Goal: Task Accomplishment & Management: Complete application form

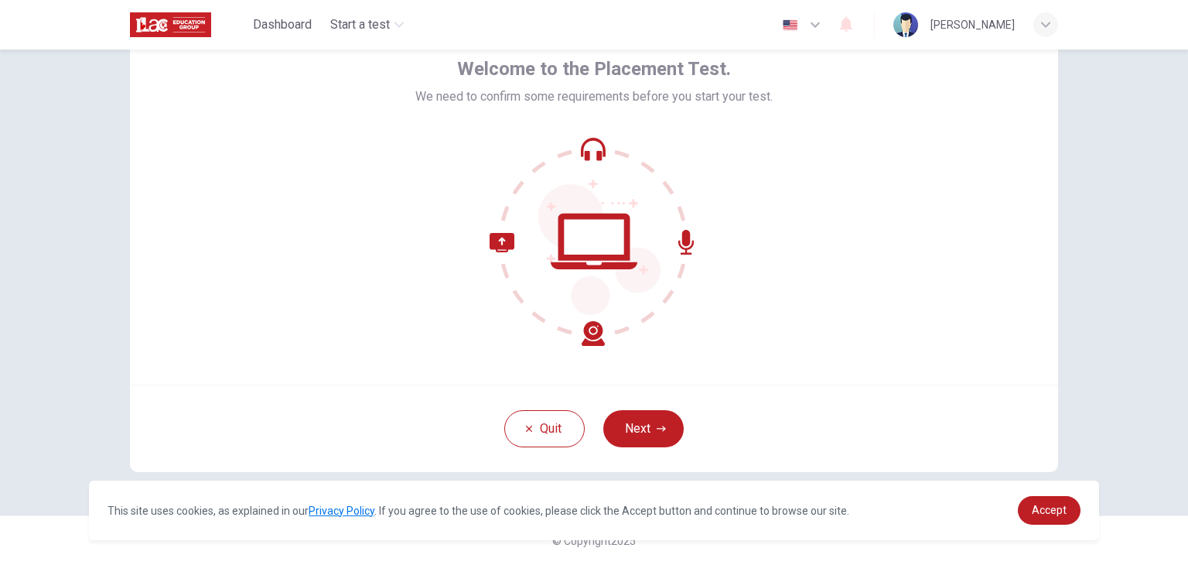
scroll to position [80, 0]
click at [585, 225] on icon at bounding box center [594, 241] width 209 height 209
click at [638, 428] on button "Next" at bounding box center [643, 428] width 80 height 37
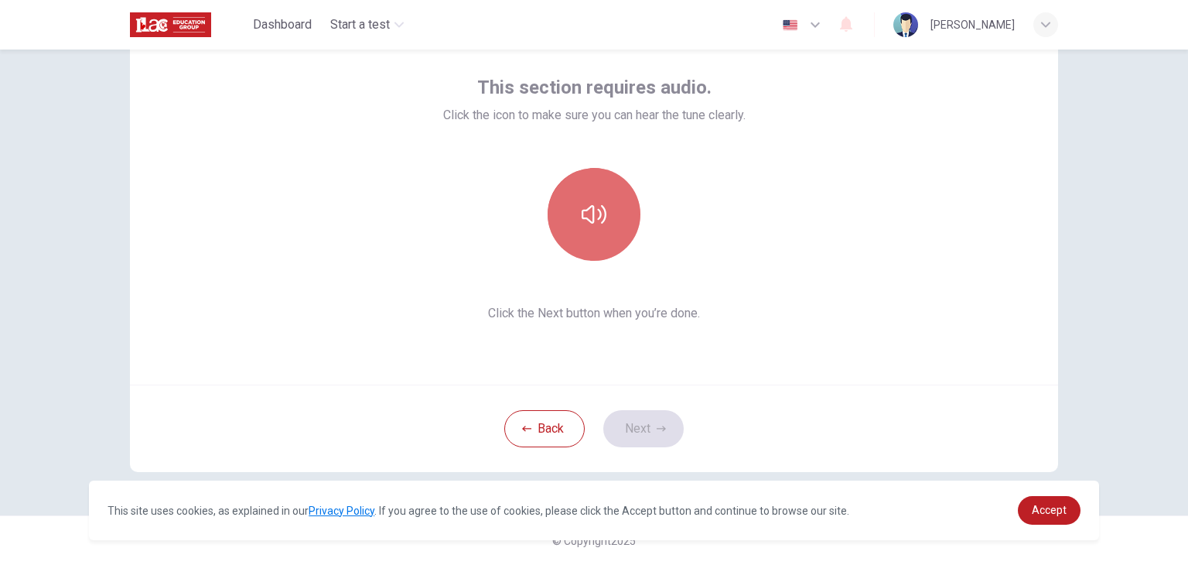
click at [601, 194] on button "button" at bounding box center [594, 214] width 93 height 93
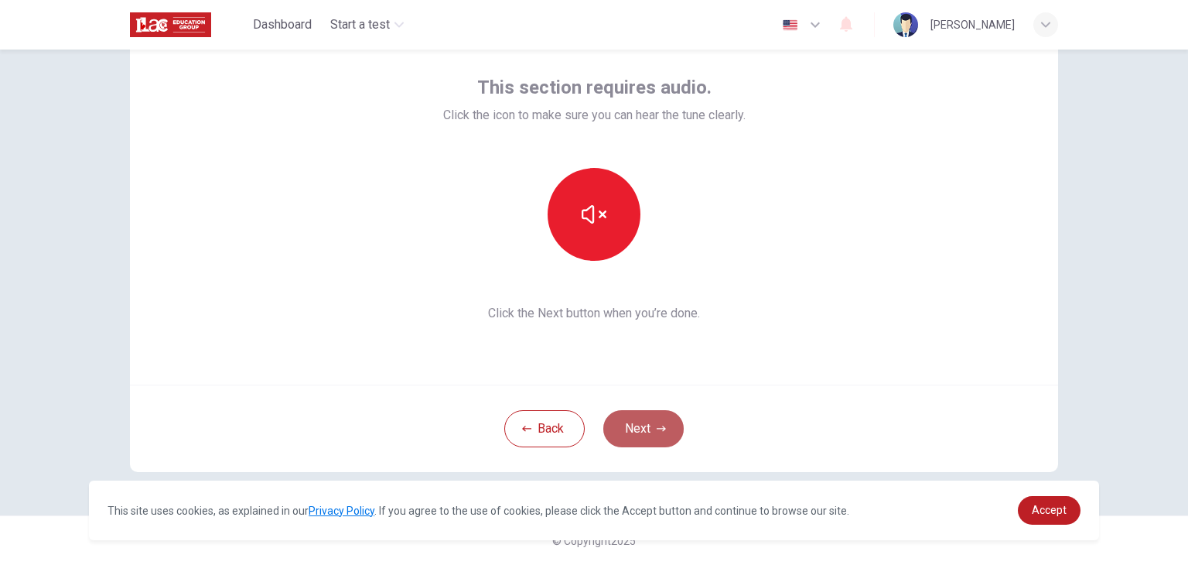
click at [650, 437] on button "Next" at bounding box center [643, 428] width 80 height 37
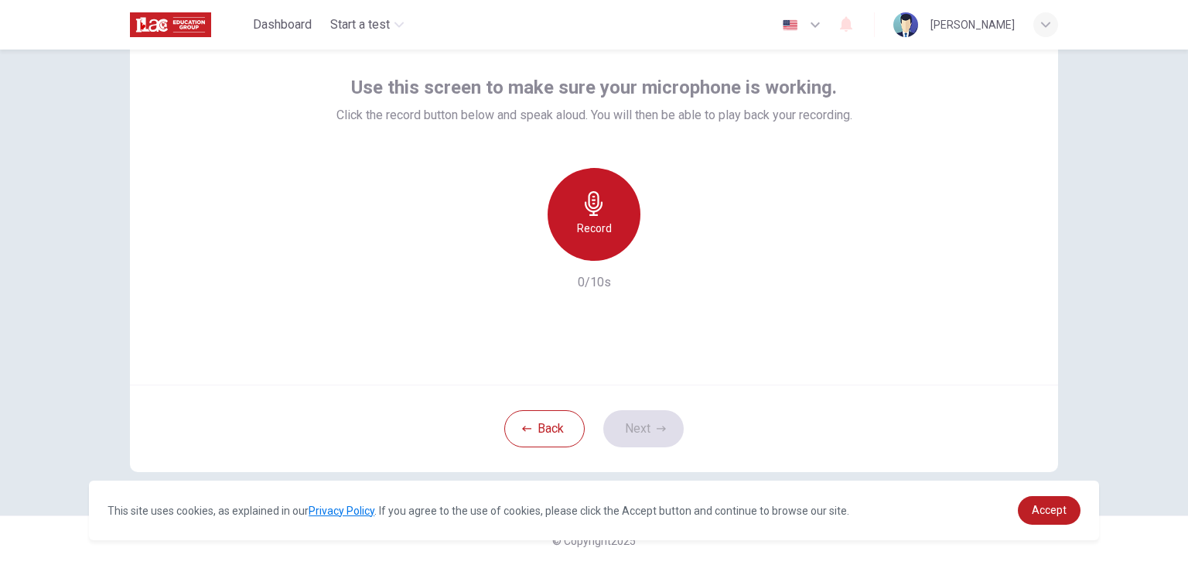
click at [617, 207] on div "Record" at bounding box center [594, 214] width 93 height 93
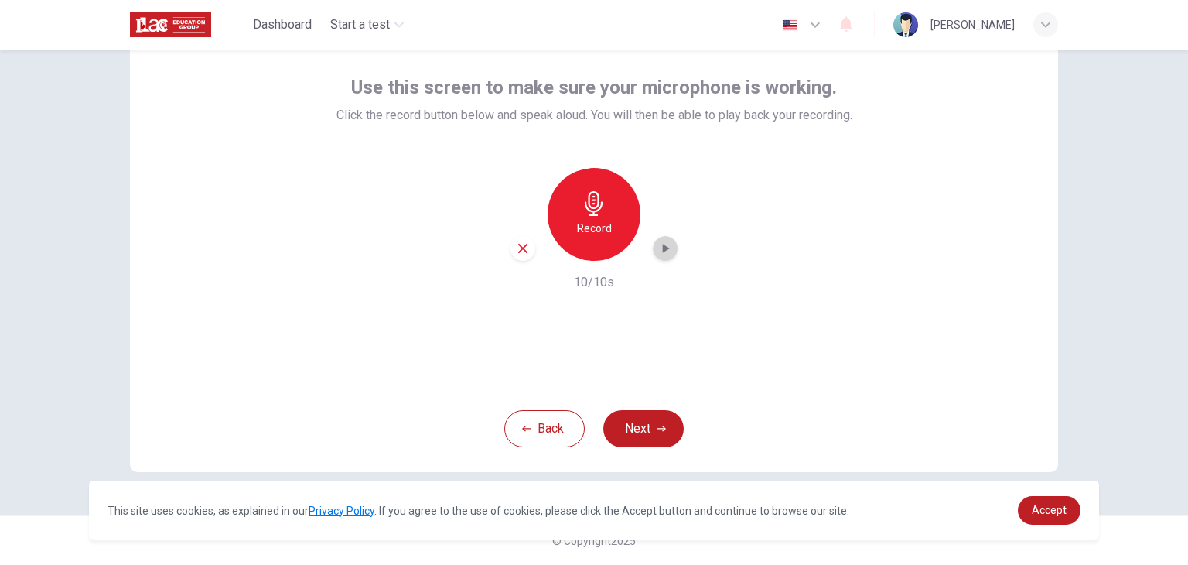
click at [659, 253] on icon "button" at bounding box center [665, 248] width 15 height 15
click at [664, 251] on icon "button" at bounding box center [665, 248] width 15 height 15
click at [597, 240] on div "Record" at bounding box center [594, 214] width 93 height 93
click at [663, 248] on icon "button" at bounding box center [666, 248] width 7 height 9
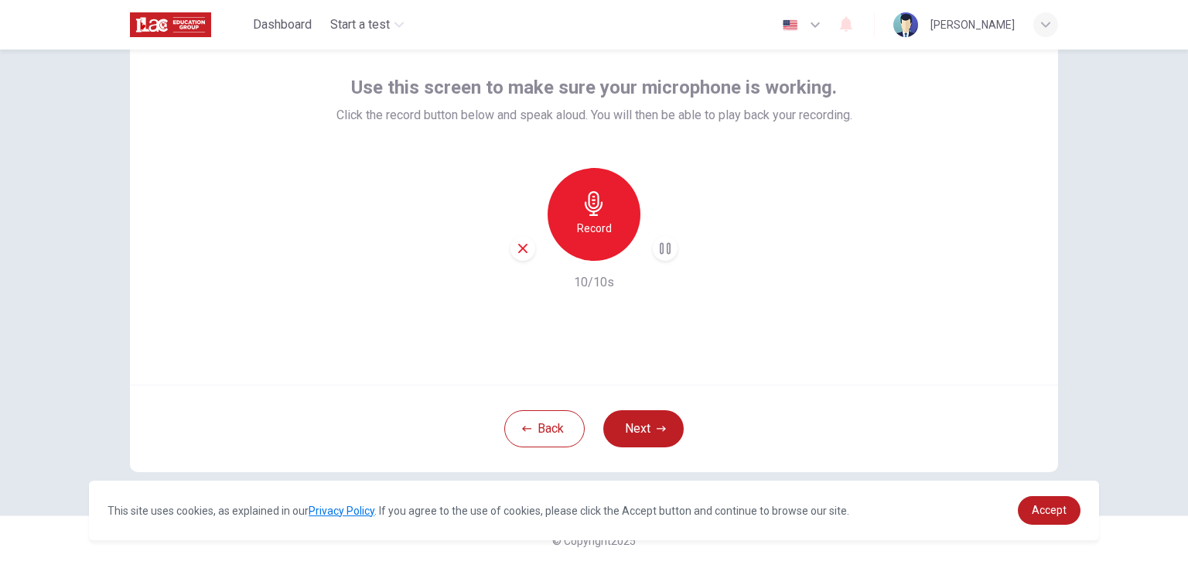
click at [587, 289] on h6 "10/10s" at bounding box center [594, 282] width 40 height 19
click at [584, 280] on h6 "10/10s" at bounding box center [594, 282] width 40 height 19
click at [516, 248] on icon "button" at bounding box center [523, 248] width 14 height 14
click at [593, 217] on div "Record" at bounding box center [594, 214] width 93 height 93
click at [593, 217] on div "Stop" at bounding box center [594, 214] width 93 height 93
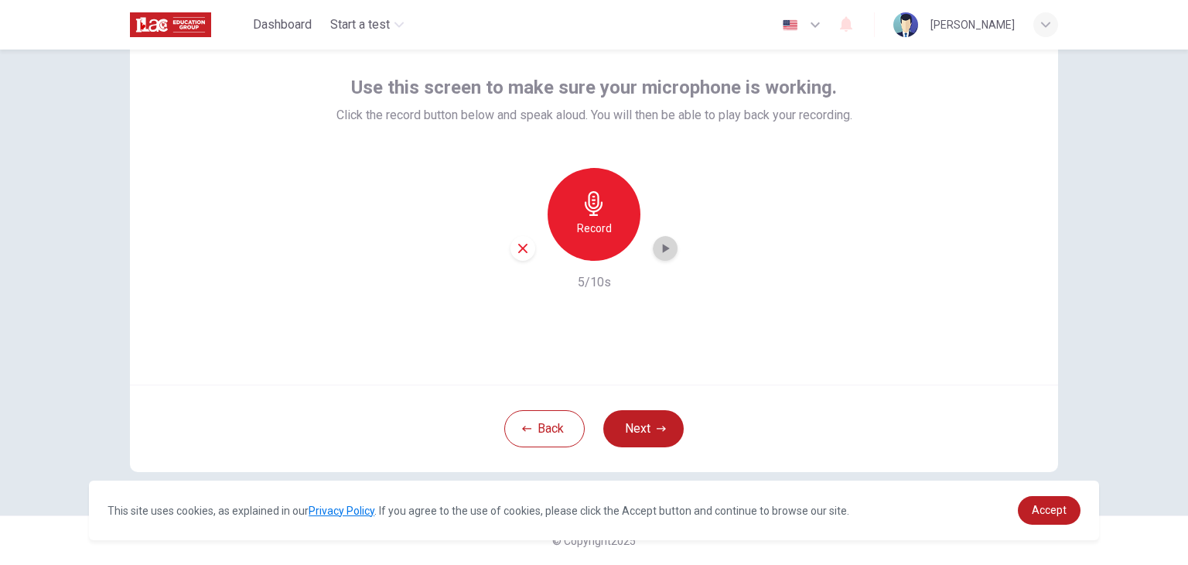
click at [667, 248] on icon "button" at bounding box center [665, 248] width 15 height 15
click at [585, 228] on h6 "Record" at bounding box center [594, 228] width 35 height 19
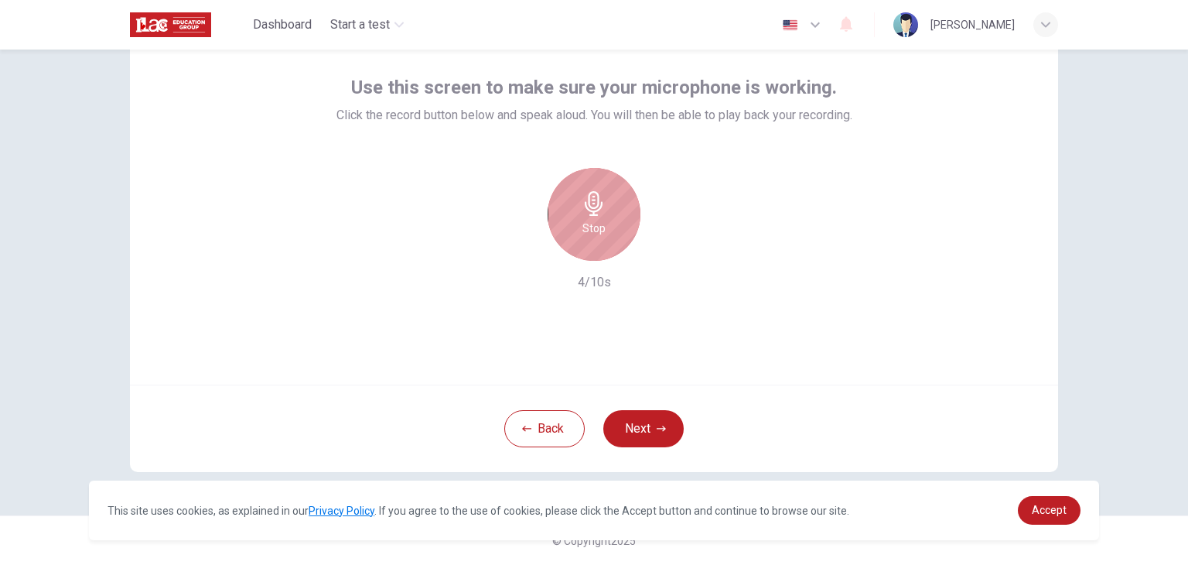
click at [619, 242] on div "Stop" at bounding box center [594, 214] width 93 height 93
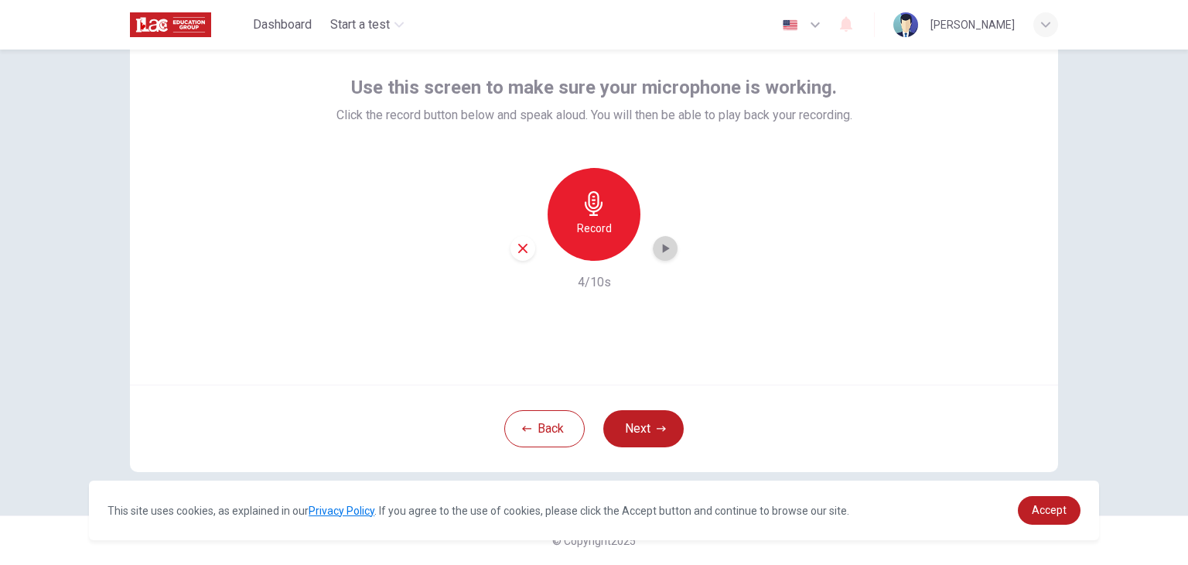
click at [668, 252] on icon "button" at bounding box center [665, 248] width 15 height 15
click at [516, 248] on icon "button" at bounding box center [523, 248] width 14 height 14
click at [556, 221] on div "Record" at bounding box center [594, 214] width 93 height 93
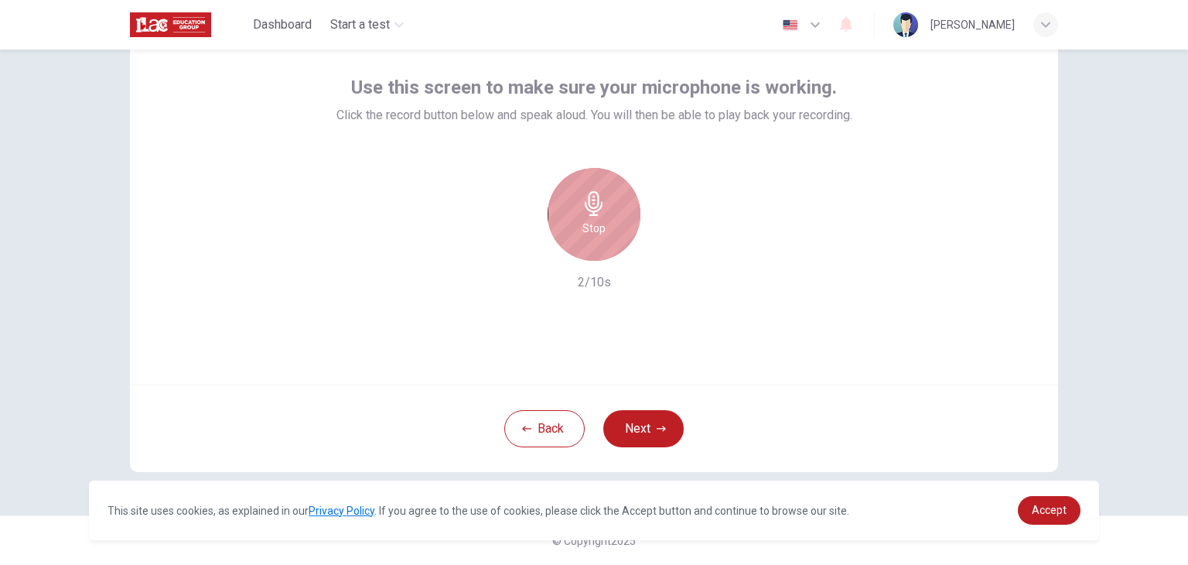
click at [593, 211] on icon "button" at bounding box center [594, 203] width 25 height 25
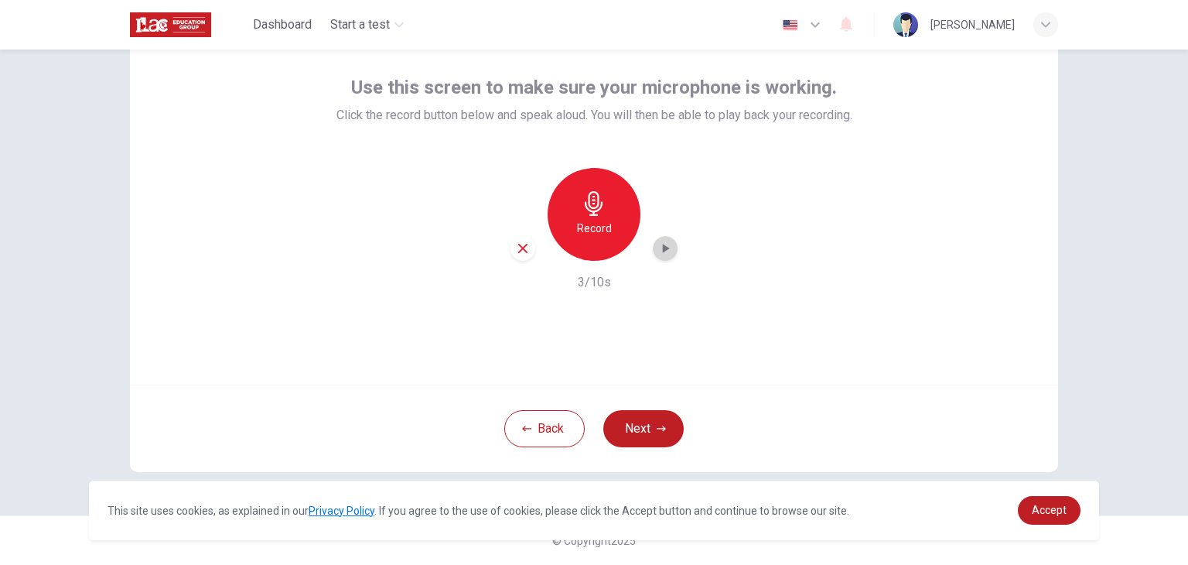
click at [666, 255] on icon "button" at bounding box center [665, 248] width 15 height 15
click at [627, 423] on button "Next" at bounding box center [643, 428] width 80 height 37
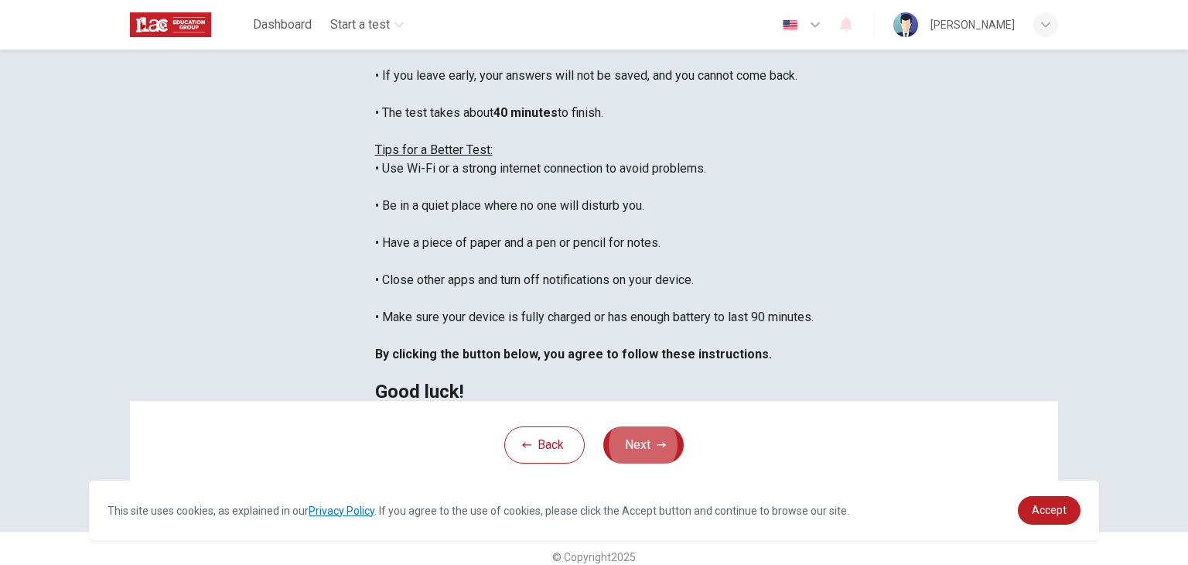
scroll to position [296, 0]
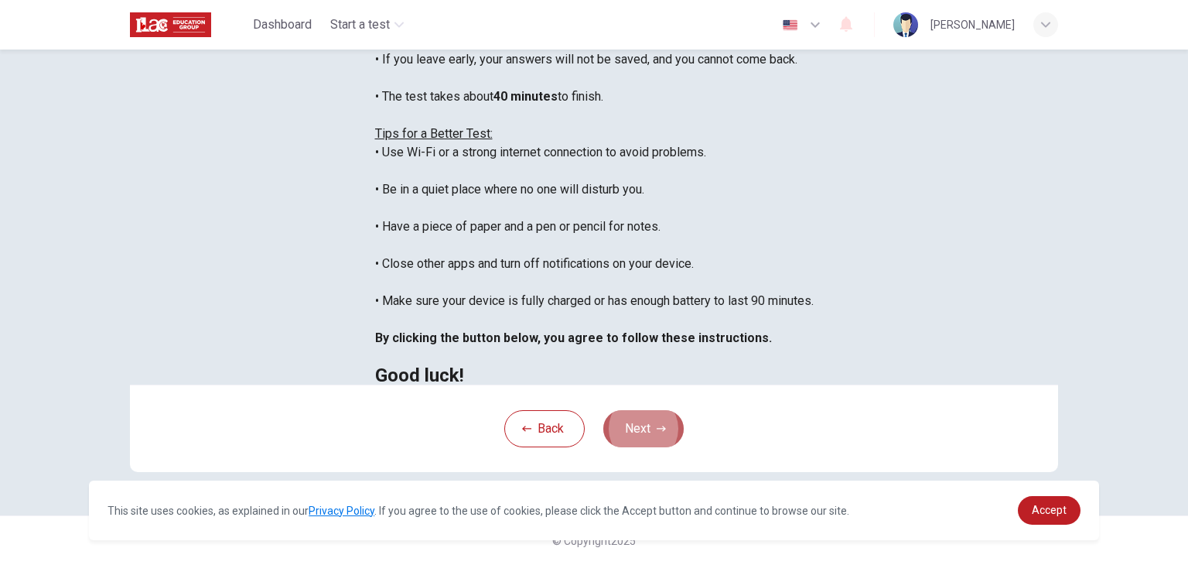
click at [638, 428] on button "Next" at bounding box center [643, 428] width 80 height 37
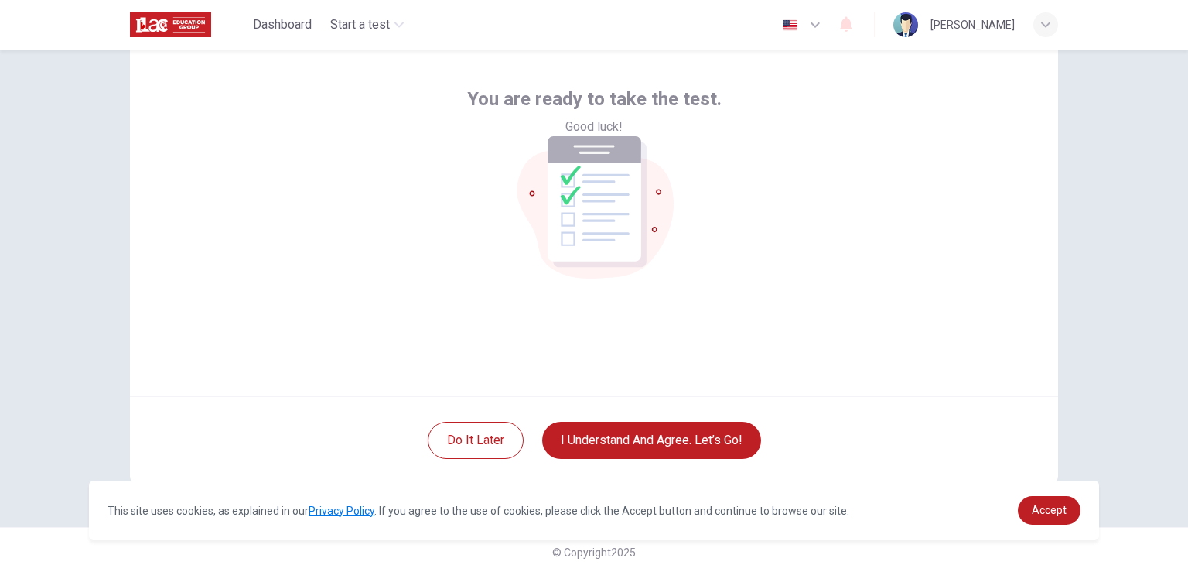
scroll to position [80, 0]
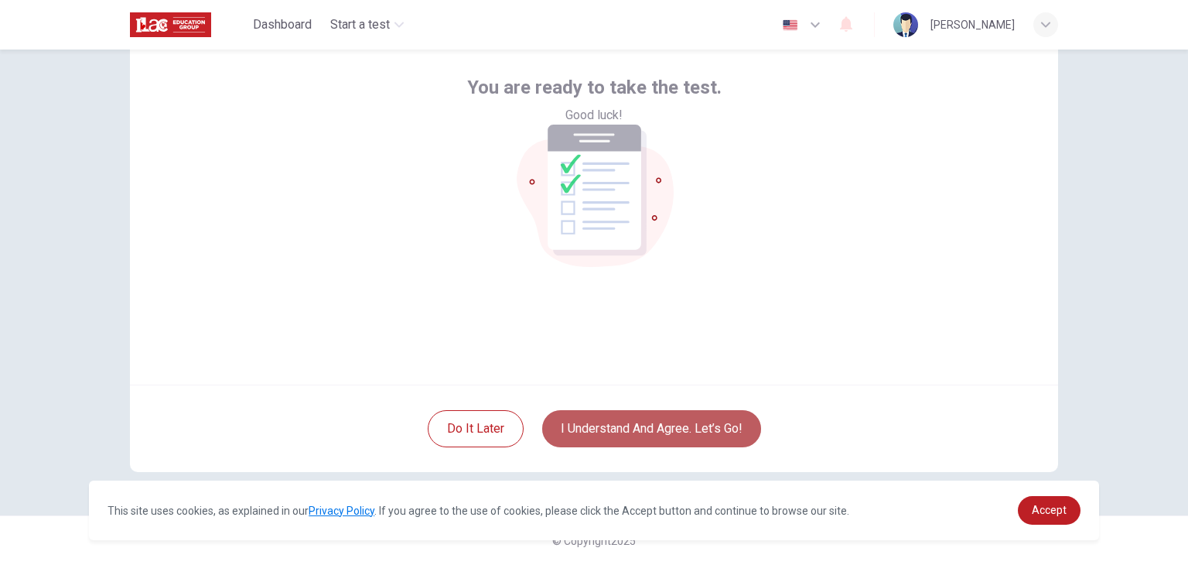
click at [713, 436] on button "I understand and agree. Let’s go!" at bounding box center [651, 428] width 219 height 37
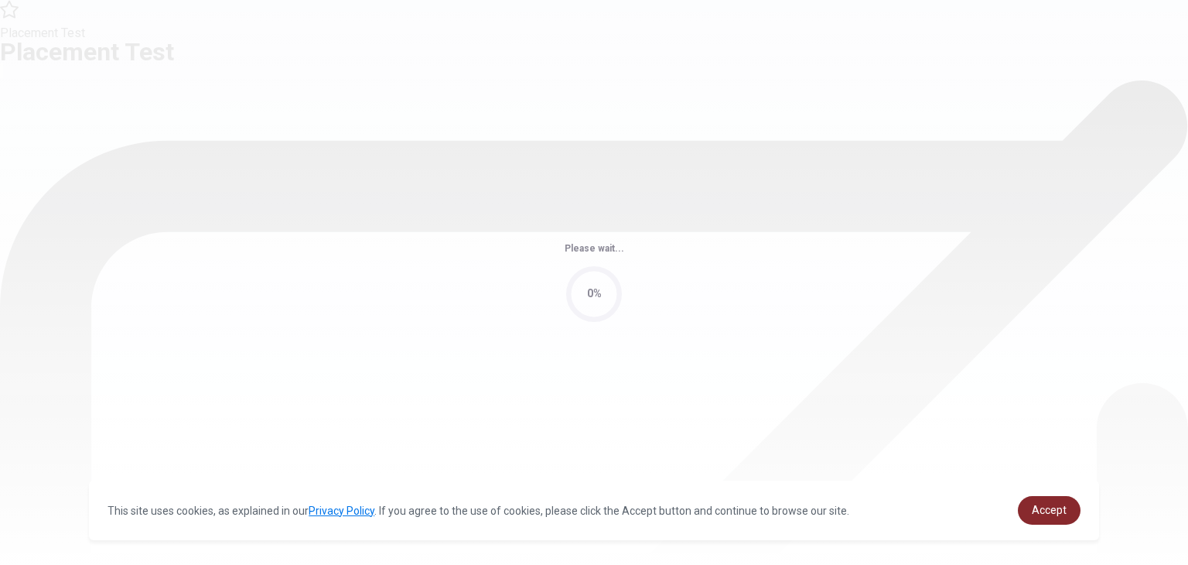
click at [1038, 504] on span "Accept" at bounding box center [1049, 510] width 35 height 12
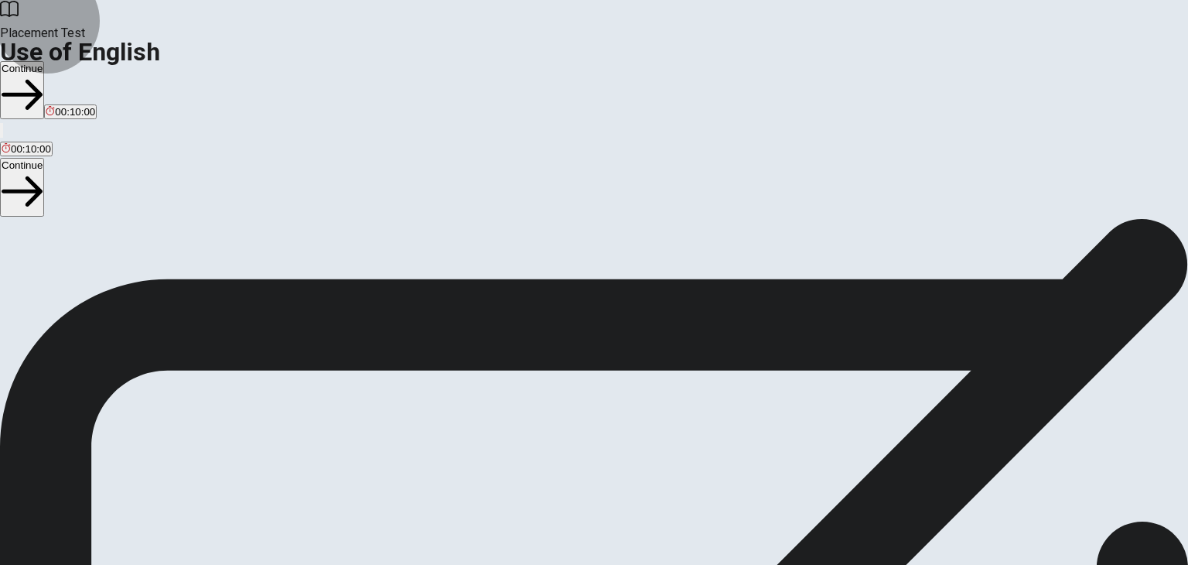
click at [44, 61] on button "Continue" at bounding box center [22, 90] width 44 height 58
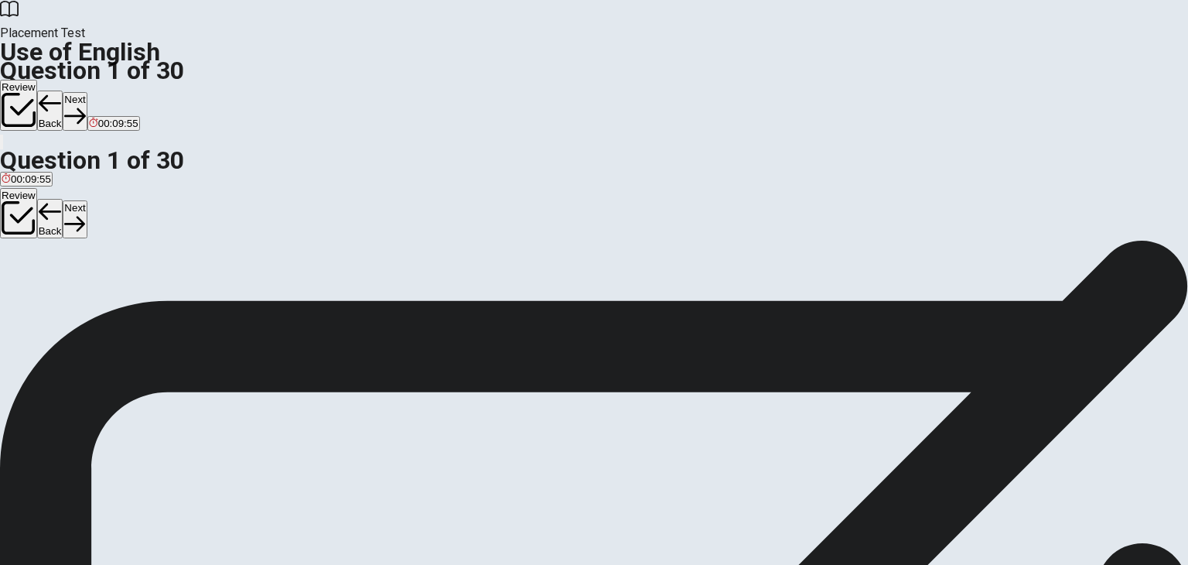
click at [83, 290] on div "D" at bounding box center [79, 285] width 8 height 12
click at [87, 92] on button "Next" at bounding box center [75, 111] width 24 height 38
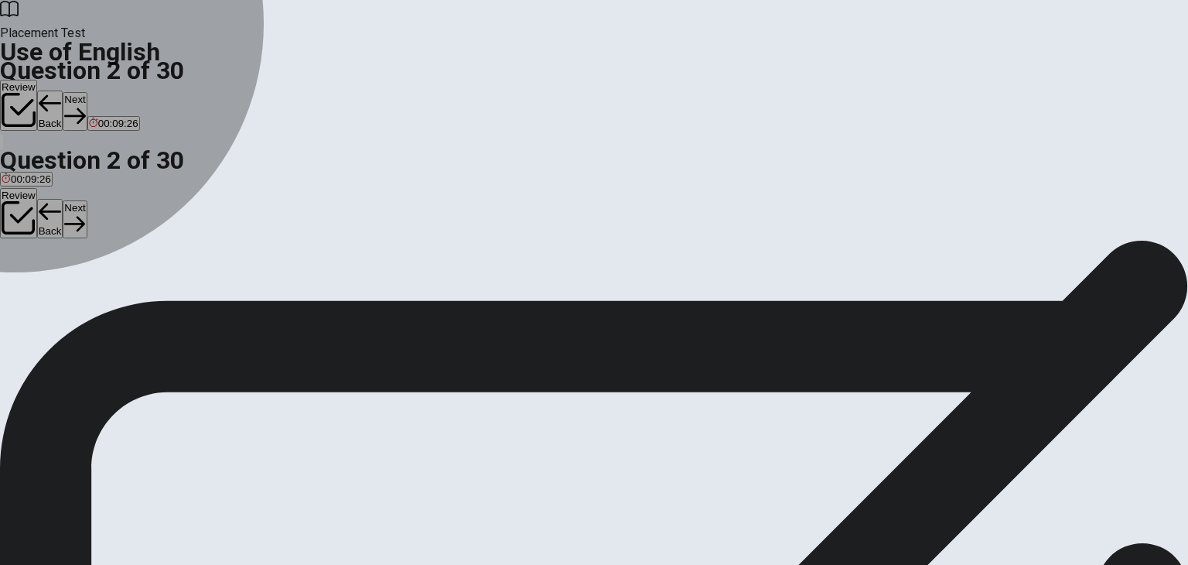
click at [73, 290] on div "D" at bounding box center [63, 285] width 19 height 12
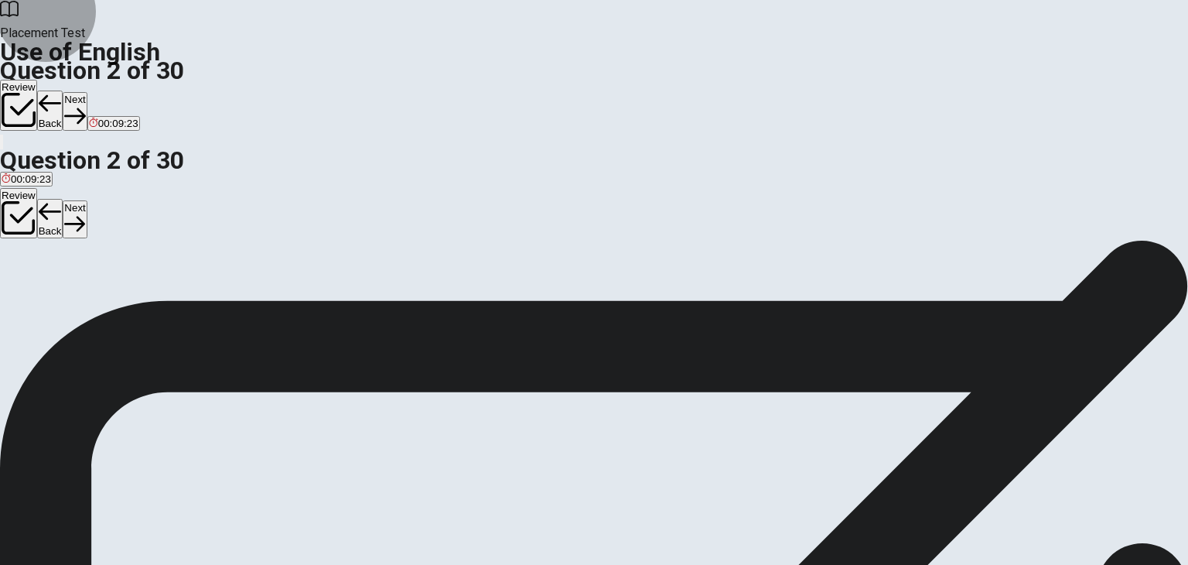
click at [85, 105] on icon "button" at bounding box center [74, 115] width 21 height 21
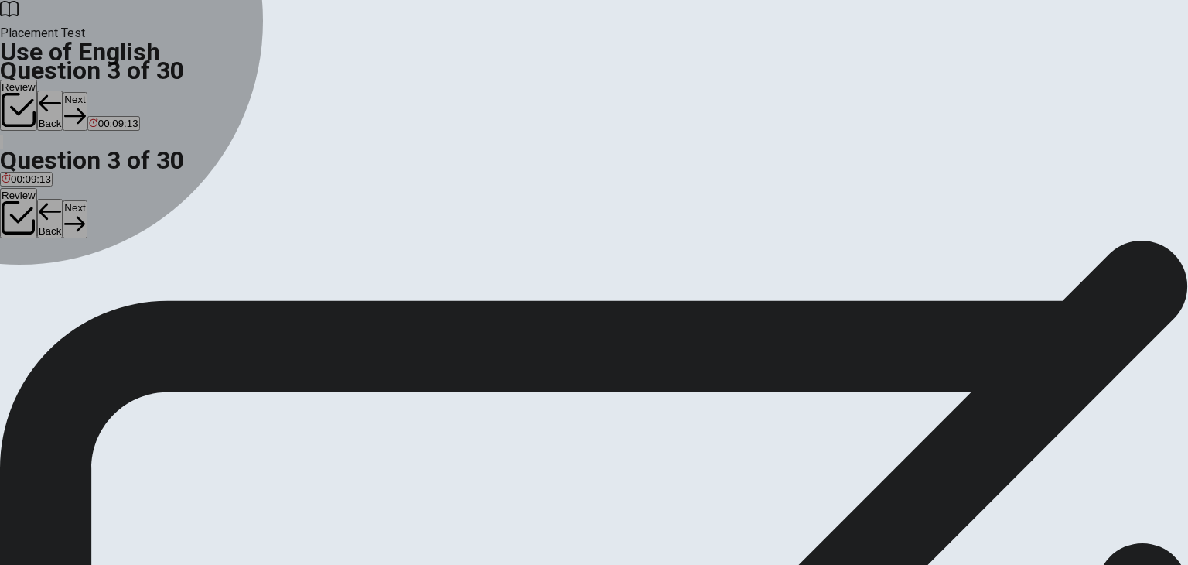
click at [63, 290] on div "C" at bounding box center [53, 285] width 19 height 12
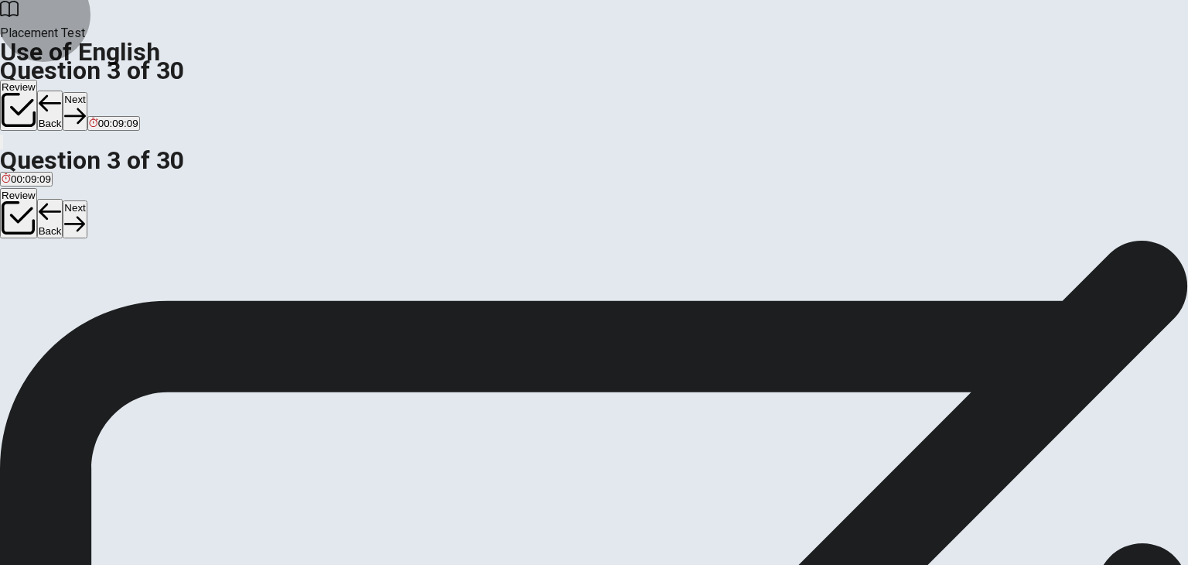
click at [87, 92] on button "Next" at bounding box center [75, 111] width 24 height 38
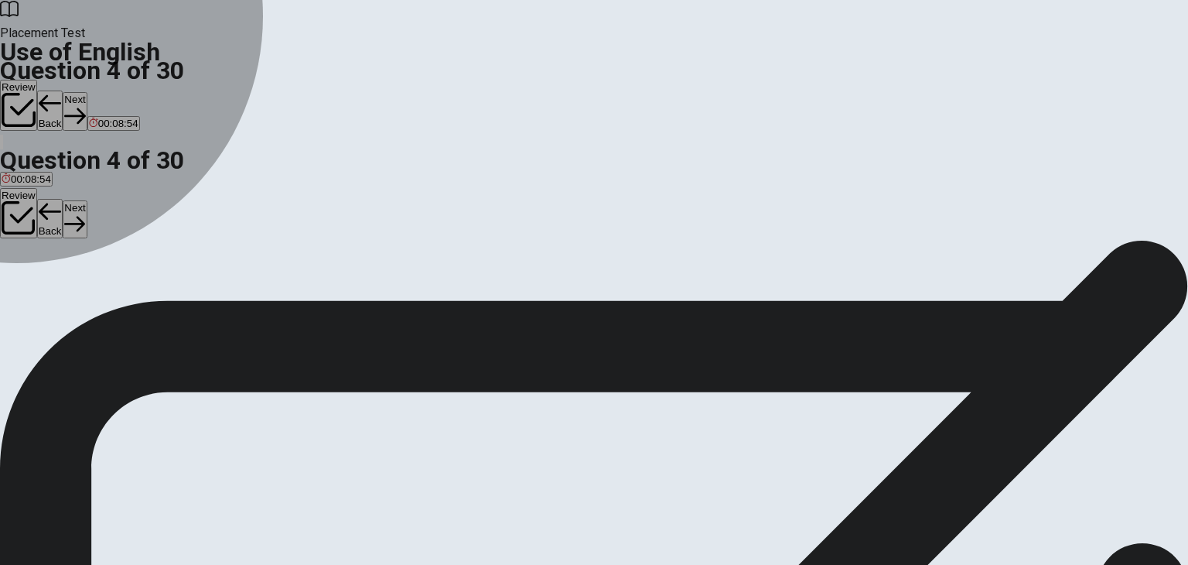
click at [77, 290] on div "D" at bounding box center [68, 285] width 15 height 12
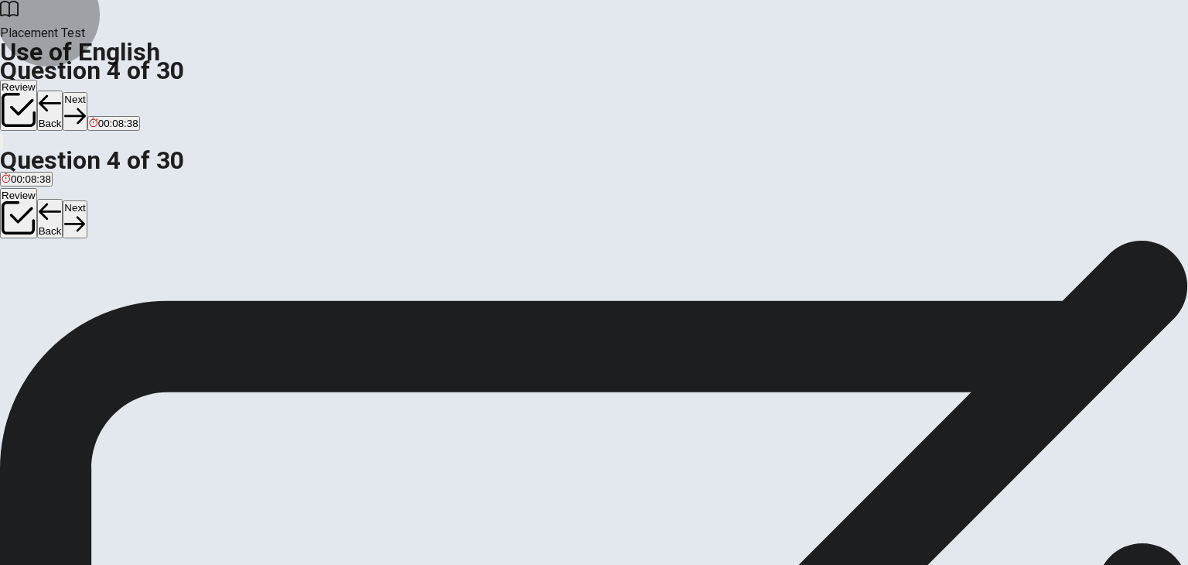
click at [85, 108] on icon "button" at bounding box center [74, 115] width 21 height 15
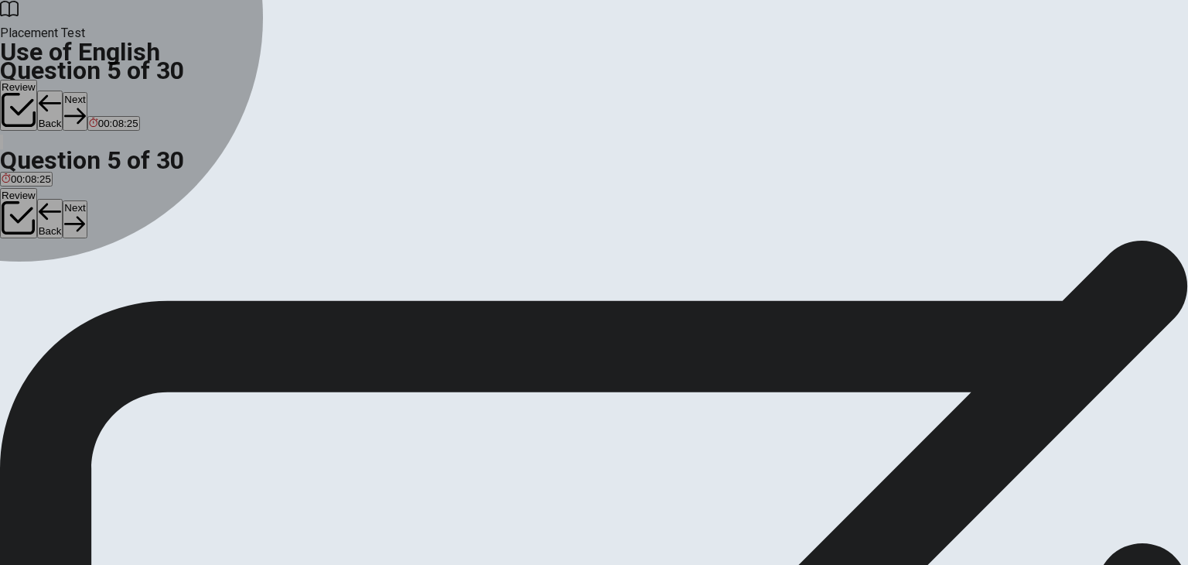
click at [92, 290] on div "C" at bounding box center [80, 285] width 26 height 12
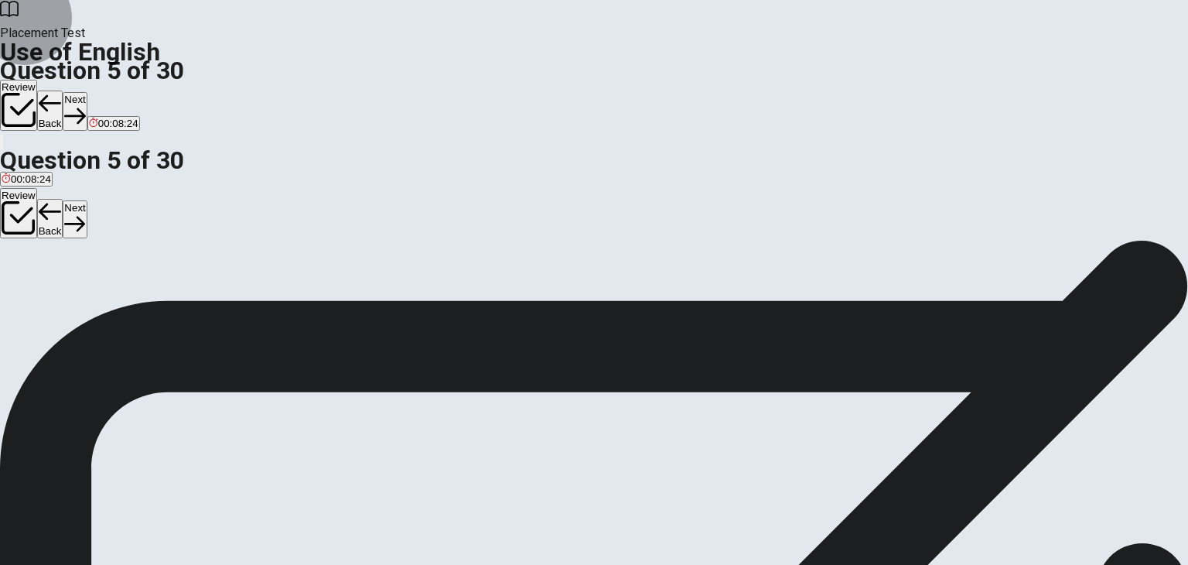
click at [87, 92] on button "Next" at bounding box center [75, 111] width 24 height 38
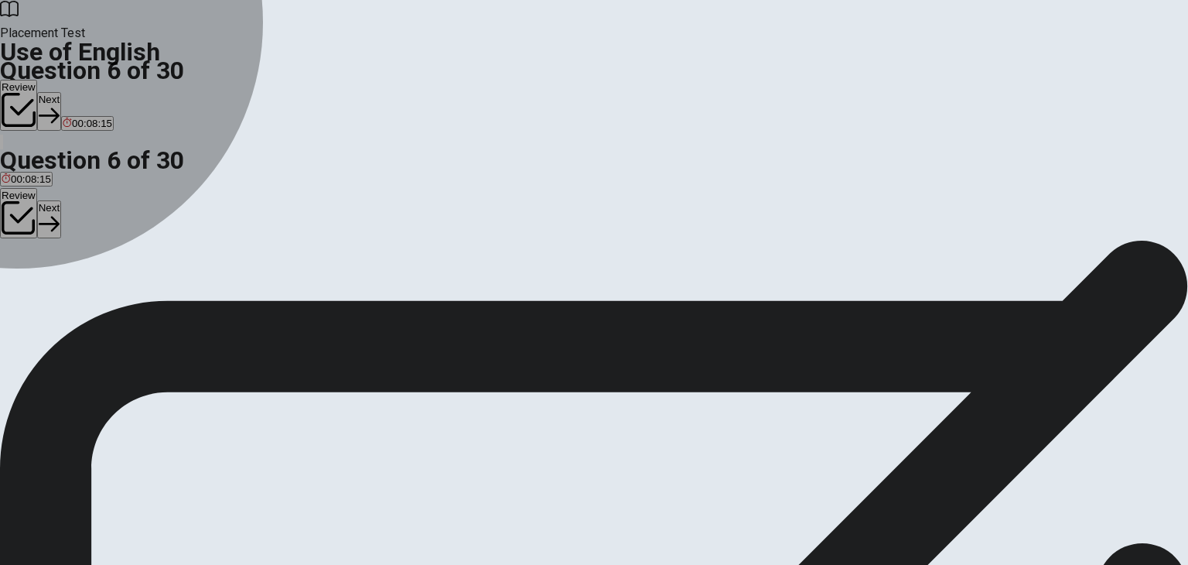
click at [48, 290] on div "B" at bounding box center [37, 285] width 21 height 12
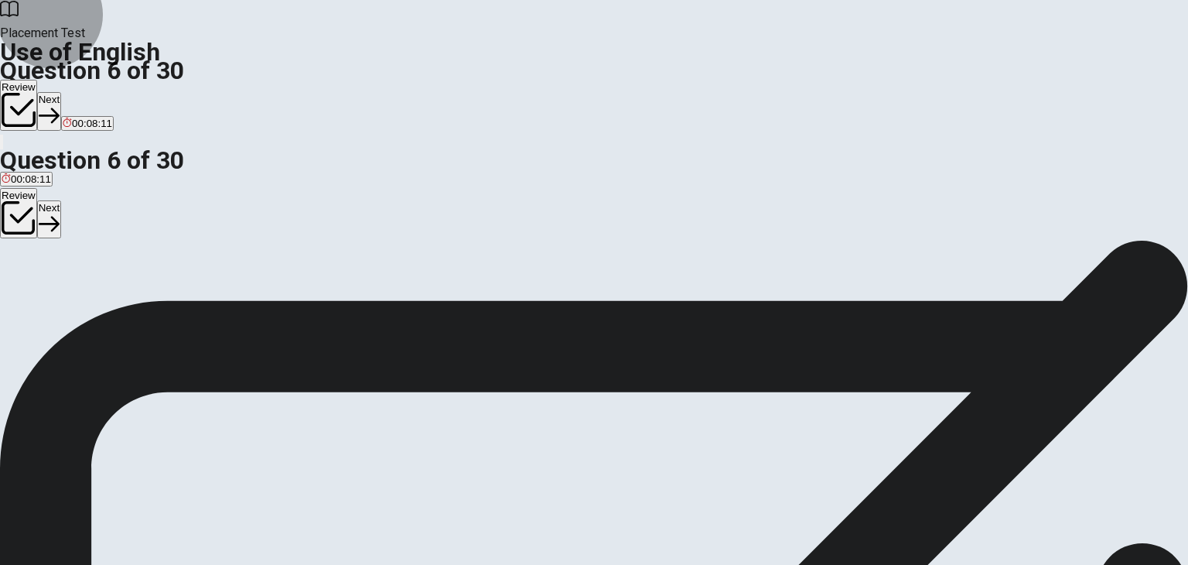
click at [60, 108] on icon "button" at bounding box center [49, 115] width 21 height 15
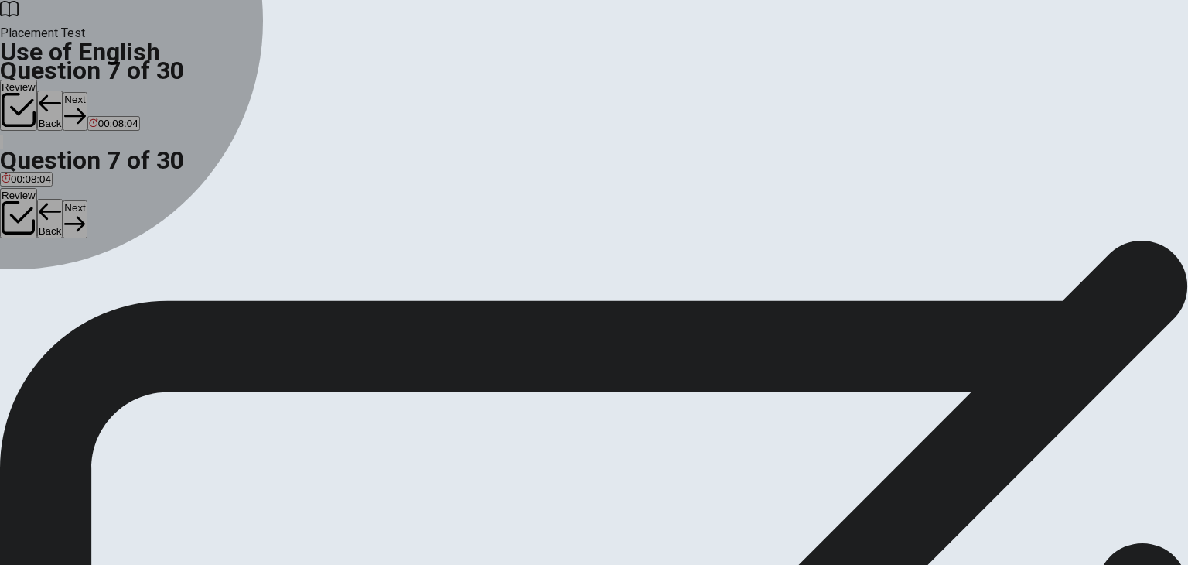
click at [108, 290] on div "D" at bounding box center [97, 285] width 19 height 12
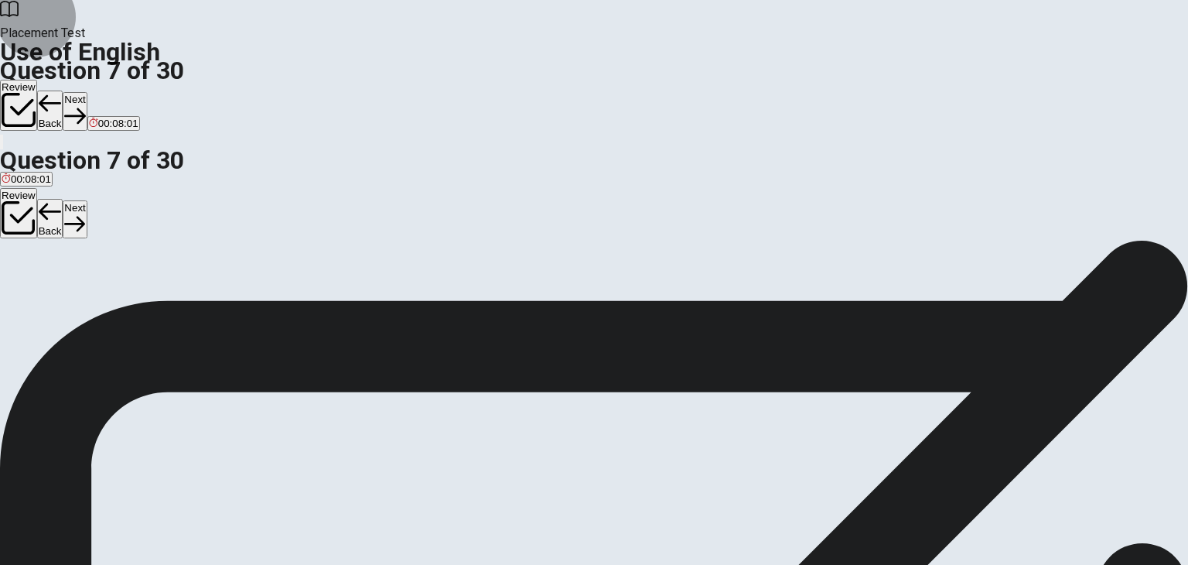
click at [87, 92] on button "Next" at bounding box center [75, 111] width 24 height 38
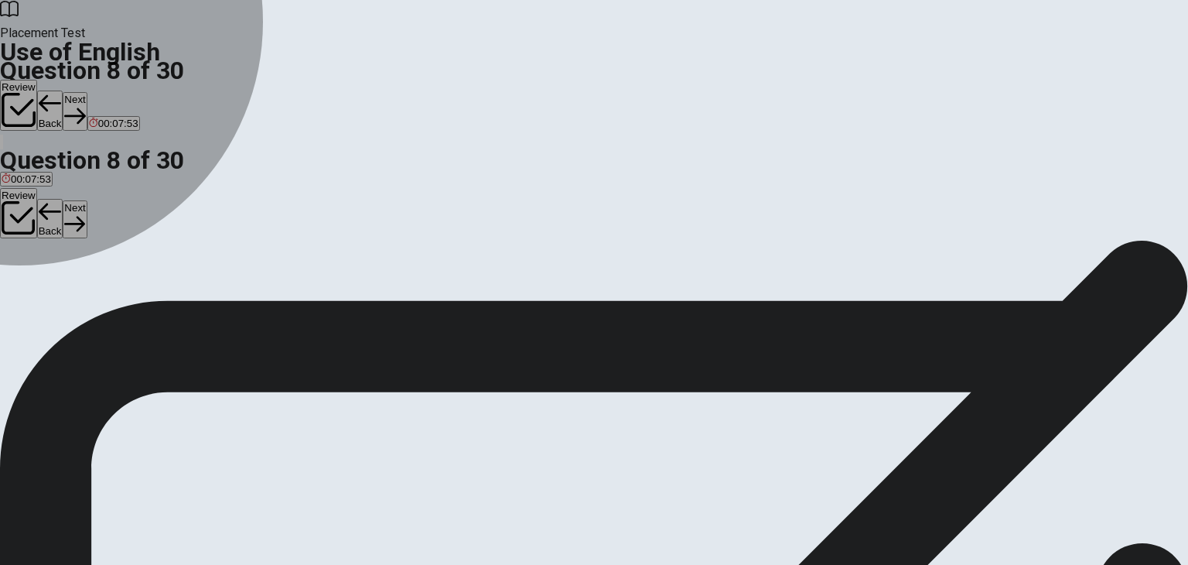
click at [110, 290] on div "D" at bounding box center [98, 285] width 22 height 12
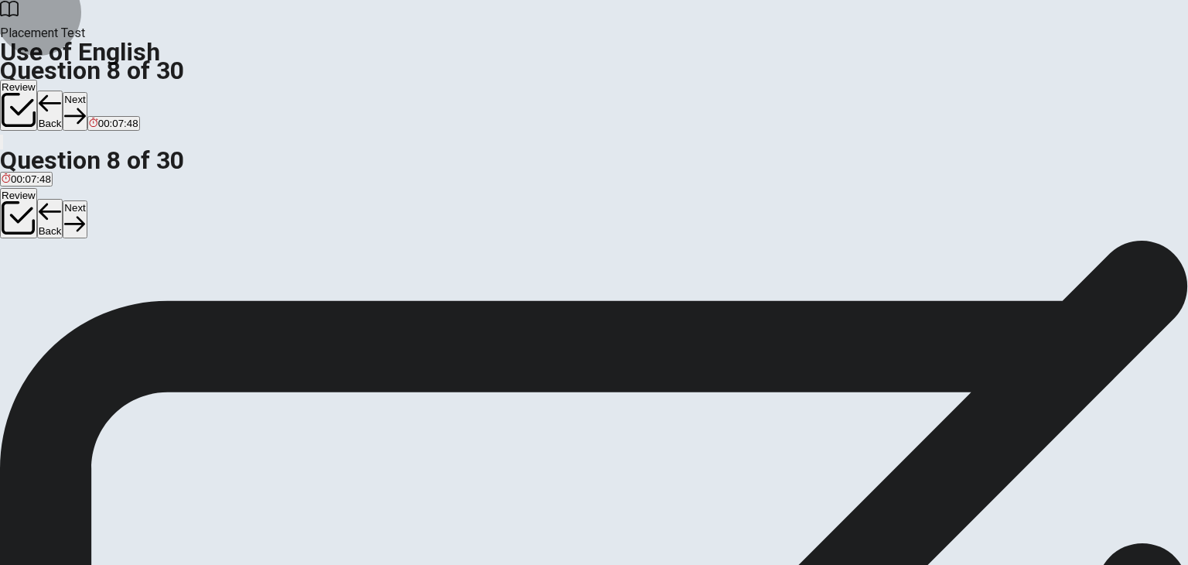
click at [87, 92] on button "Next" at bounding box center [75, 111] width 24 height 38
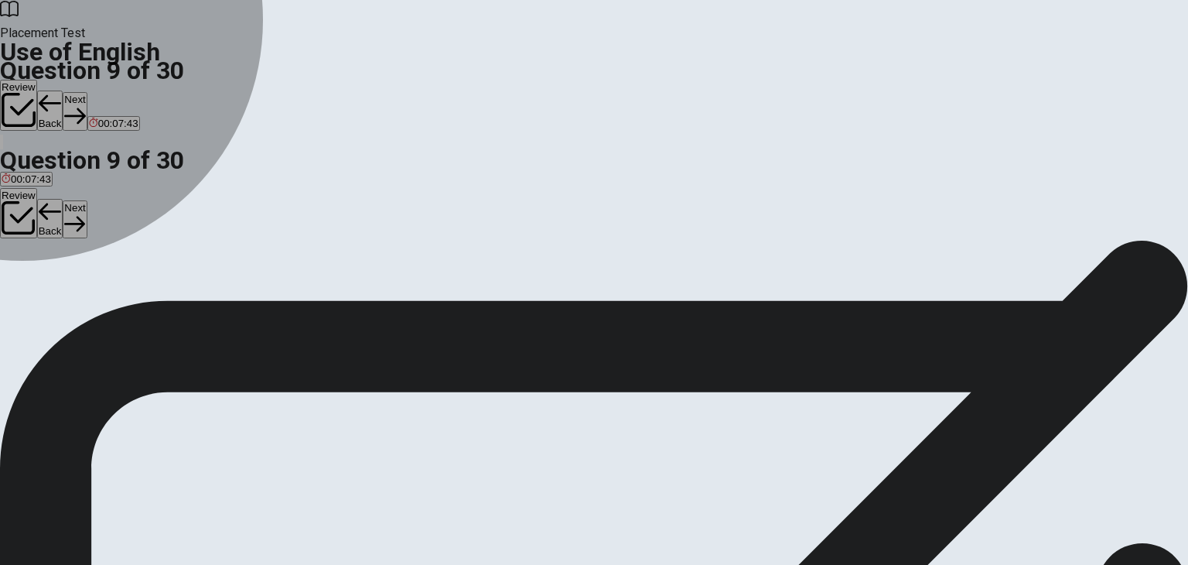
click at [94, 290] on div "D" at bounding box center [83, 285] width 22 height 12
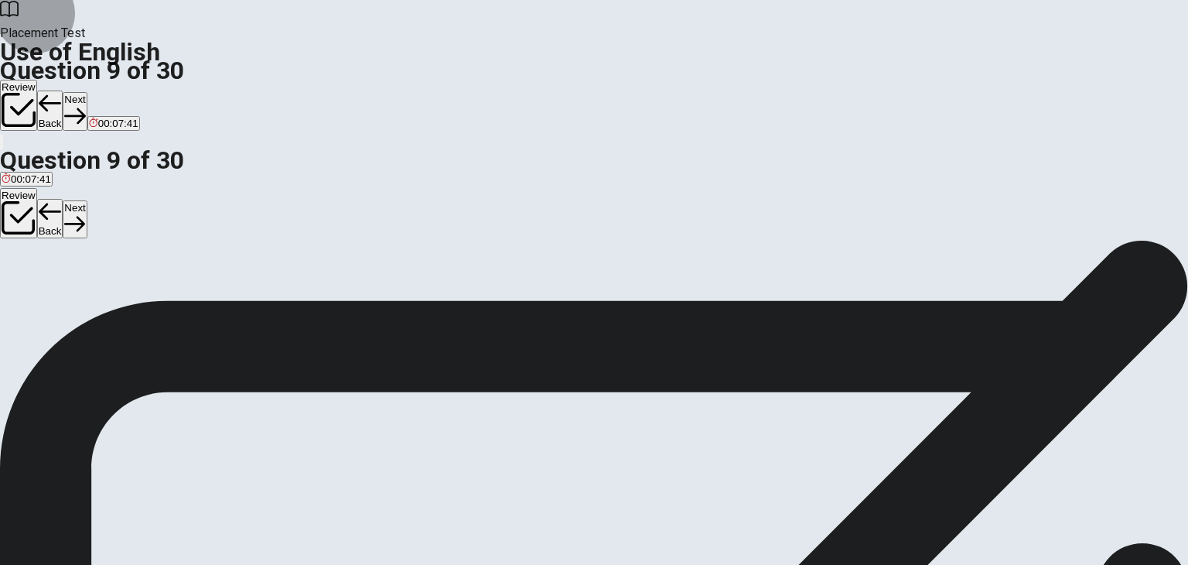
click at [87, 92] on button "Next" at bounding box center [75, 111] width 24 height 38
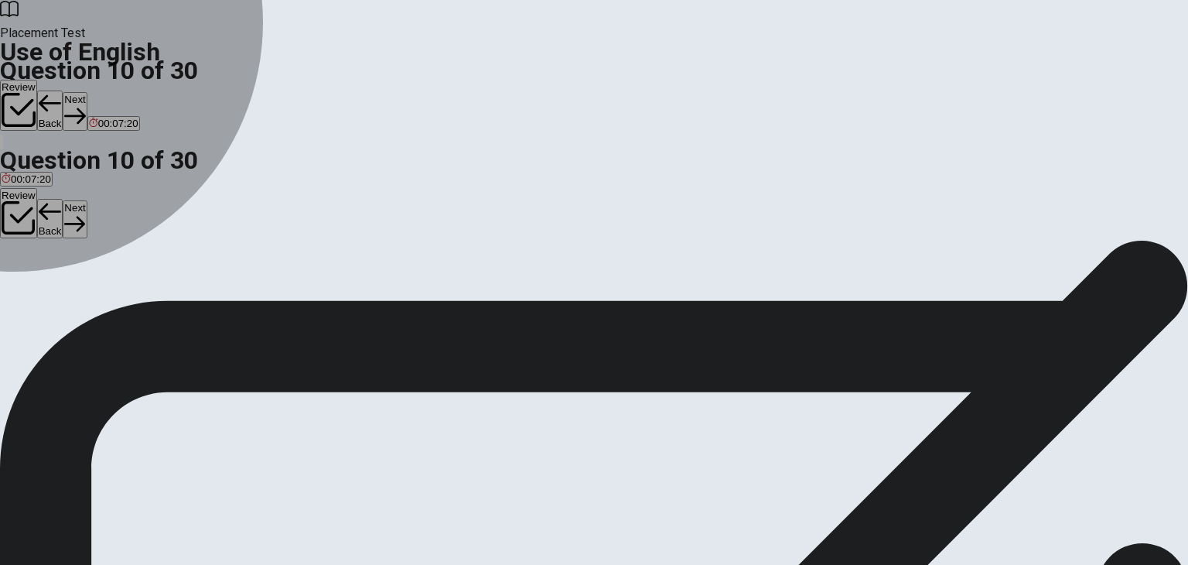
click at [75, 290] on div "D" at bounding box center [64, 285] width 22 height 12
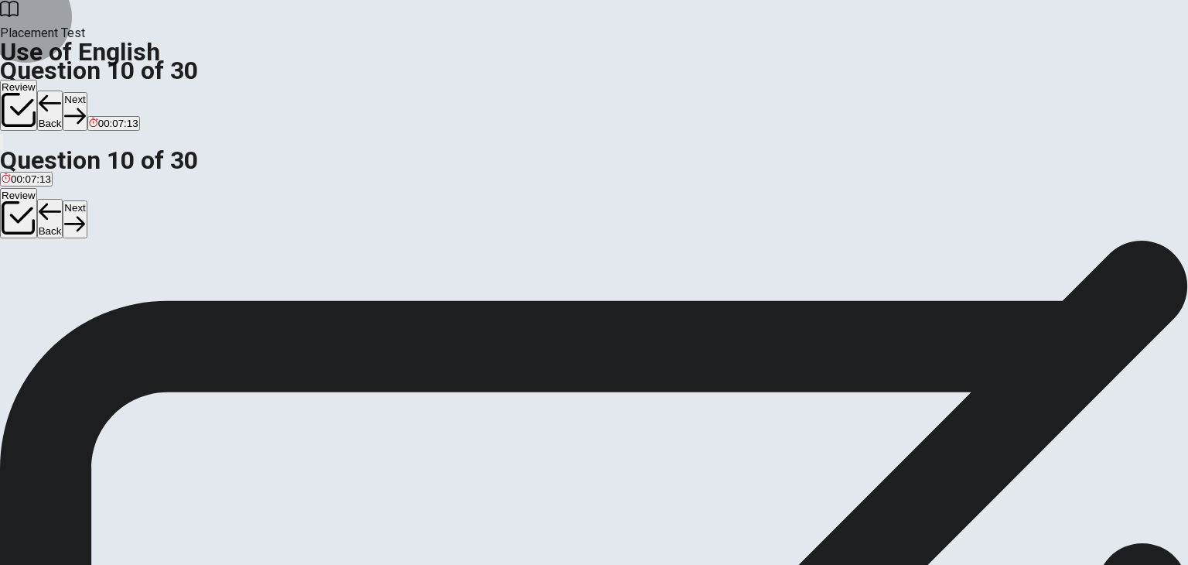
click at [87, 92] on button "Next" at bounding box center [75, 111] width 24 height 38
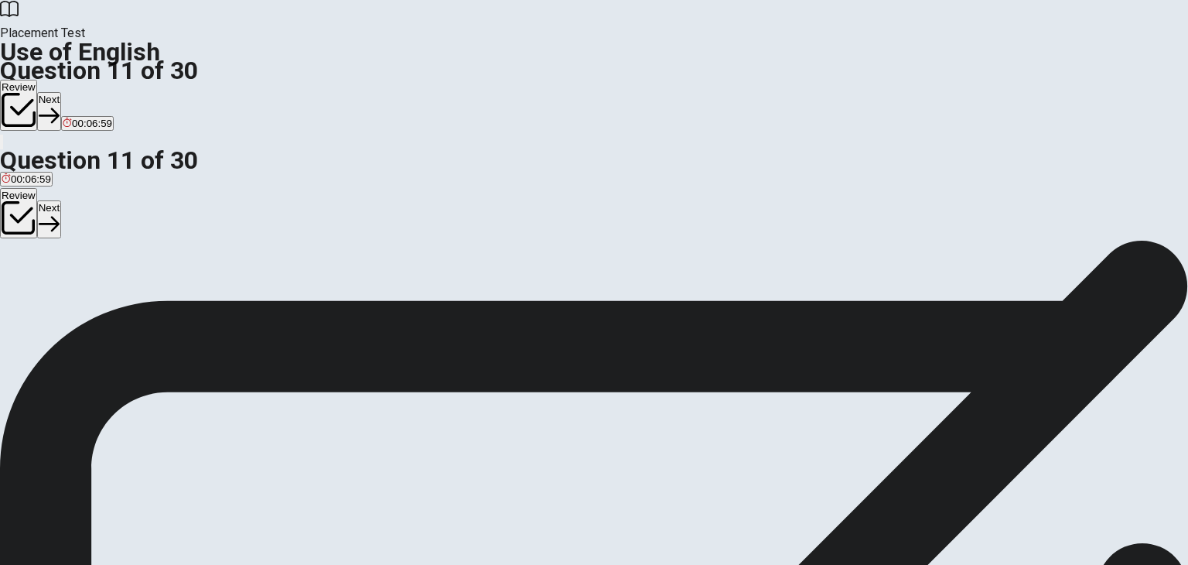
click at [36, 93] on icon "button" at bounding box center [19, 110] width 34 height 34
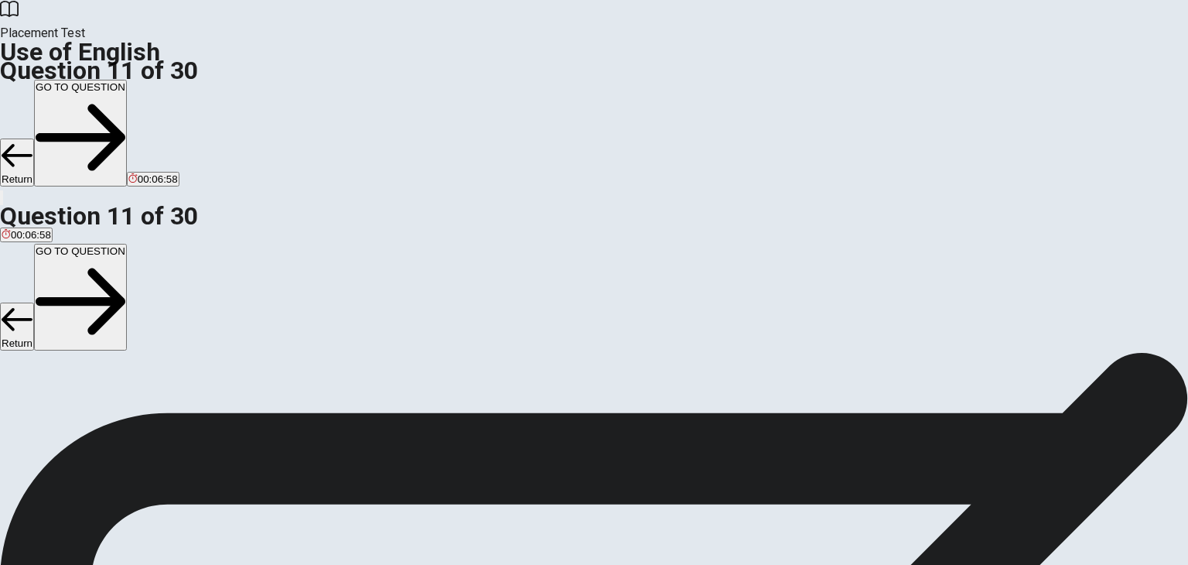
scroll to position [227, 0]
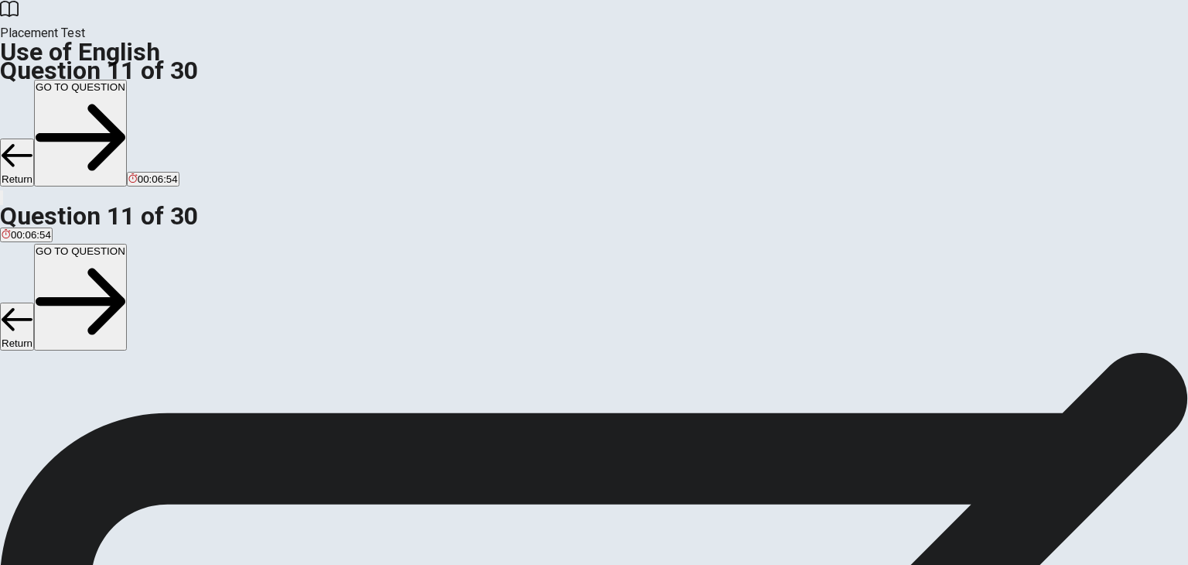
click at [127, 80] on button "GO TO QUESTION" at bounding box center [80, 133] width 93 height 107
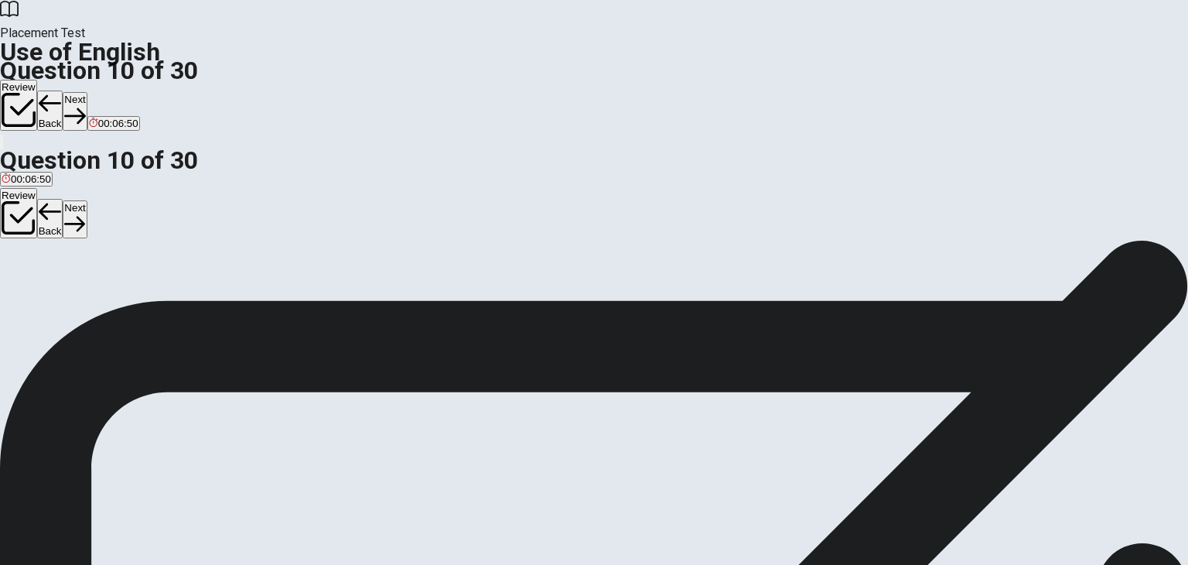
scroll to position [15, 0]
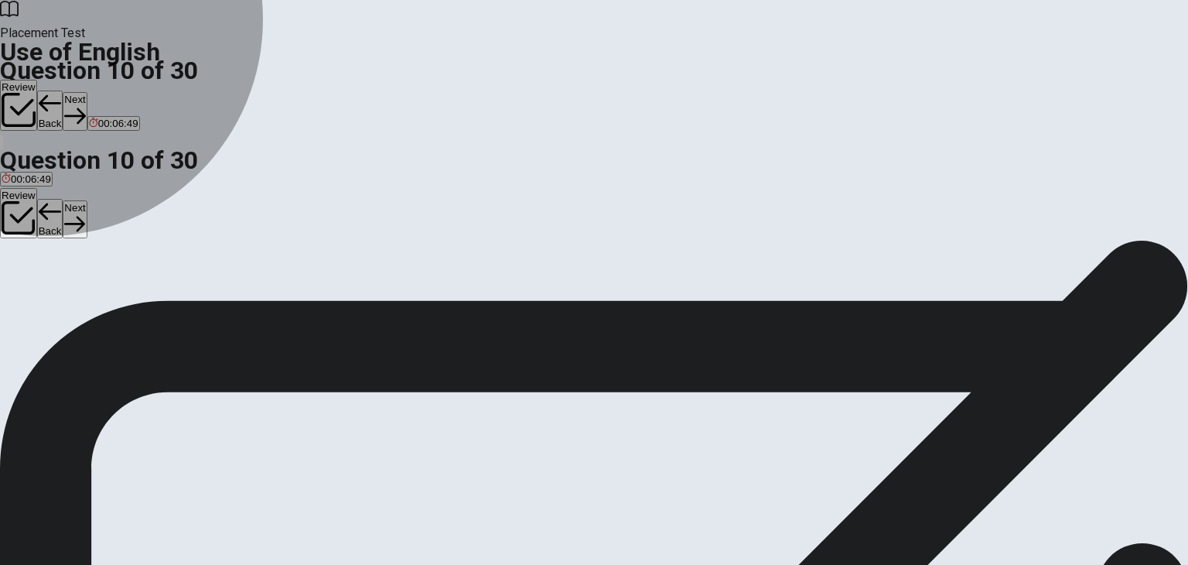
click at [36, 285] on span "has" at bounding box center [27, 281] width 17 height 12
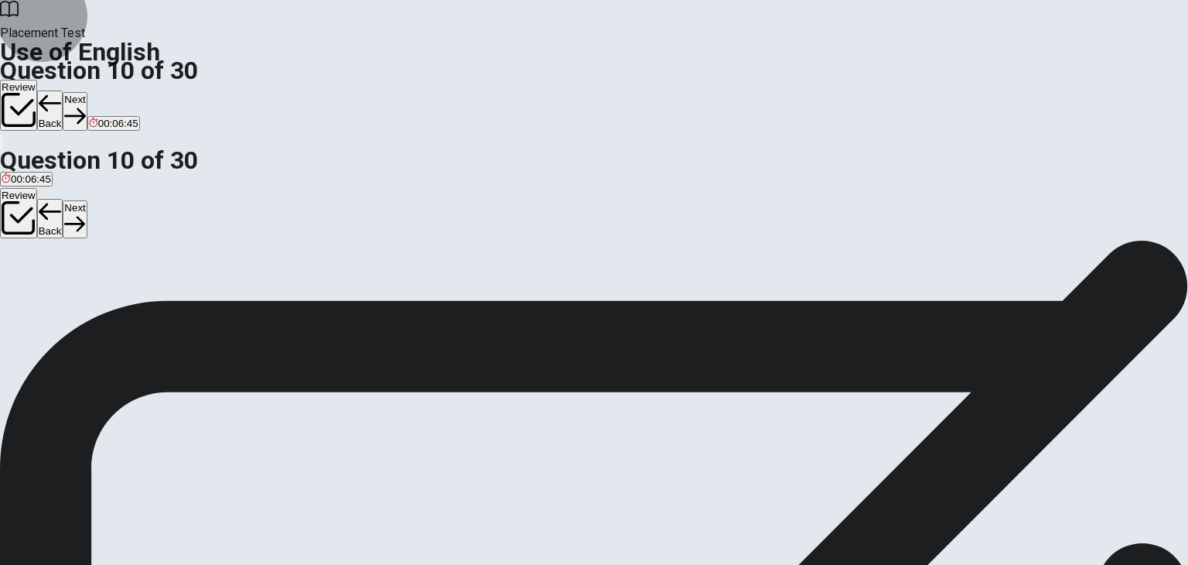
click at [87, 92] on button "Next" at bounding box center [75, 111] width 24 height 38
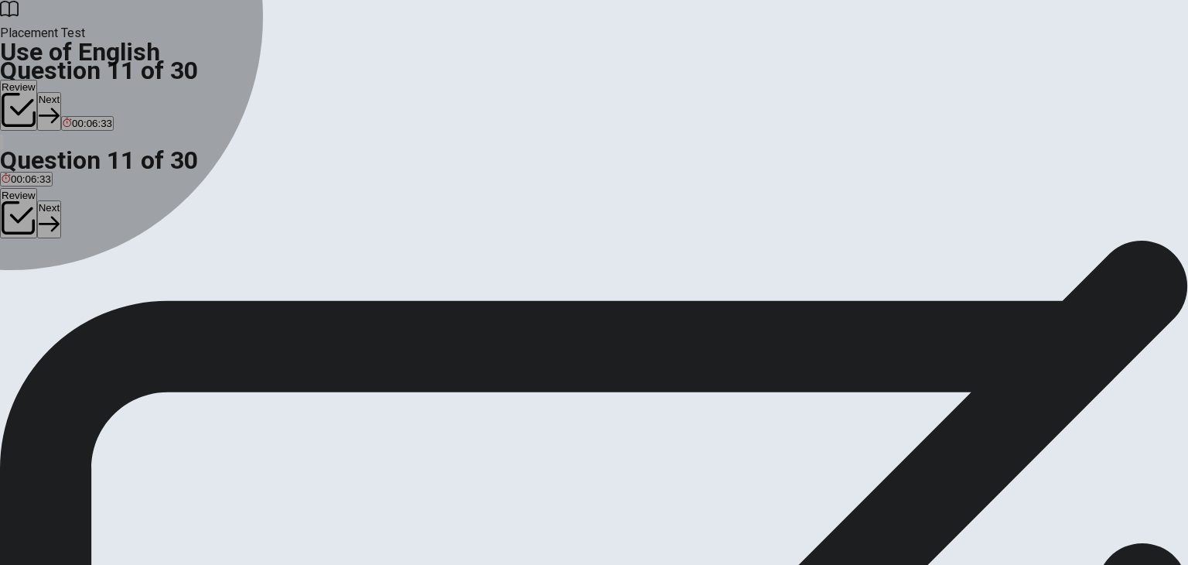
click at [29, 275] on div "B" at bounding box center [25, 269] width 8 height 12
click at [56, 275] on div "C" at bounding box center [44, 269] width 24 height 12
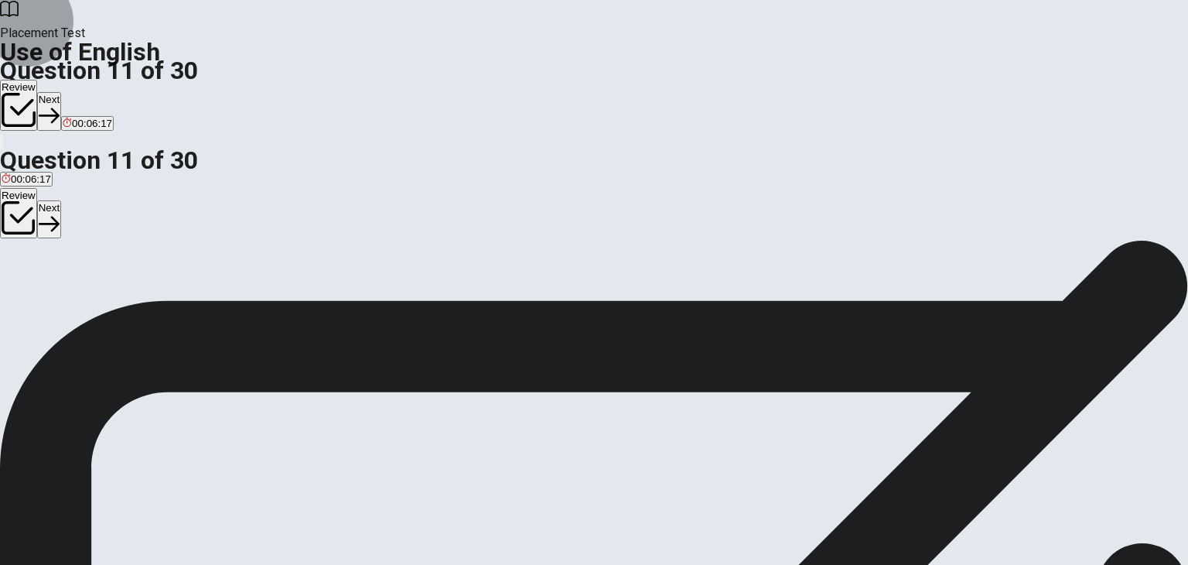
click at [61, 92] on button "Next" at bounding box center [49, 111] width 24 height 38
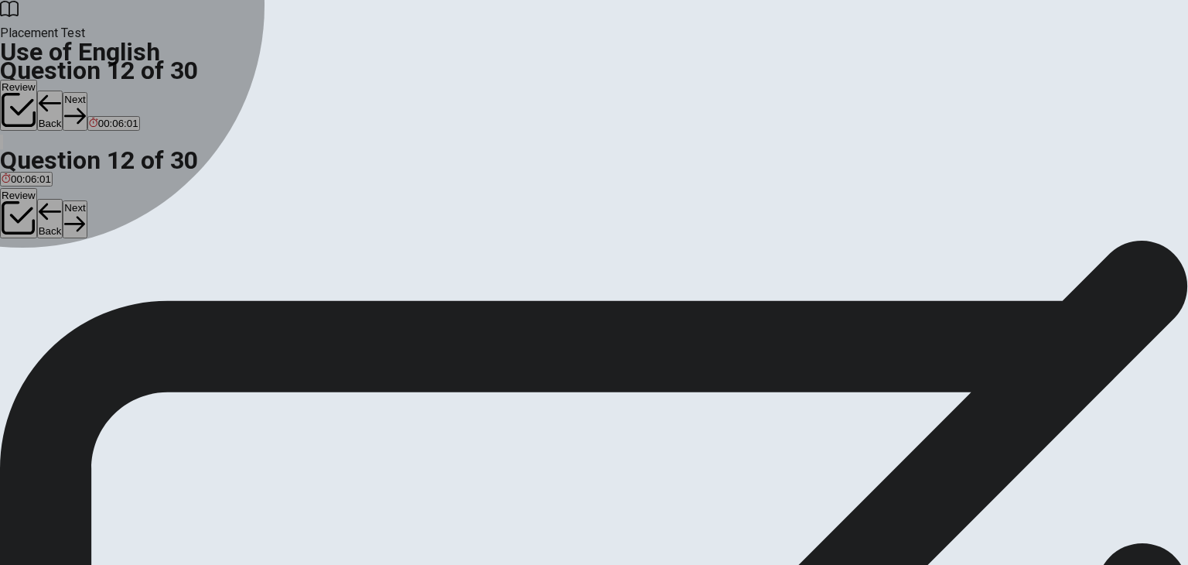
click at [67, 288] on button "C go" at bounding box center [59, 275] width 15 height 26
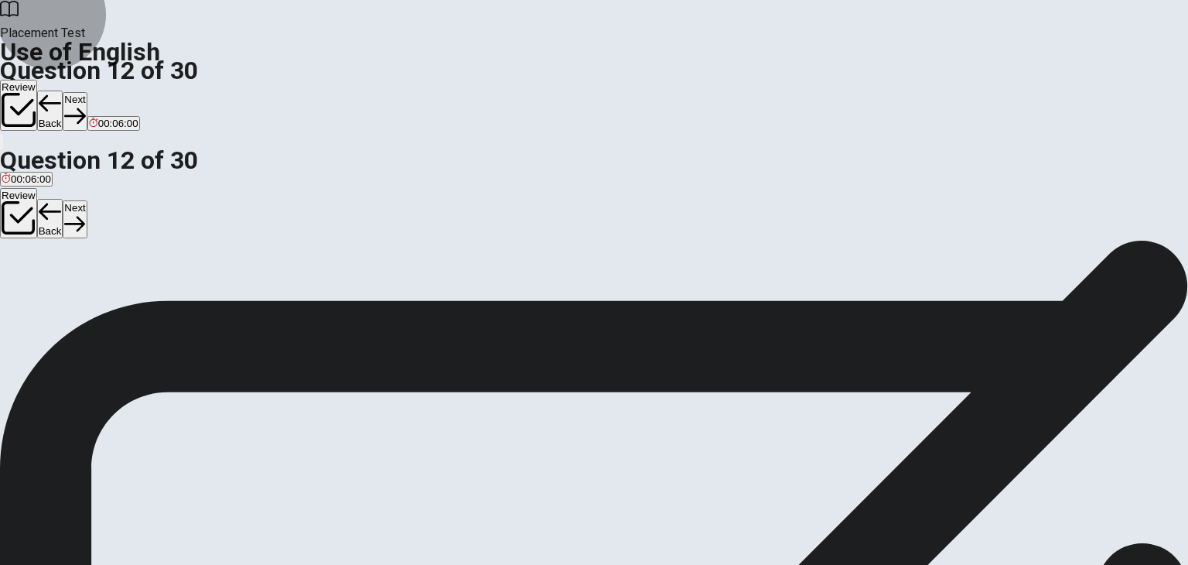
click at [85, 105] on icon "button" at bounding box center [74, 115] width 21 height 21
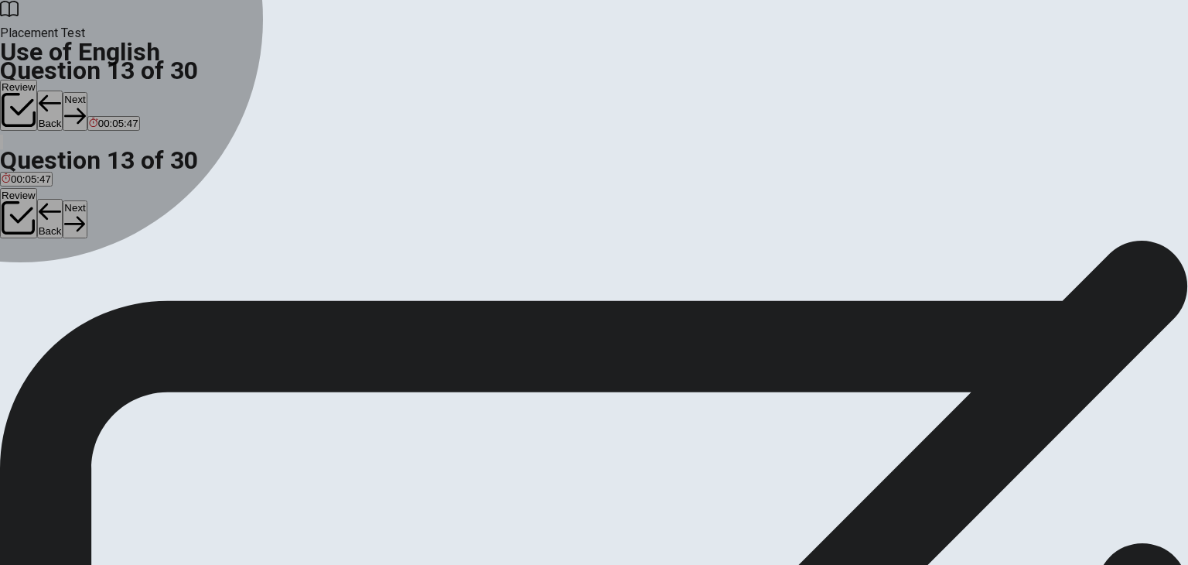
click at [39, 275] on div "B" at bounding box center [27, 269] width 22 height 12
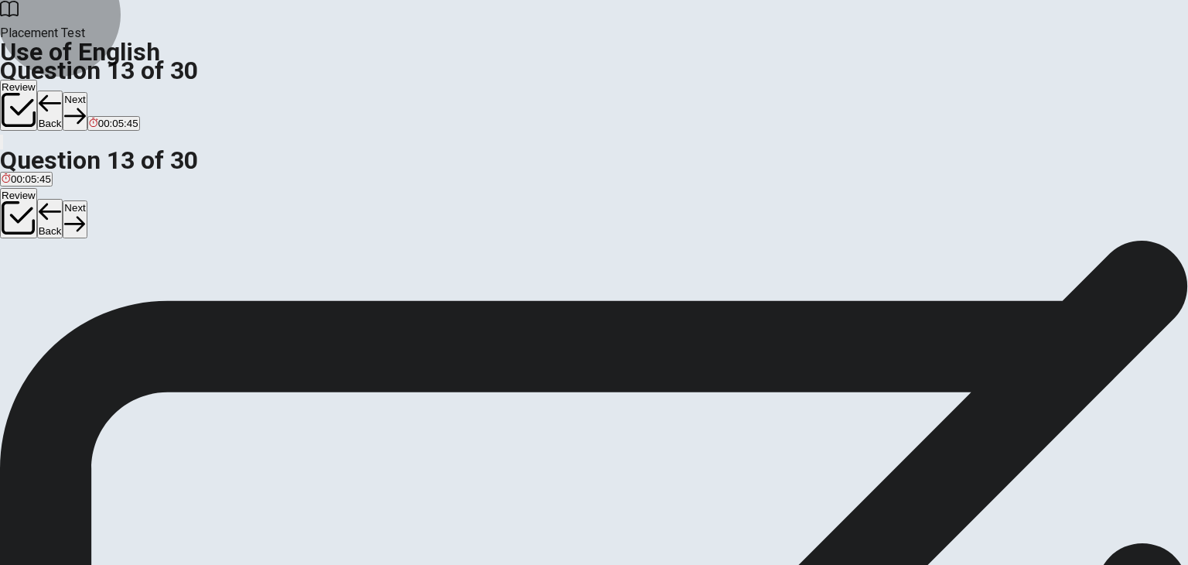
click at [87, 92] on button "Next" at bounding box center [75, 111] width 24 height 38
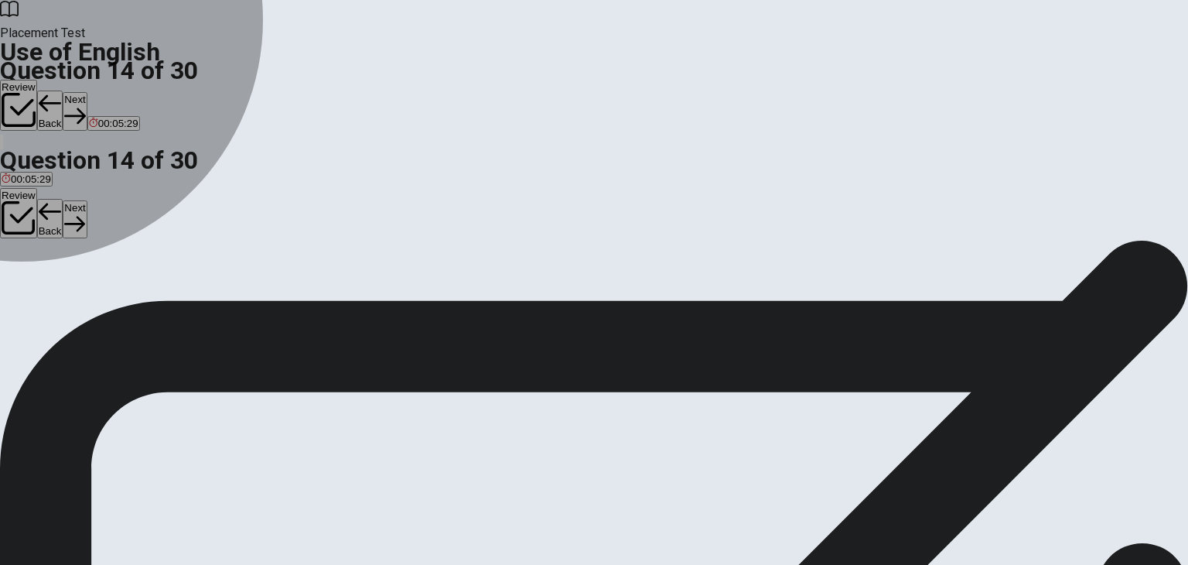
click at [21, 263] on div "A" at bounding box center [11, 269] width 19 height 12
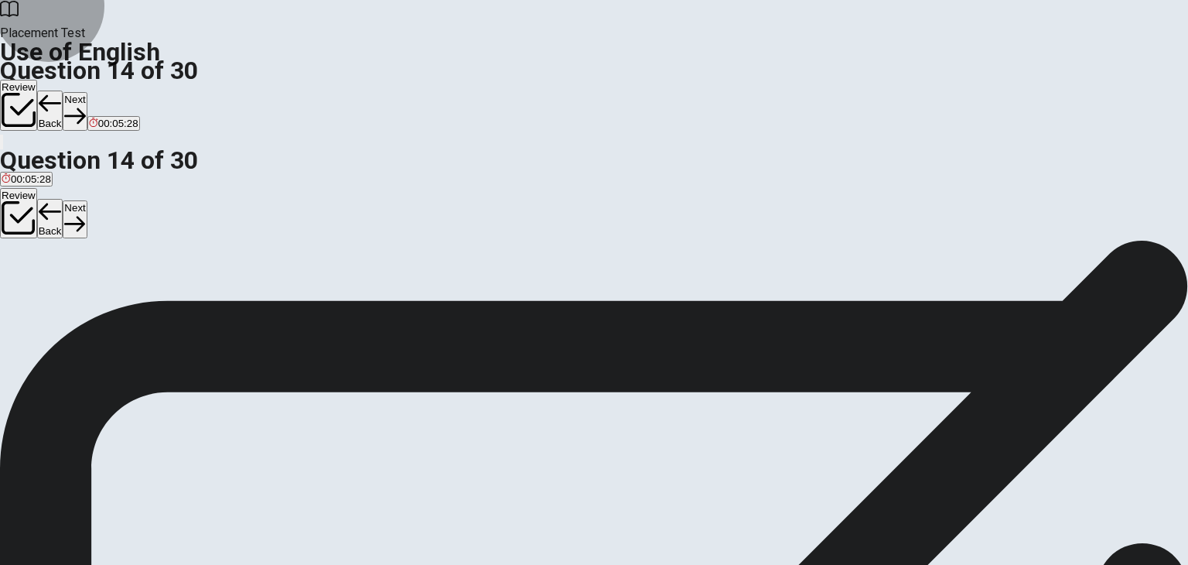
click at [87, 92] on button "Next" at bounding box center [75, 111] width 24 height 38
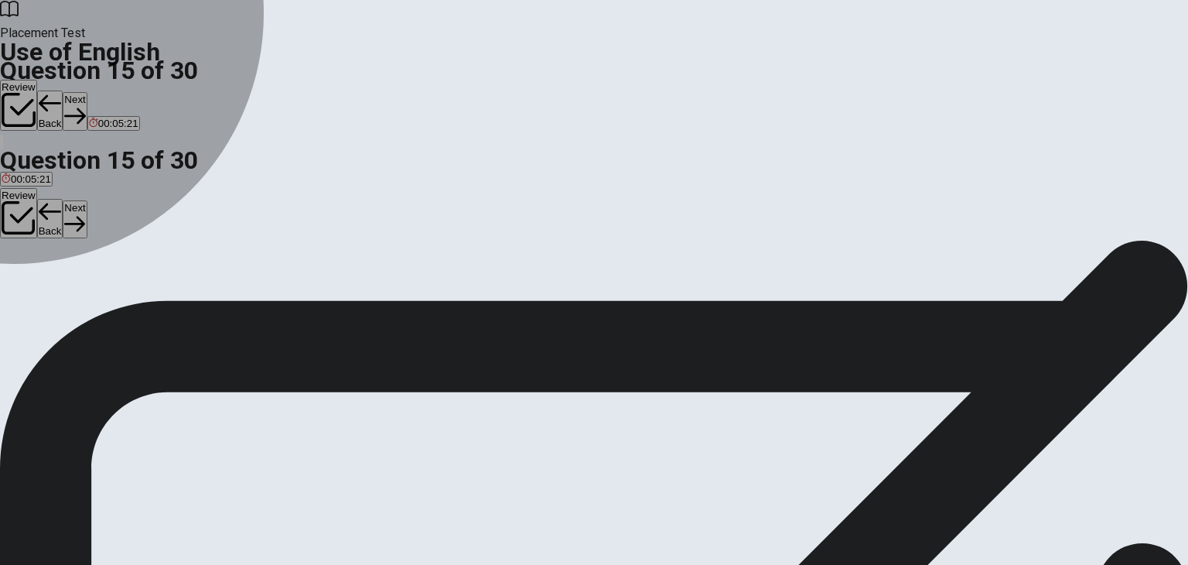
click at [65, 275] on div "B" at bounding box center [45, 269] width 40 height 12
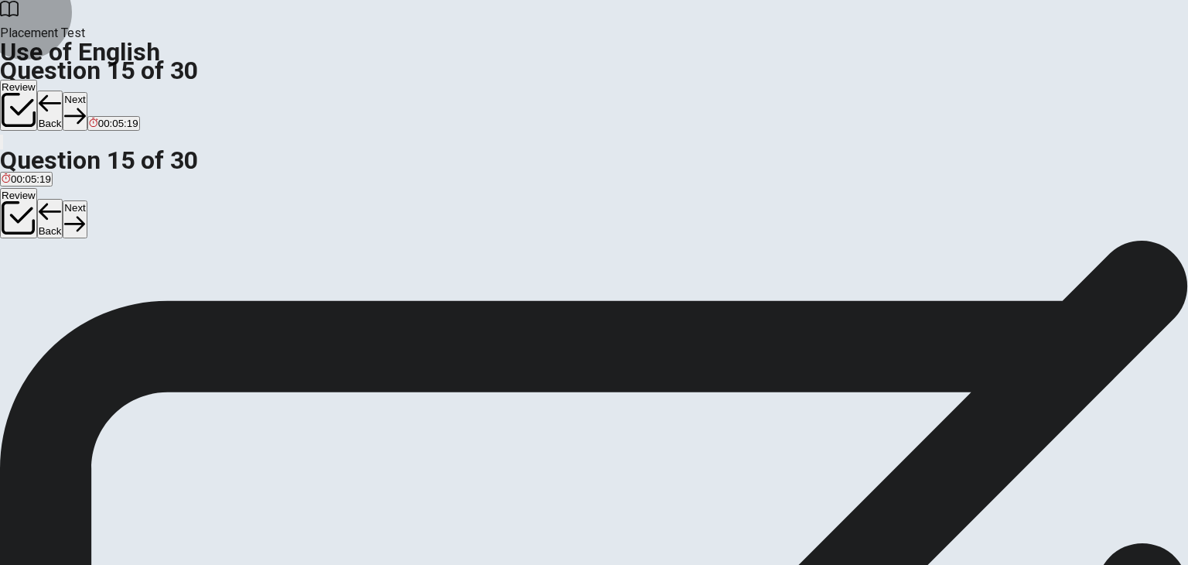
click at [87, 92] on button "Next" at bounding box center [75, 111] width 24 height 38
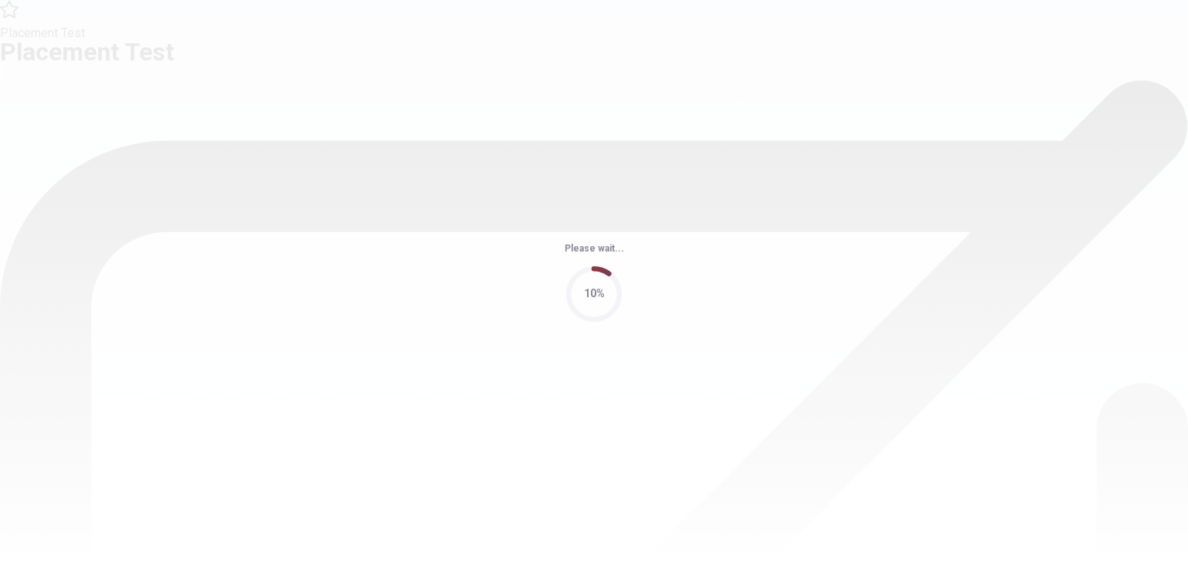
scroll to position [0, 0]
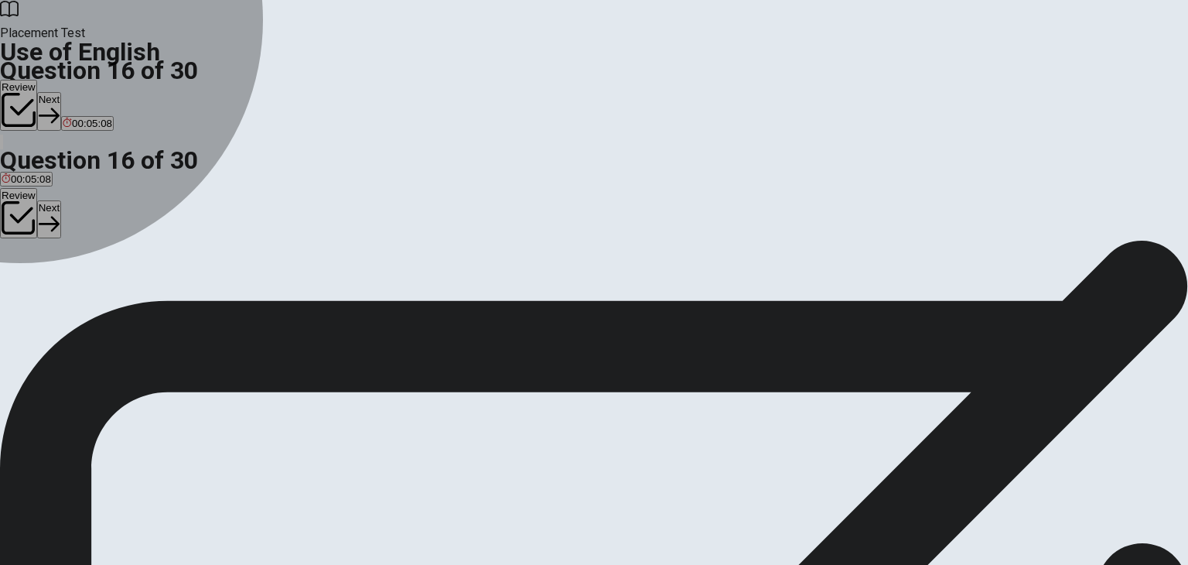
click at [75, 290] on div "C" at bounding box center [61, 285] width 28 height 12
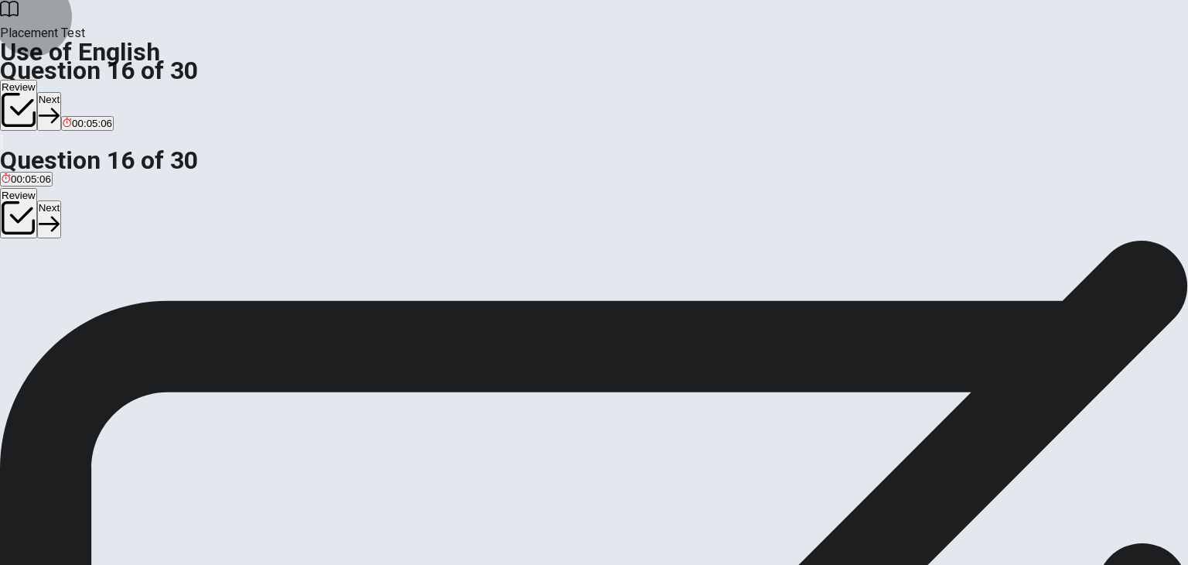
click at [61, 92] on button "Next" at bounding box center [49, 111] width 24 height 38
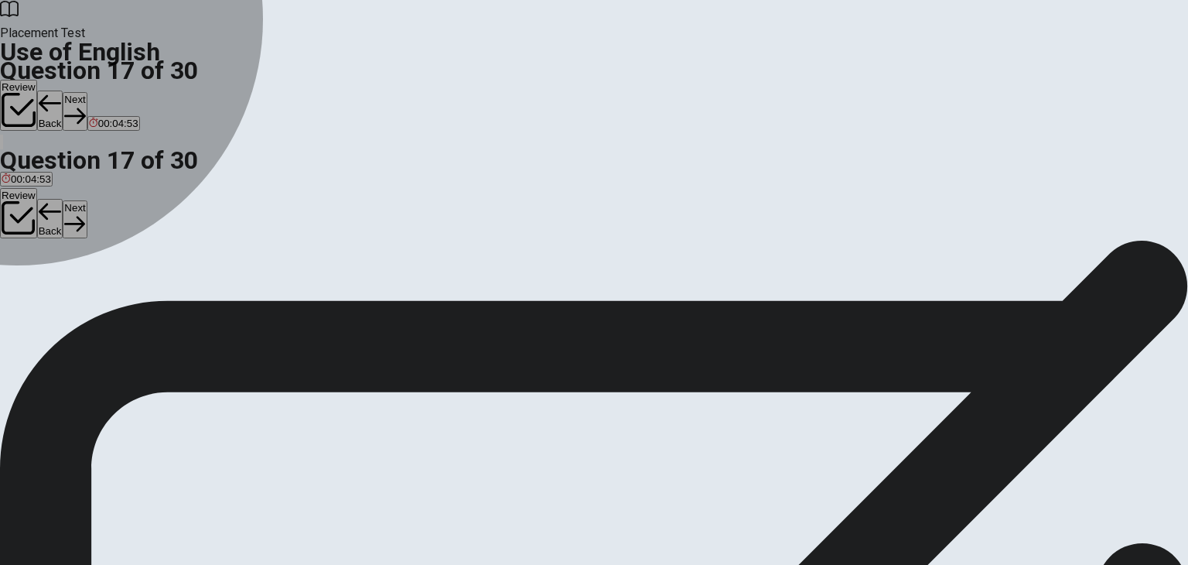
click at [282, 290] on div "D" at bounding box center [248, 285] width 70 height 12
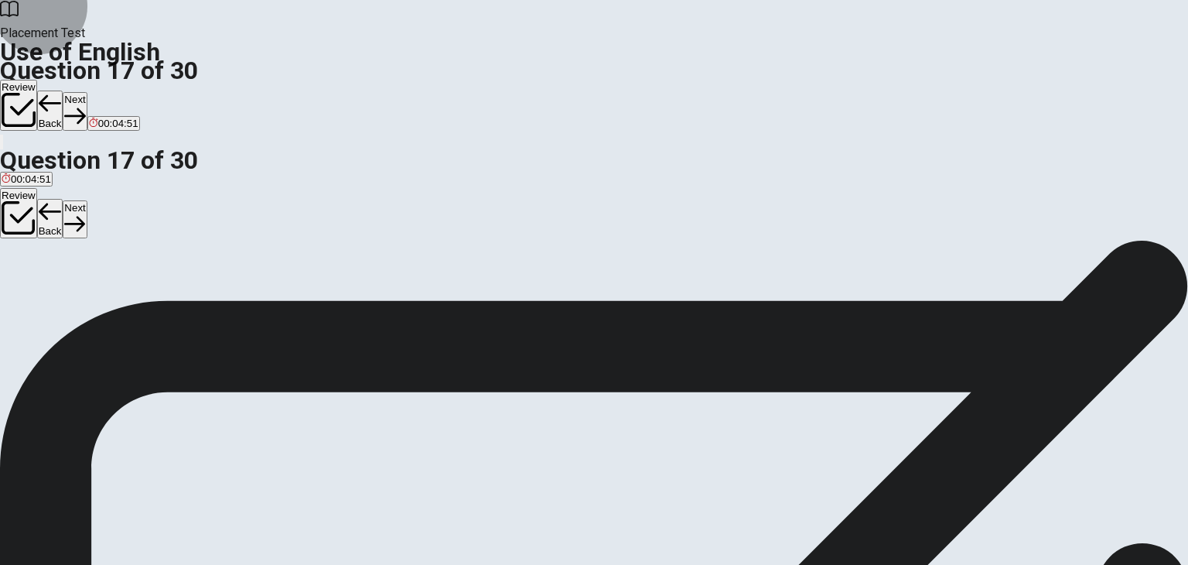
click at [87, 92] on button "Next" at bounding box center [75, 111] width 24 height 38
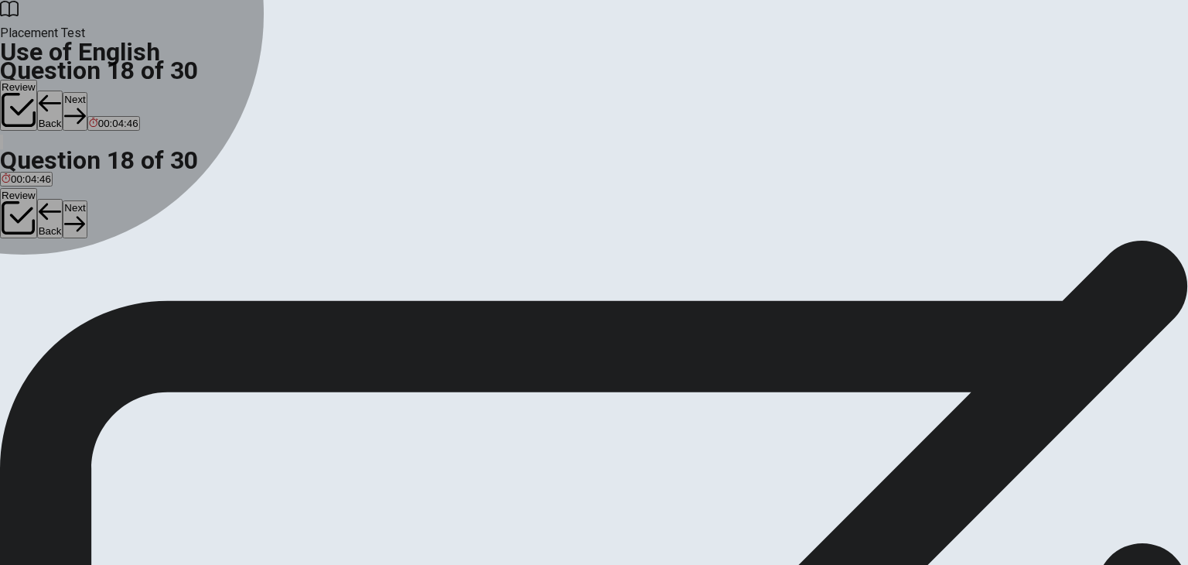
click at [43, 279] on div "A" at bounding box center [23, 285] width 42 height 12
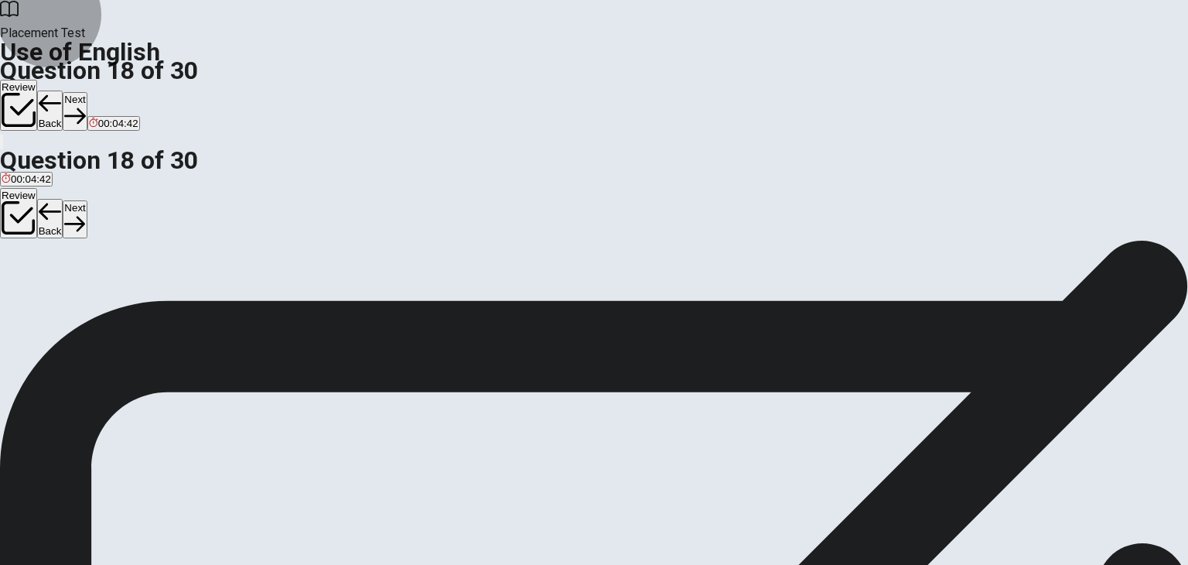
click at [63, 91] on button "Back" at bounding box center [50, 111] width 26 height 40
click at [87, 92] on button "Next" at bounding box center [75, 111] width 24 height 38
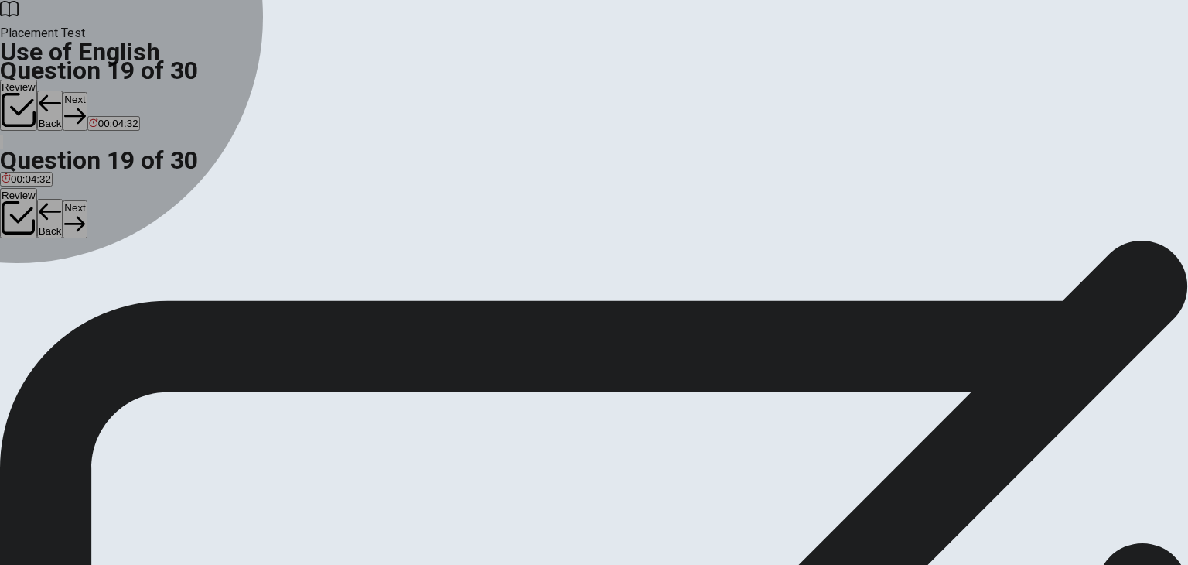
click at [35, 279] on div "A" at bounding box center [18, 285] width 33 height 12
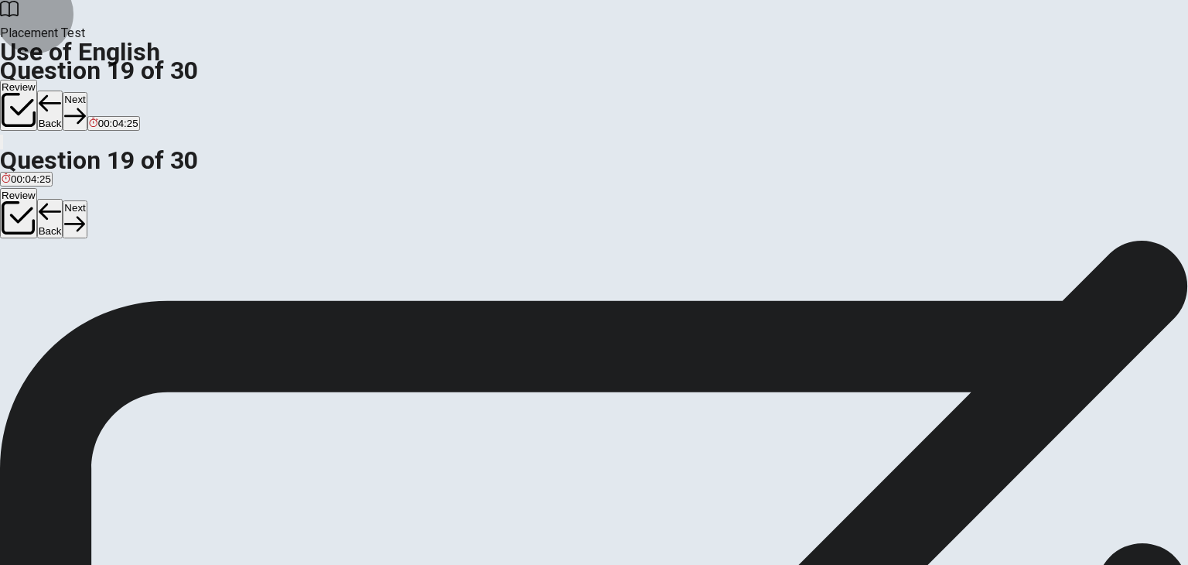
click at [87, 92] on button "Next" at bounding box center [75, 111] width 24 height 38
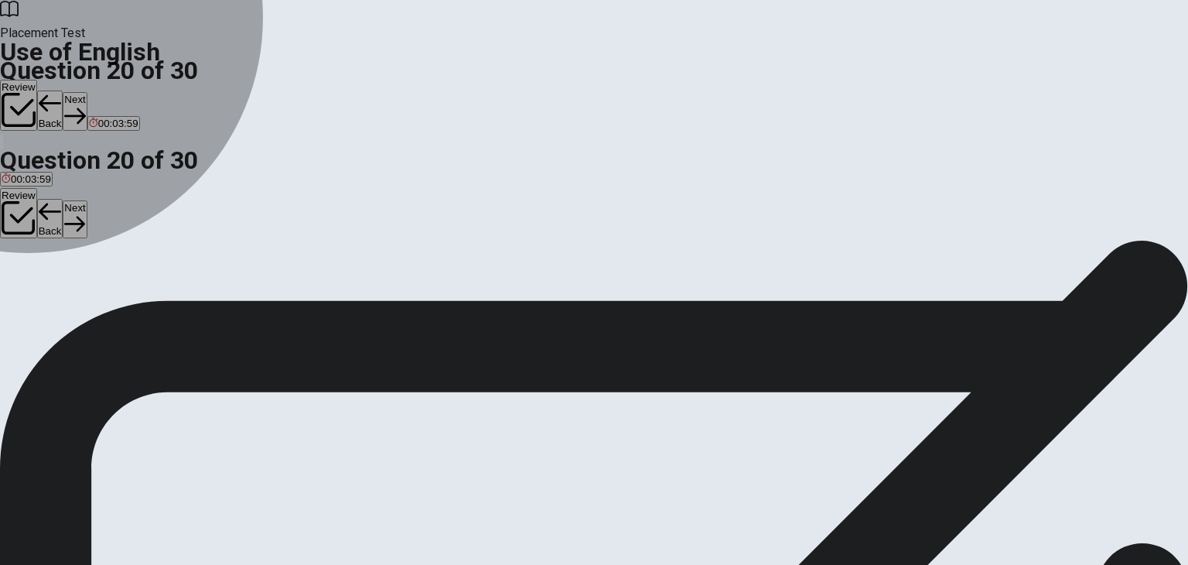
click at [175, 290] on div "B" at bounding box center [140, 285] width 70 height 12
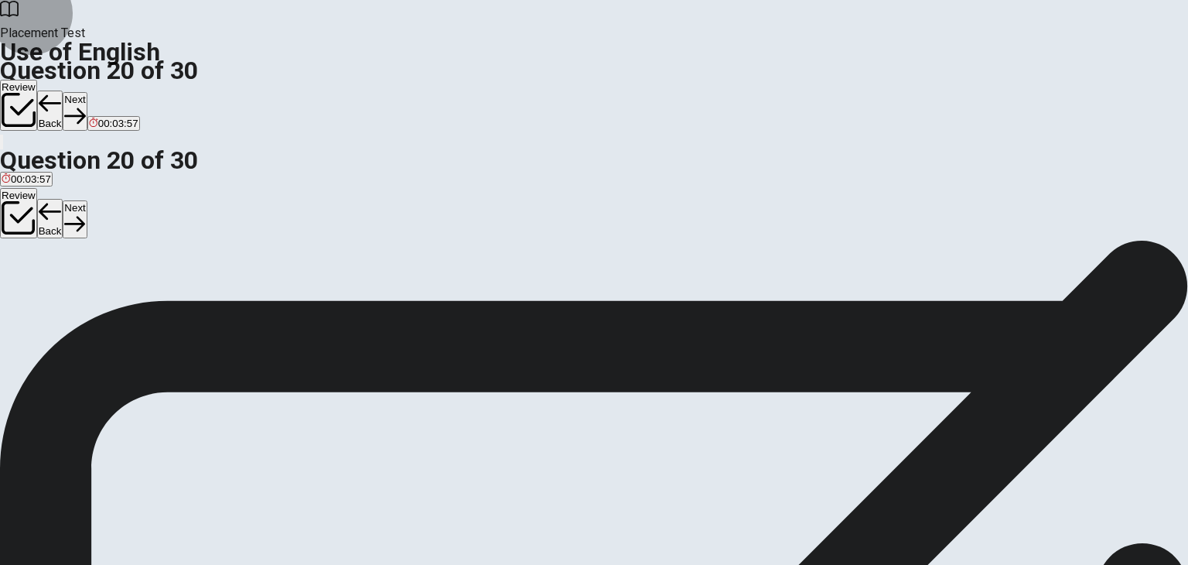
click at [87, 92] on button "Next" at bounding box center [75, 111] width 24 height 38
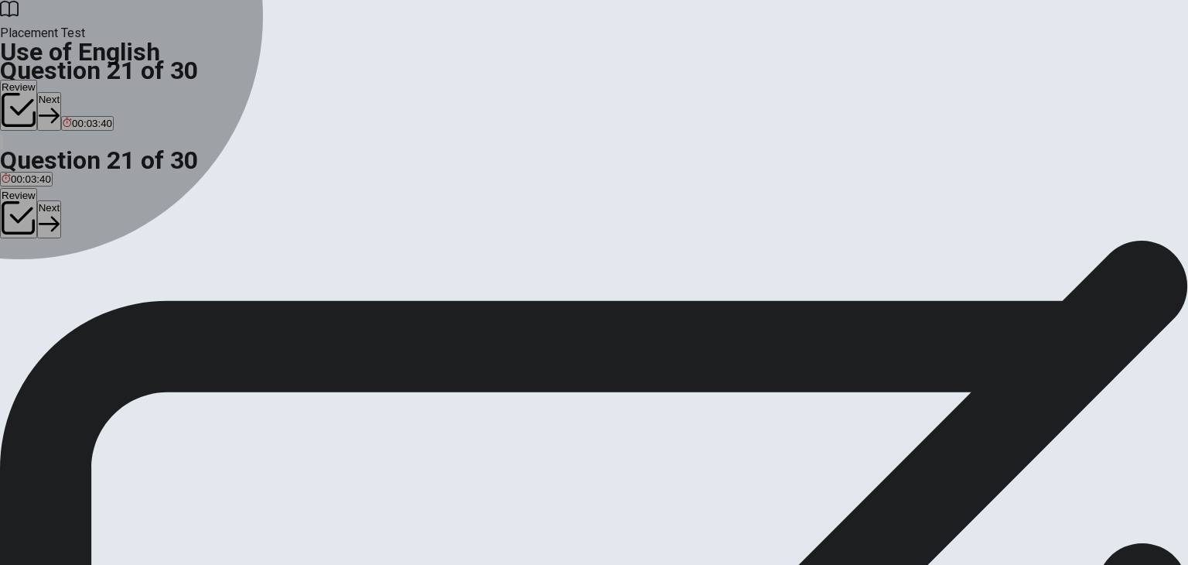
click at [88, 290] on div "B" at bounding box center [60, 285] width 56 height 12
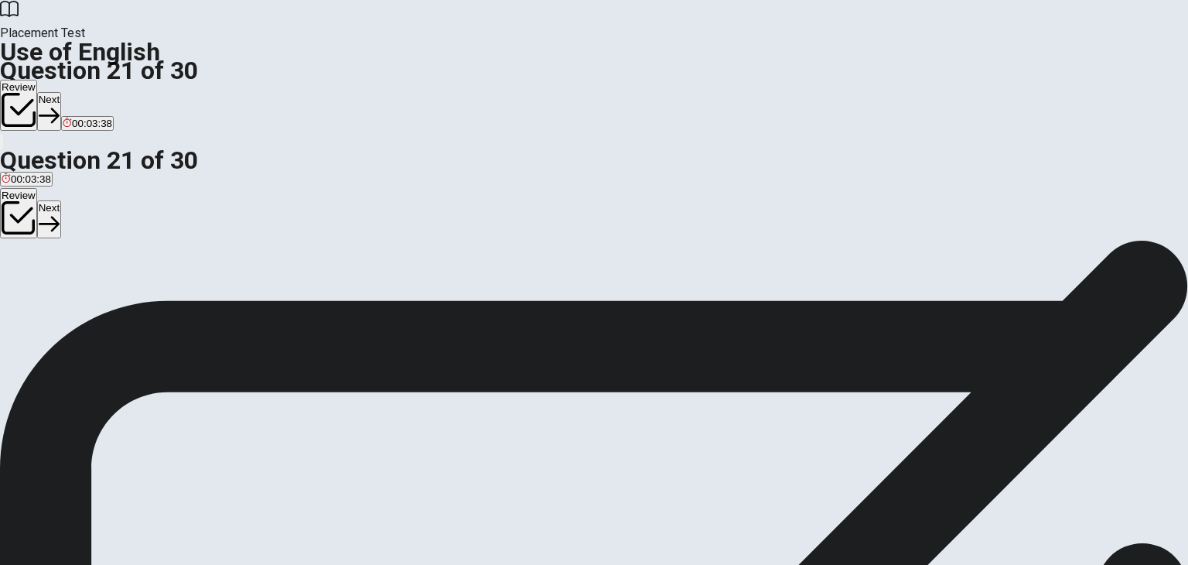
click at [60, 108] on icon "button" at bounding box center [49, 115] width 21 height 15
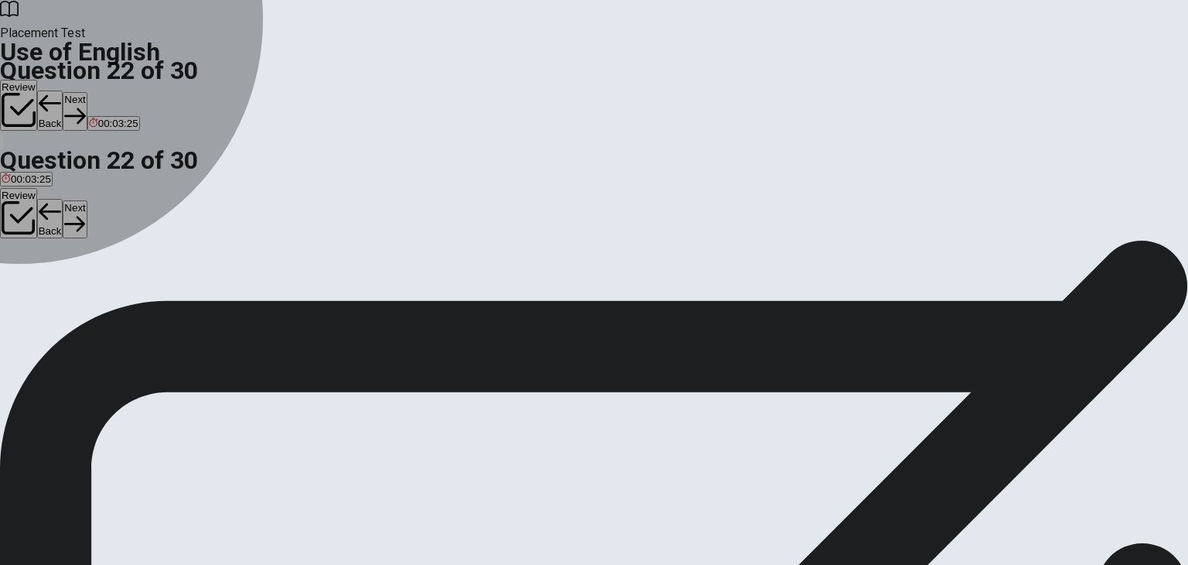
click at [137, 290] on div "C" at bounding box center [120, 285] width 34 height 12
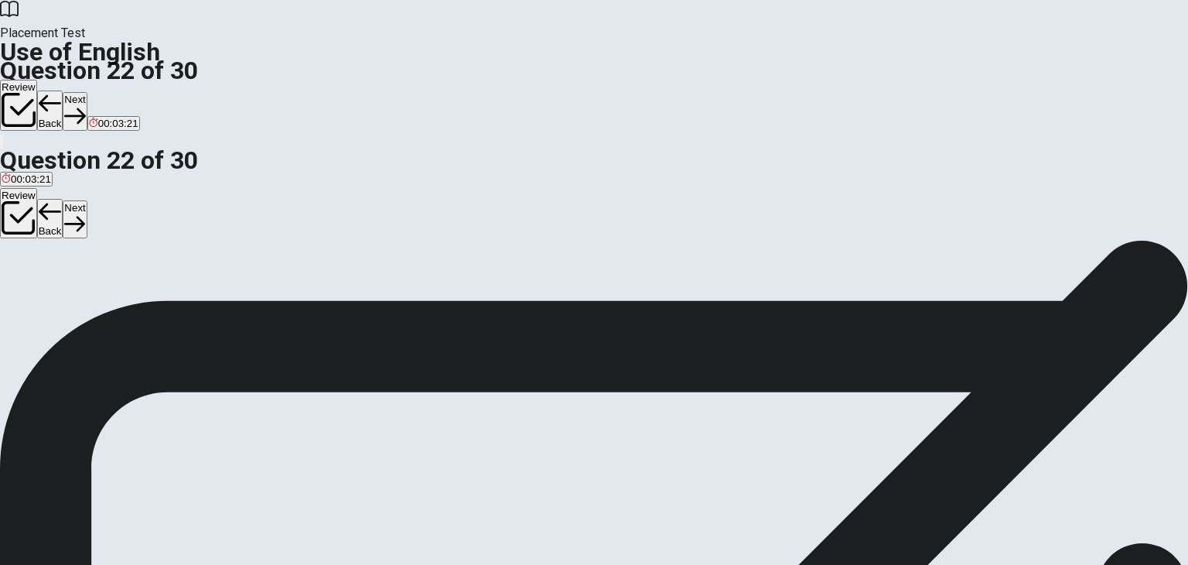
click at [87, 92] on button "Next" at bounding box center [75, 111] width 24 height 38
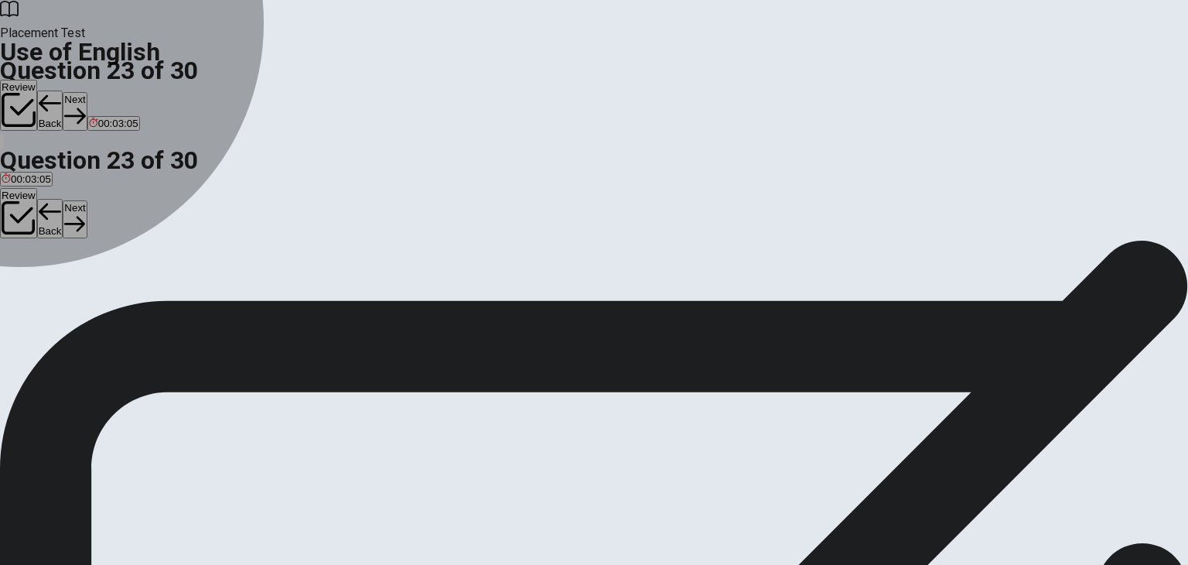
click at [88, 279] on div "A" at bounding box center [45, 285] width 87 height 12
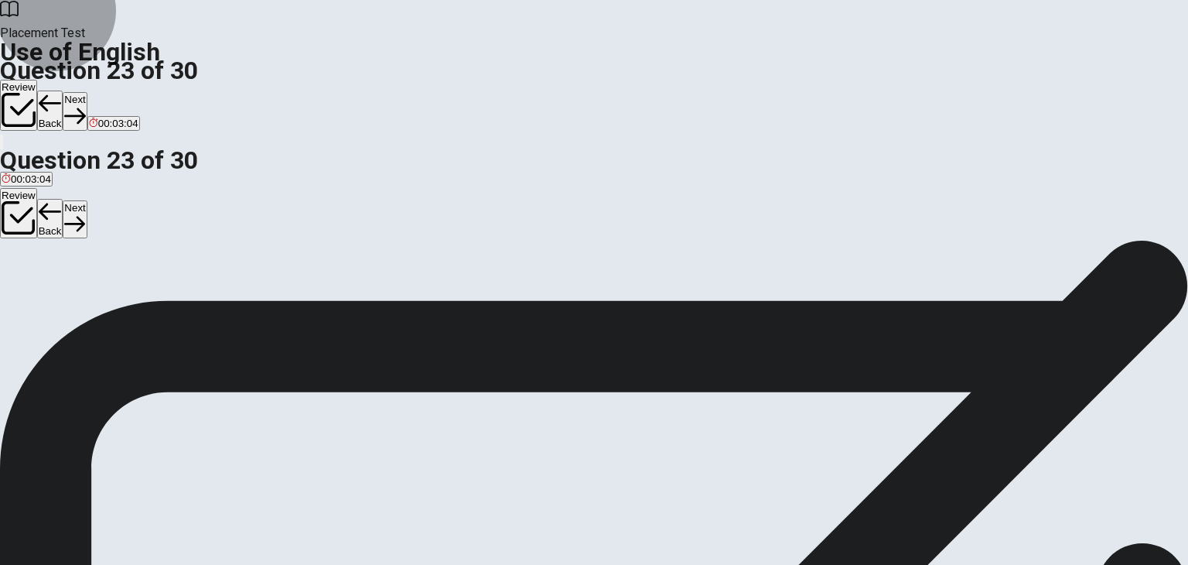
click at [87, 92] on button "Next" at bounding box center [75, 111] width 24 height 38
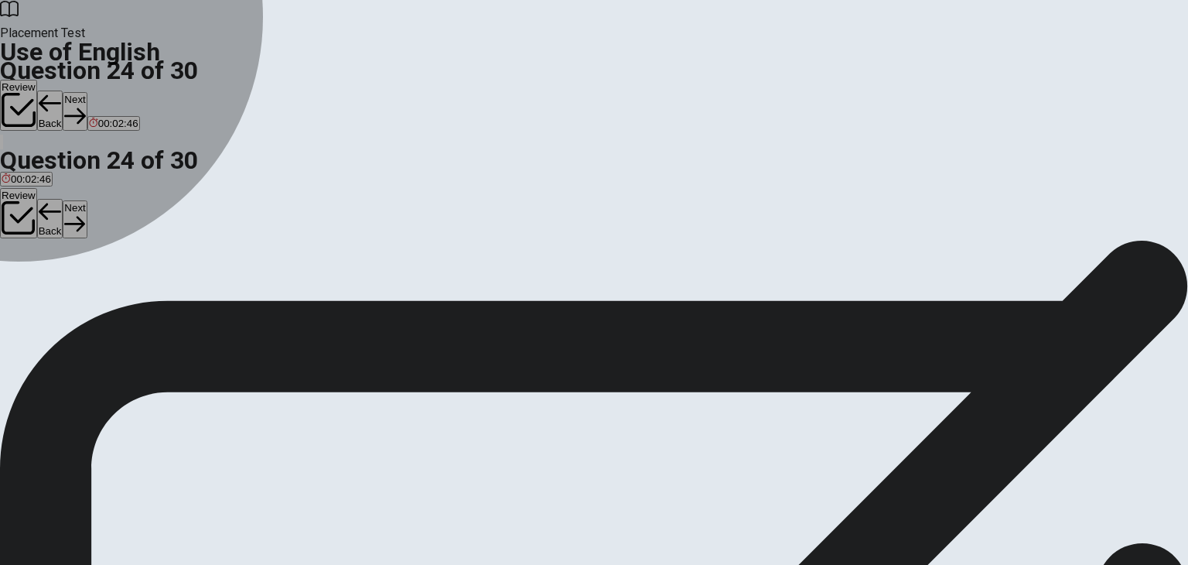
click at [192, 290] on div "D" at bounding box center [170, 285] width 44 height 12
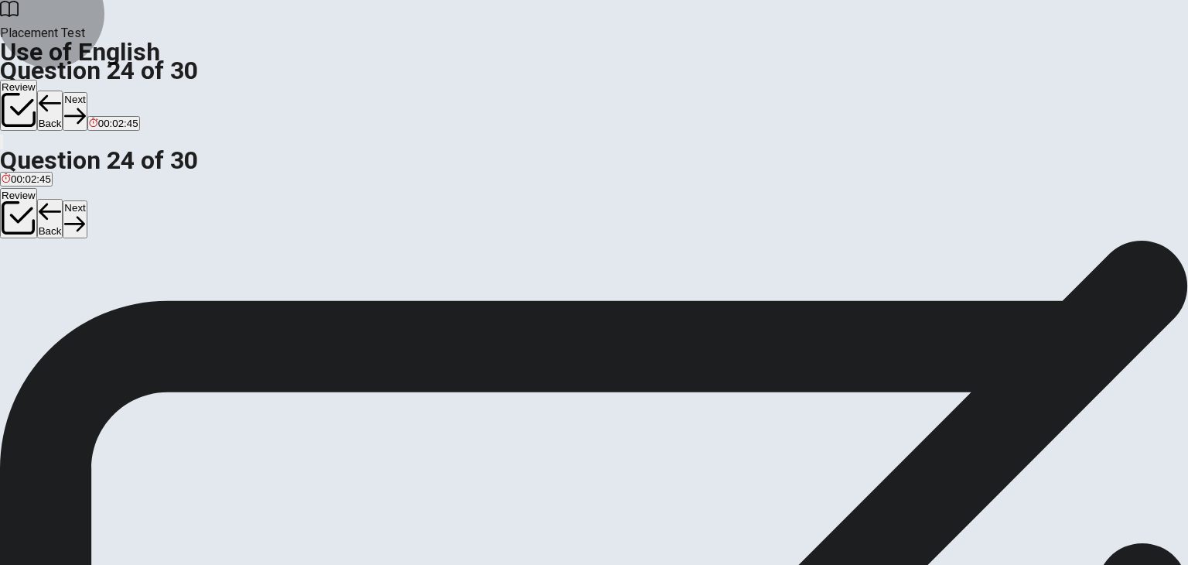
click at [85, 105] on icon "button" at bounding box center [74, 115] width 21 height 21
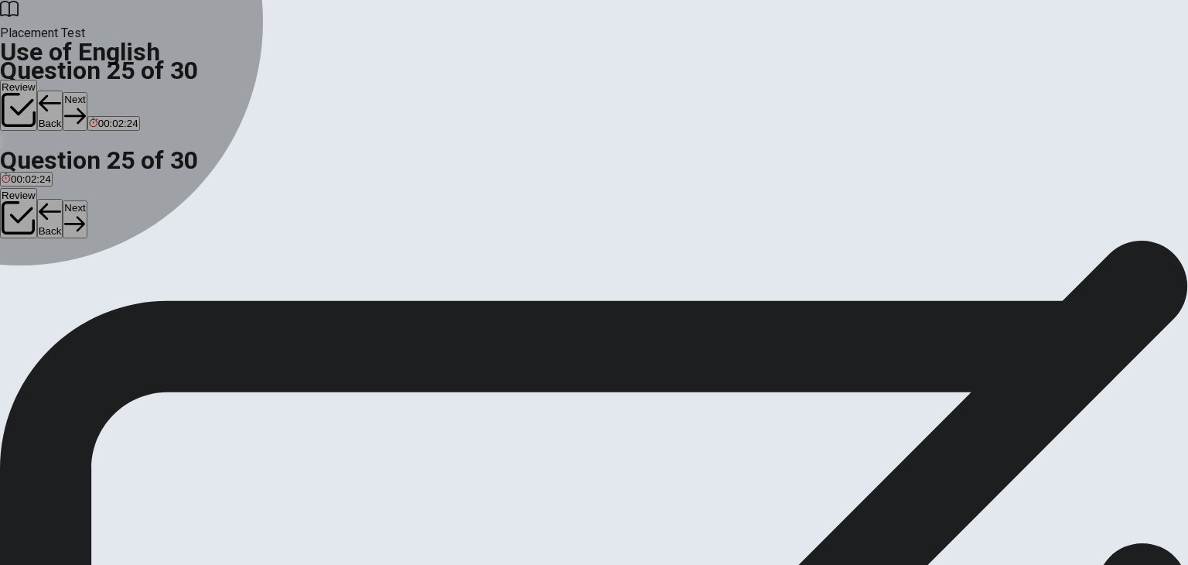
click at [60, 290] on div "B" at bounding box center [45, 285] width 29 height 12
click at [97, 290] on div "C" at bounding box center [80, 285] width 34 height 12
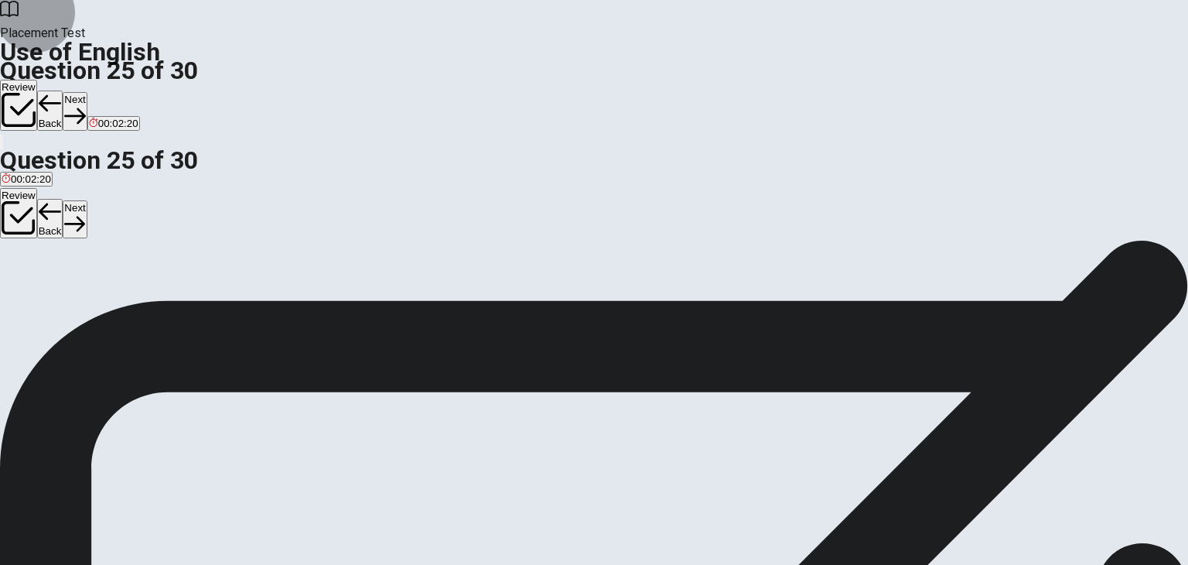
click at [87, 92] on button "Next" at bounding box center [75, 111] width 24 height 38
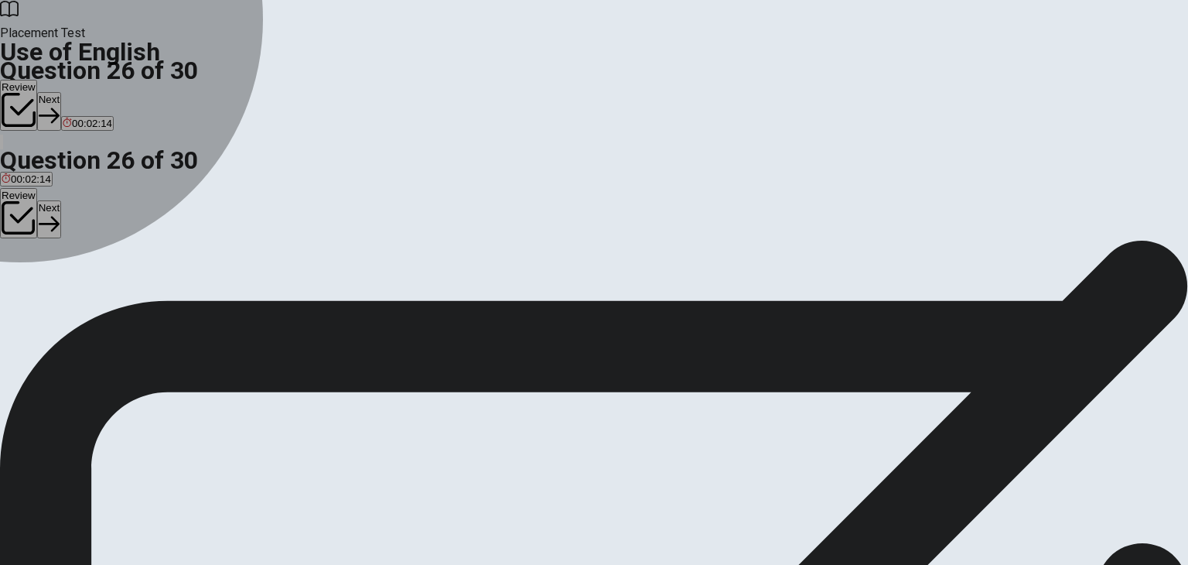
click at [135, 290] on div "D" at bounding box center [118, 285] width 34 height 12
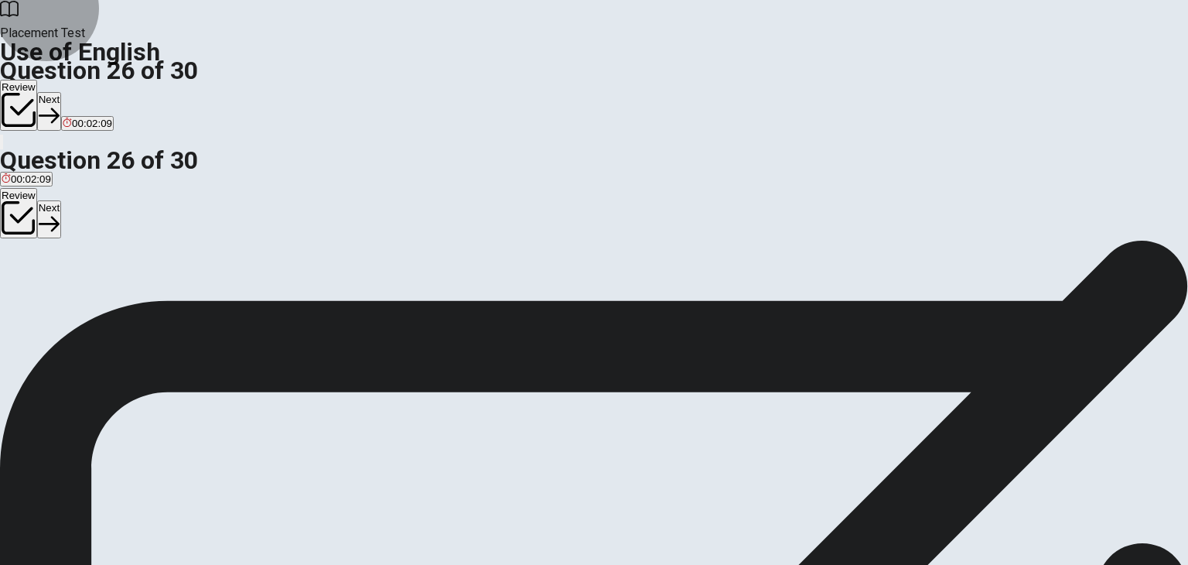
click at [61, 92] on button "Next" at bounding box center [49, 111] width 24 height 38
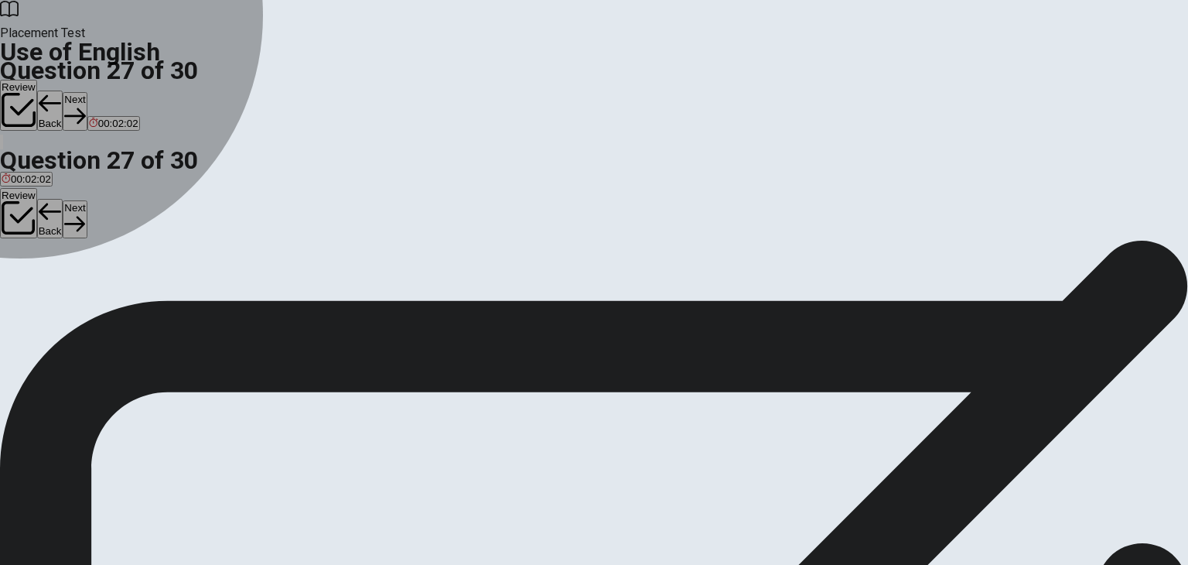
click at [22, 279] on div "A" at bounding box center [12, 285] width 21 height 12
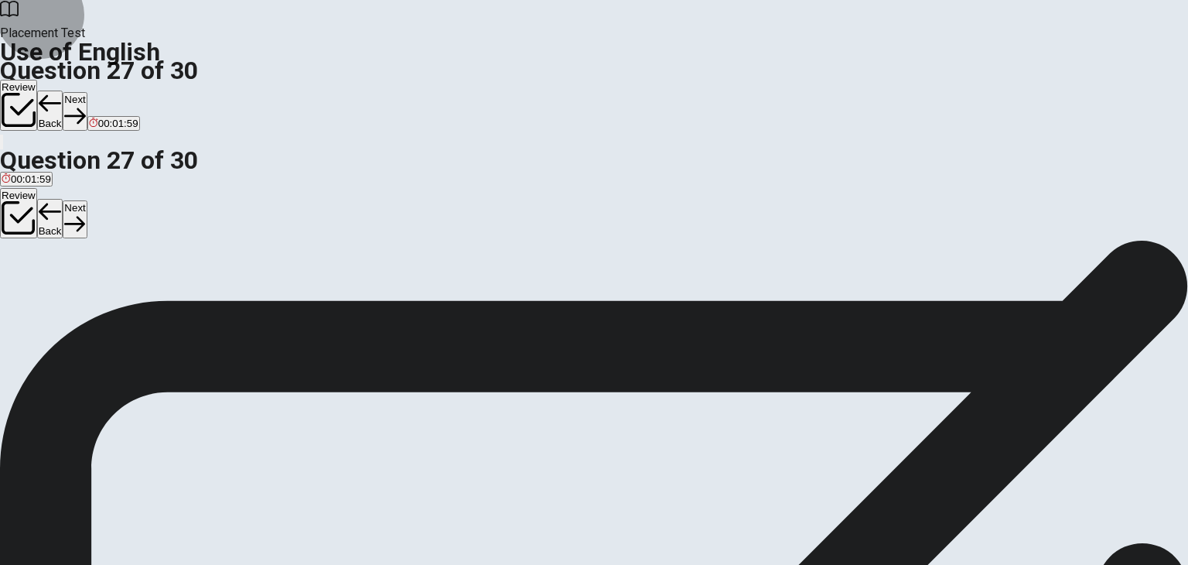
click at [87, 92] on button "Next" at bounding box center [75, 111] width 24 height 38
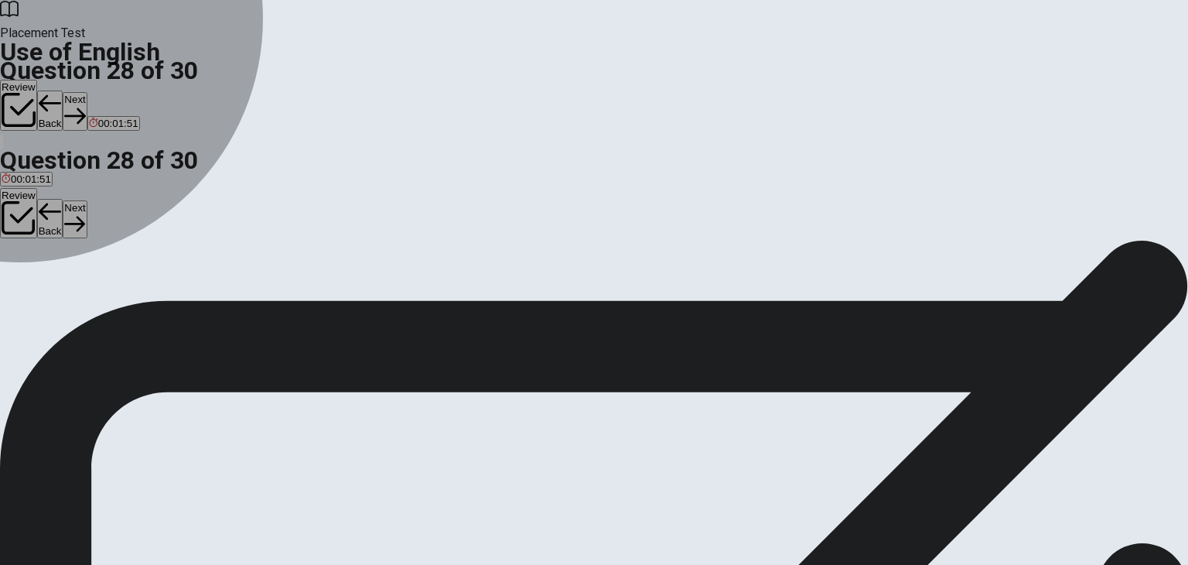
click at [35, 279] on div "A" at bounding box center [18, 285] width 33 height 12
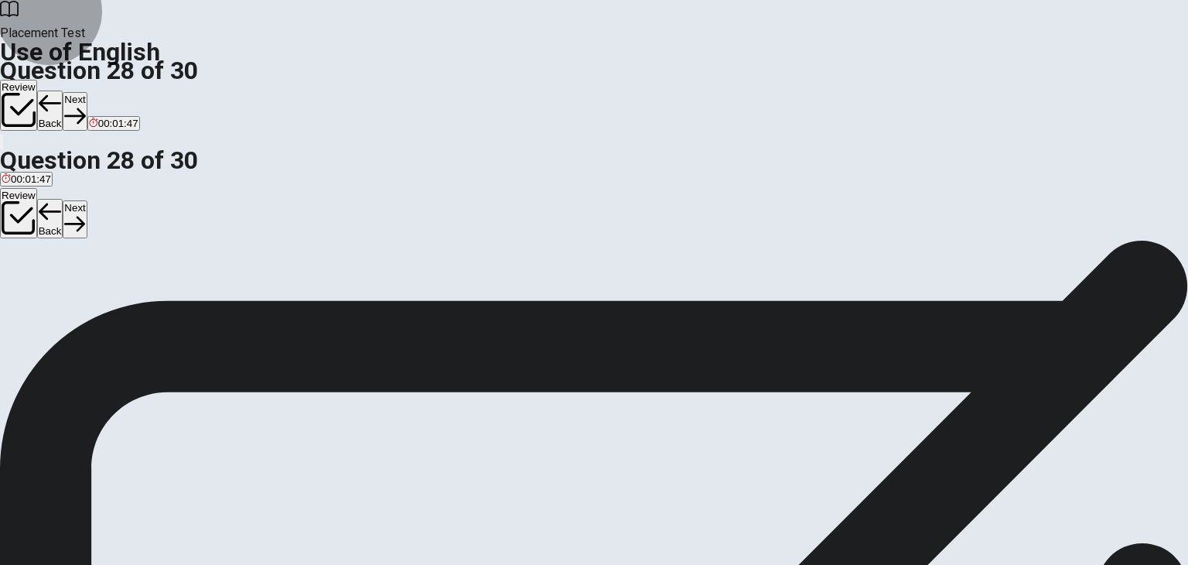
click at [85, 105] on icon "button" at bounding box center [74, 115] width 21 height 21
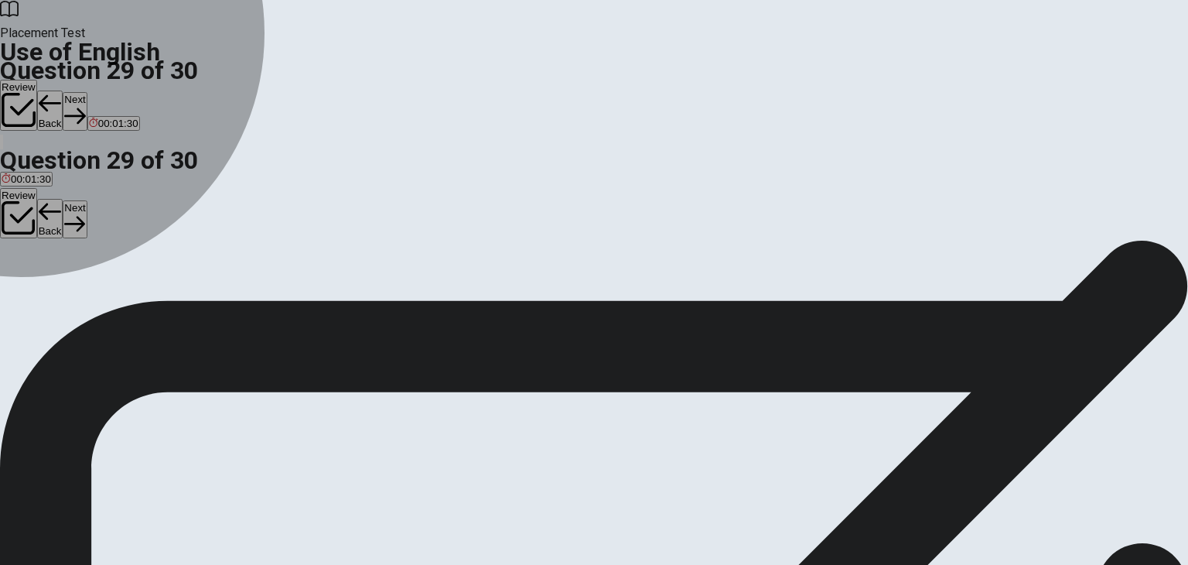
click at [105, 303] on button "C interesting" at bounding box center [79, 290] width 51 height 26
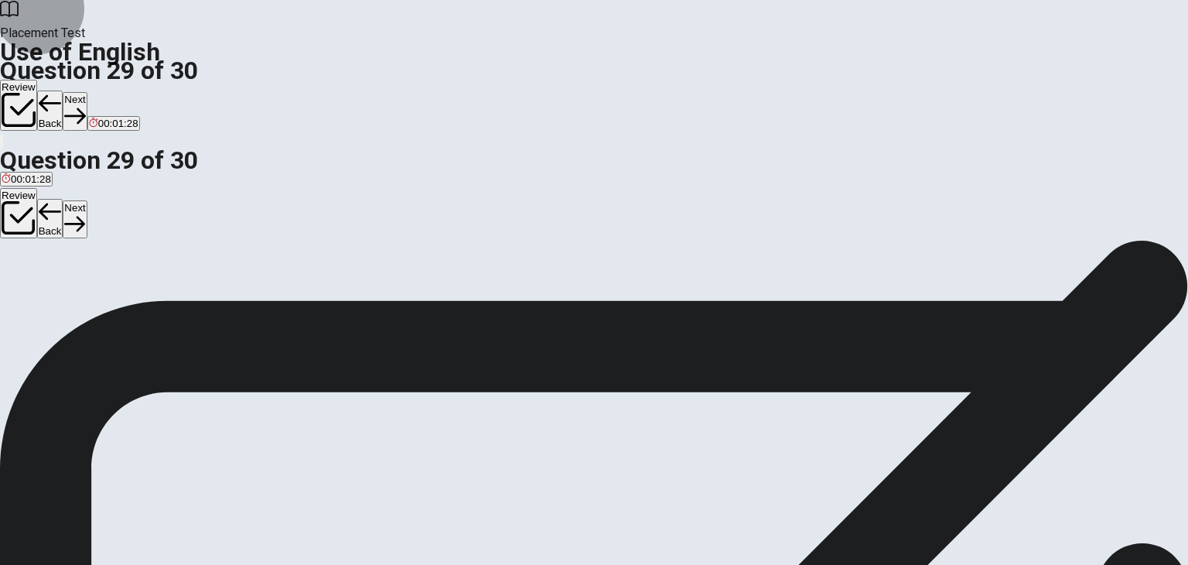
click at [87, 92] on button "Next" at bounding box center [75, 111] width 24 height 38
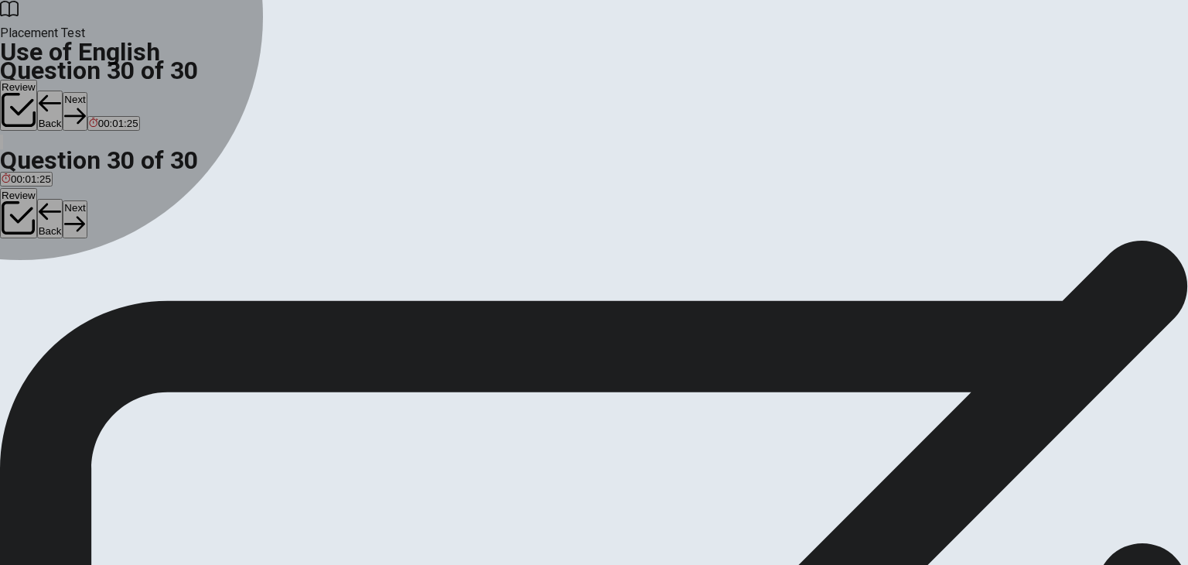
click at [15, 279] on div "A" at bounding box center [8, 285] width 13 height 12
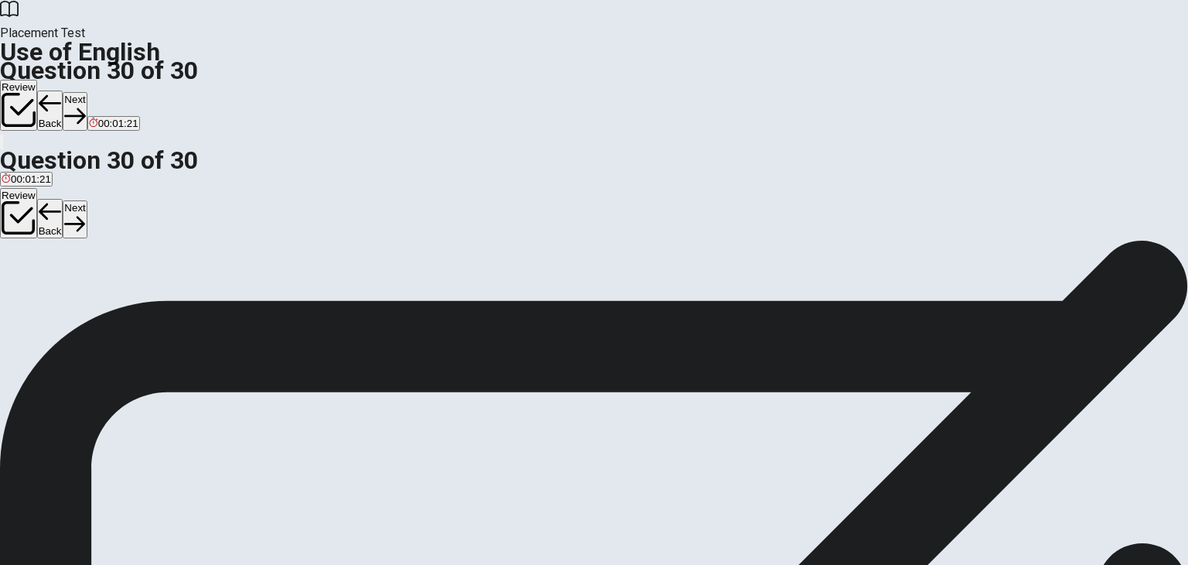
click at [37, 80] on button "Review" at bounding box center [18, 105] width 37 height 51
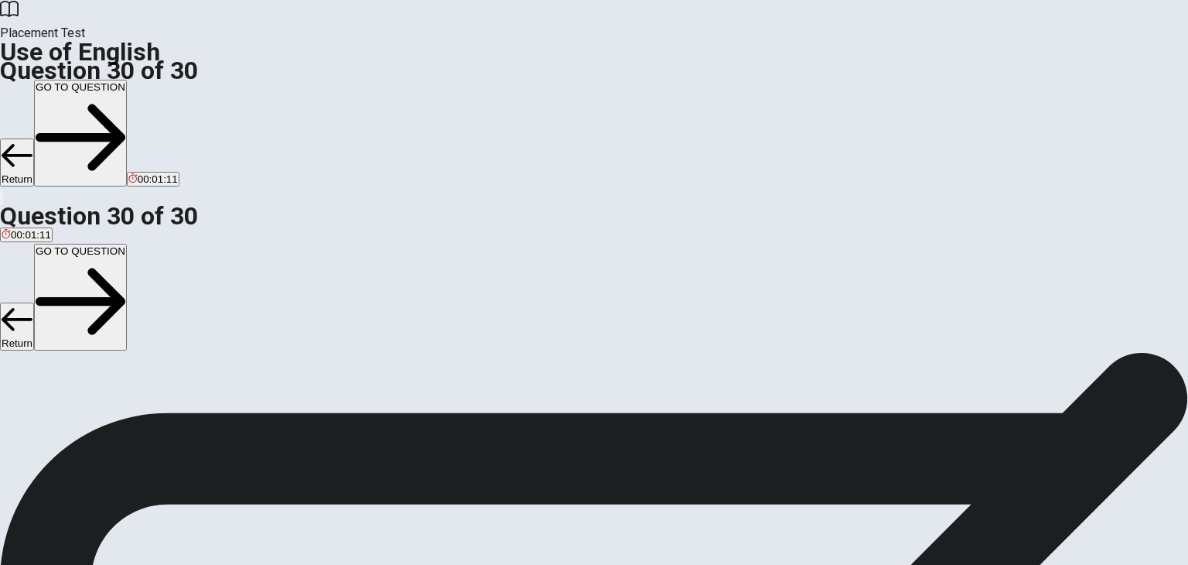
scroll to position [573, 0]
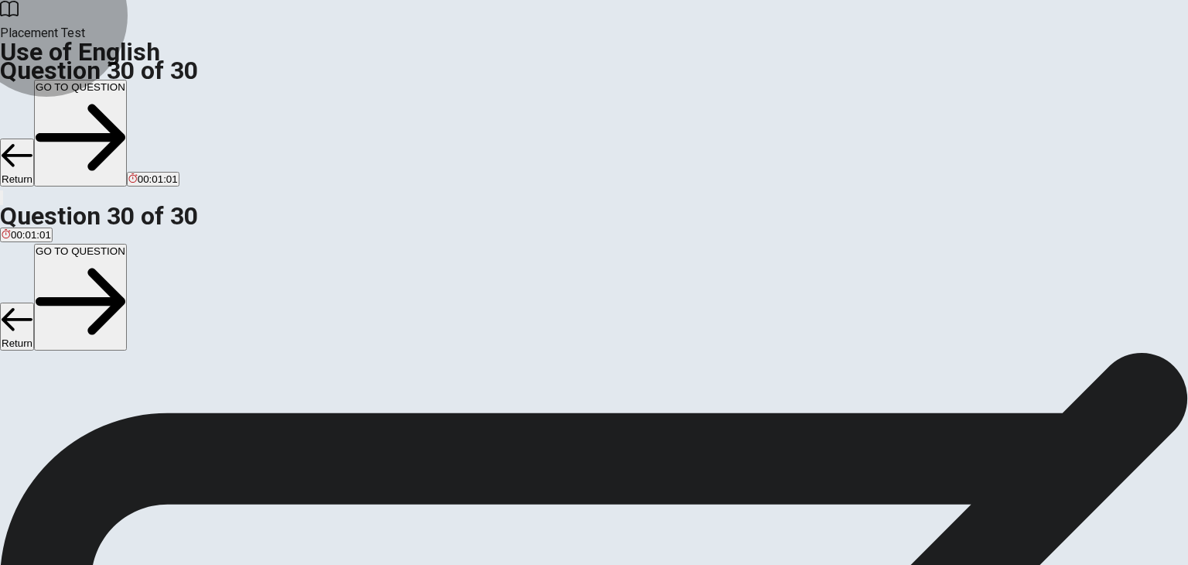
click at [127, 80] on button "GO TO QUESTION" at bounding box center [80, 133] width 93 height 107
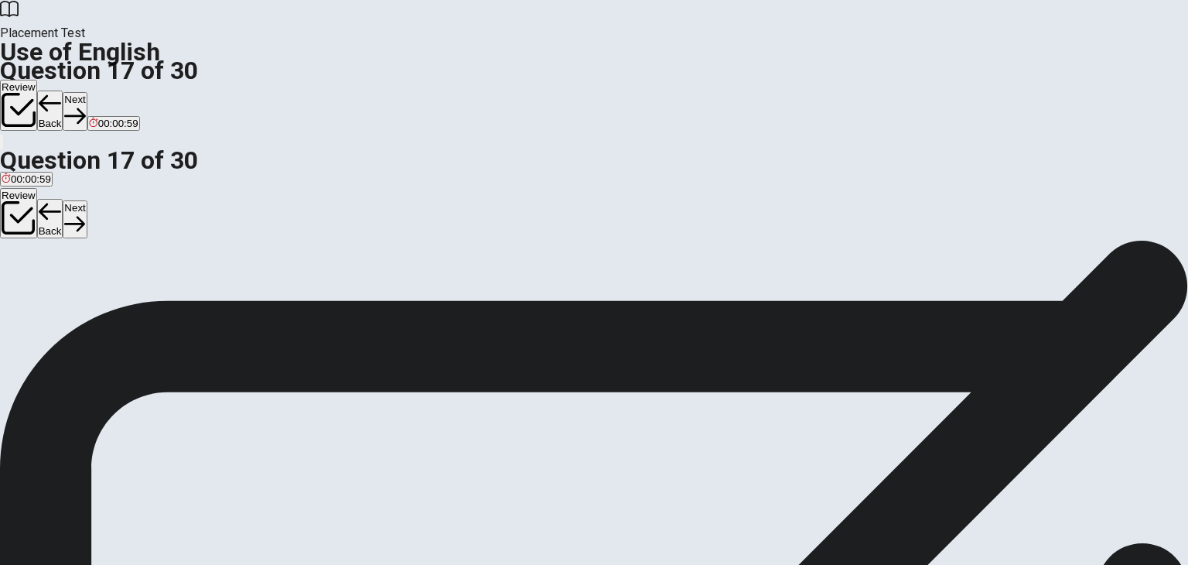
scroll to position [0, 0]
click at [36, 93] on icon "button" at bounding box center [19, 110] width 34 height 34
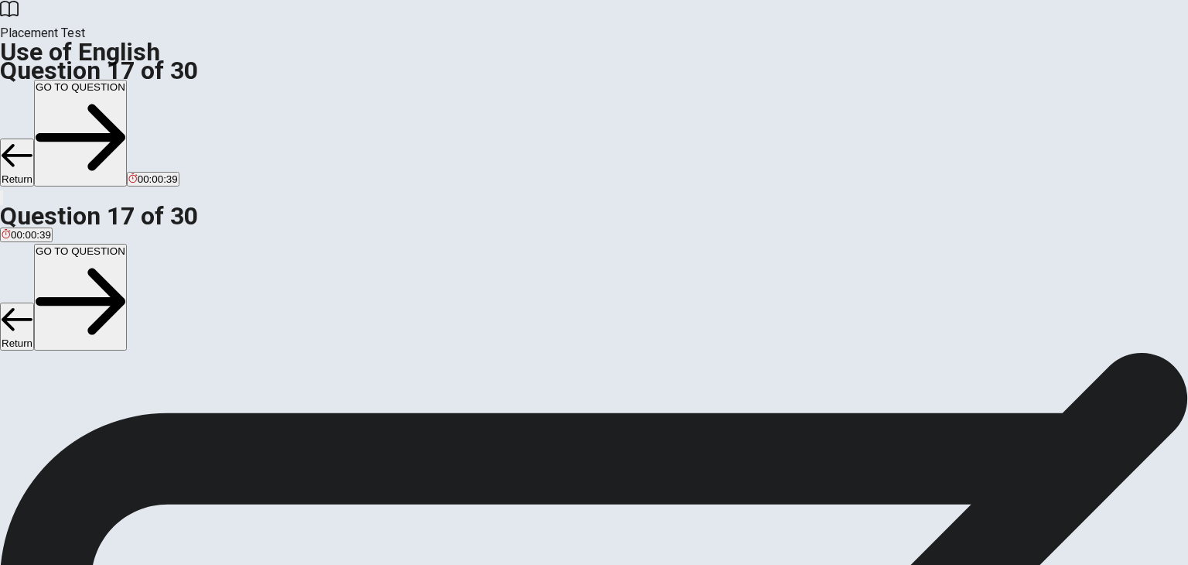
scroll to position [761, 0]
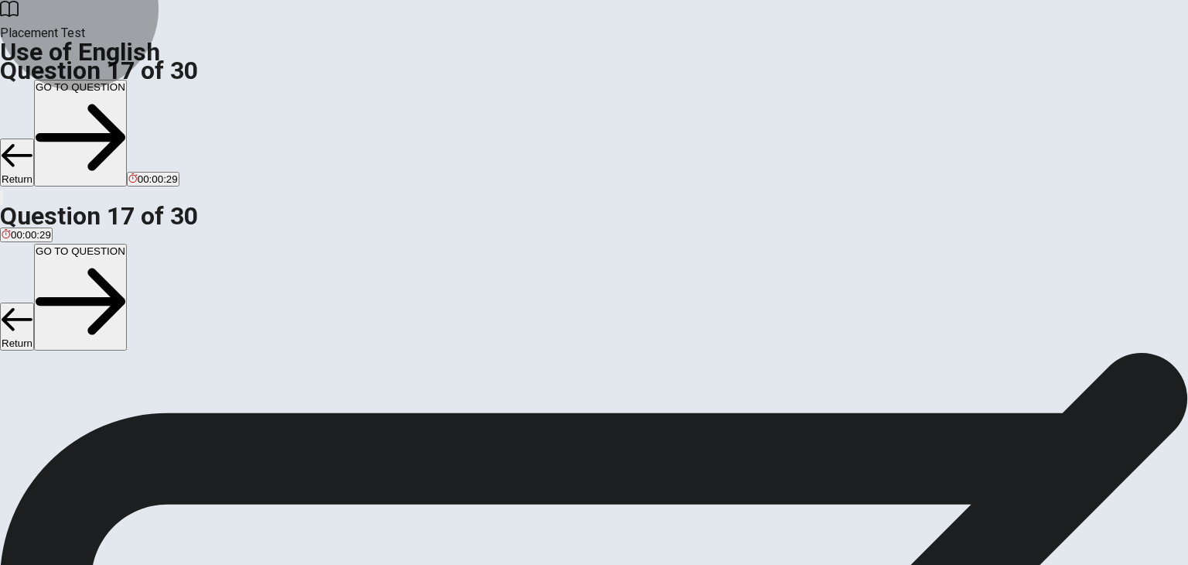
click at [127, 80] on button "GO TO QUESTION" at bounding box center [80, 133] width 93 height 107
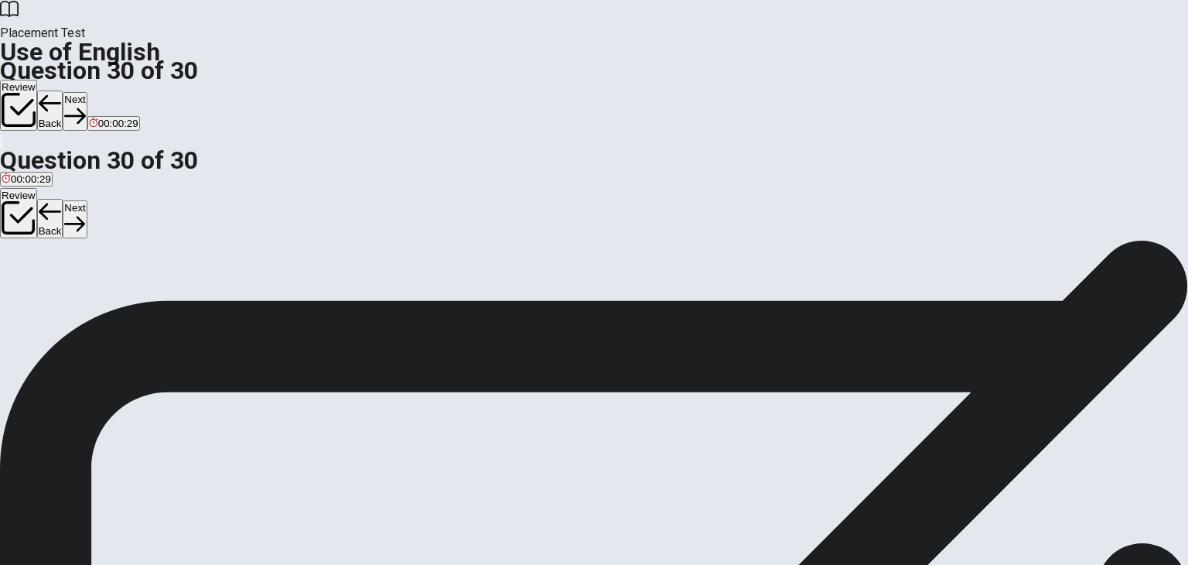
scroll to position [134, 0]
click at [87, 92] on button "Next" at bounding box center [75, 111] width 24 height 38
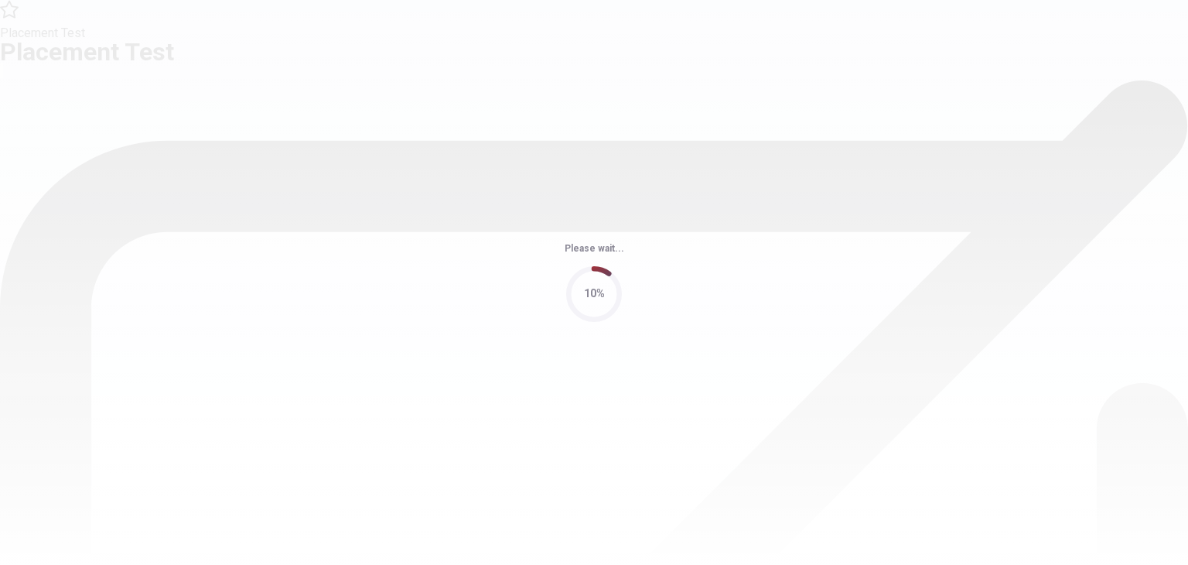
scroll to position [0, 0]
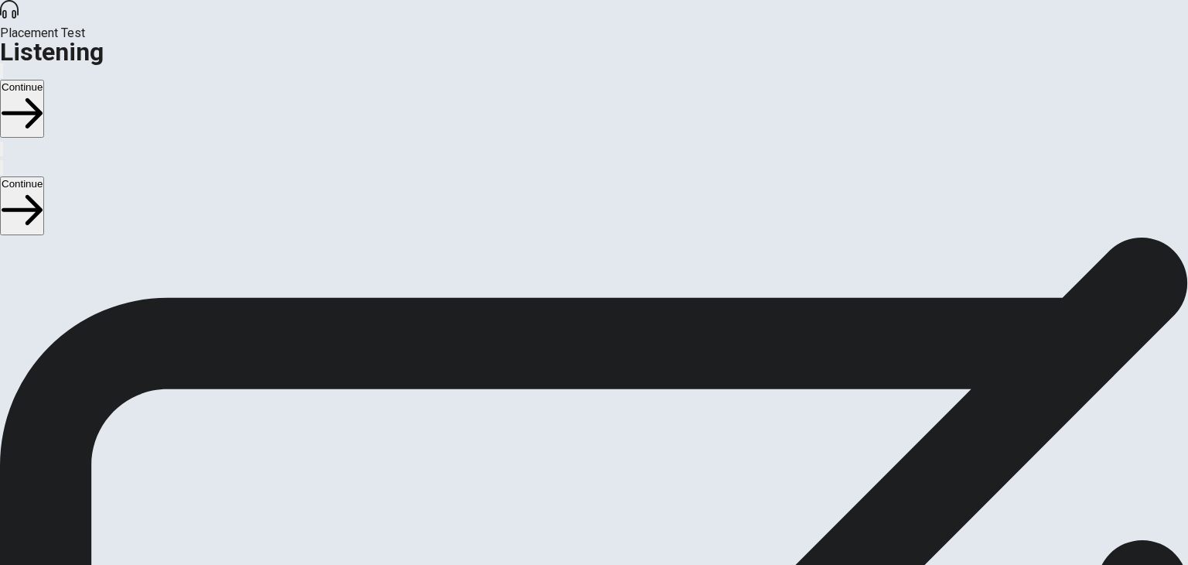
click at [44, 80] on button "Continue" at bounding box center [22, 109] width 44 height 58
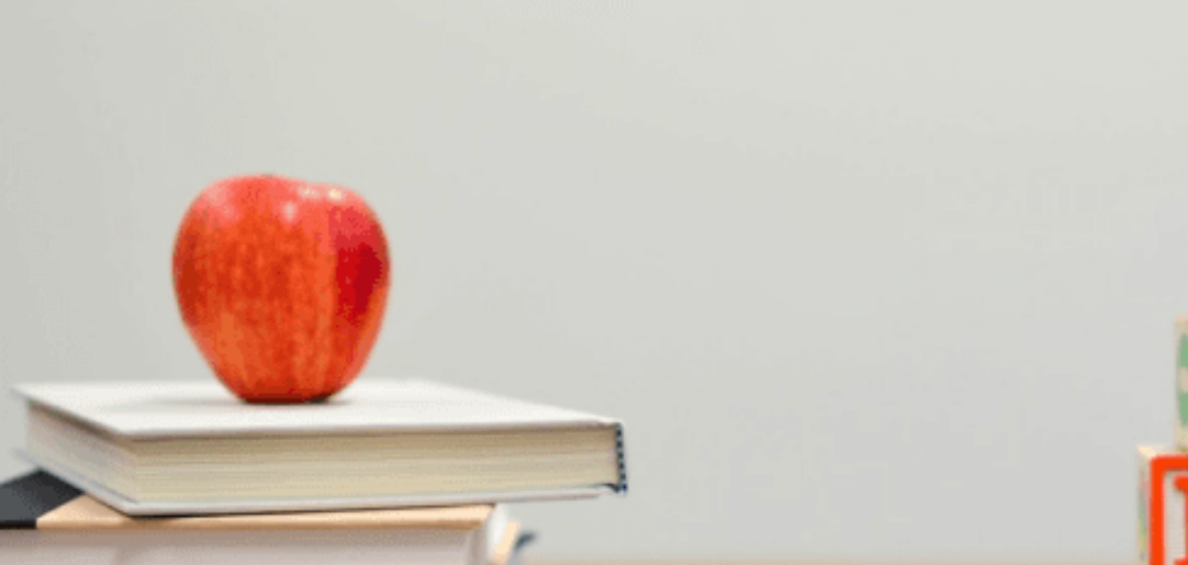
scroll to position [384, 0]
click at [101, 371] on span "More focus" at bounding box center [75, 377] width 51 height 12
type input "39"
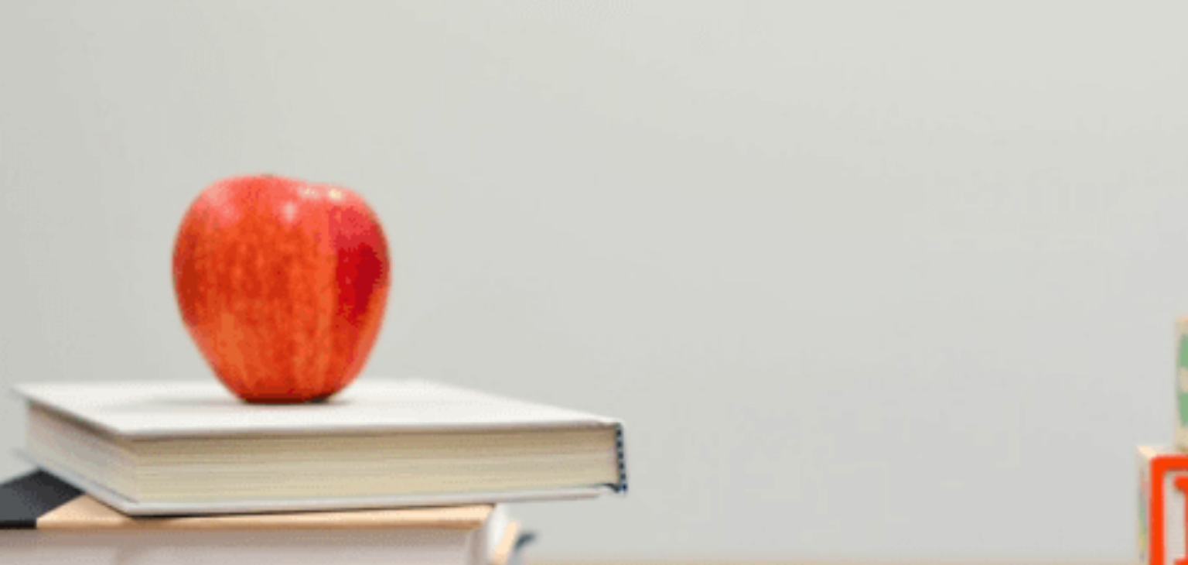
click at [321, 436] on span "By working overtime" at bounding box center [274, 442] width 93 height 12
click at [178, 306] on span "Work fewer hours" at bounding box center [137, 312] width 80 height 12
click at [429, 501] on span "If they need more supplies" at bounding box center [369, 507] width 121 height 12
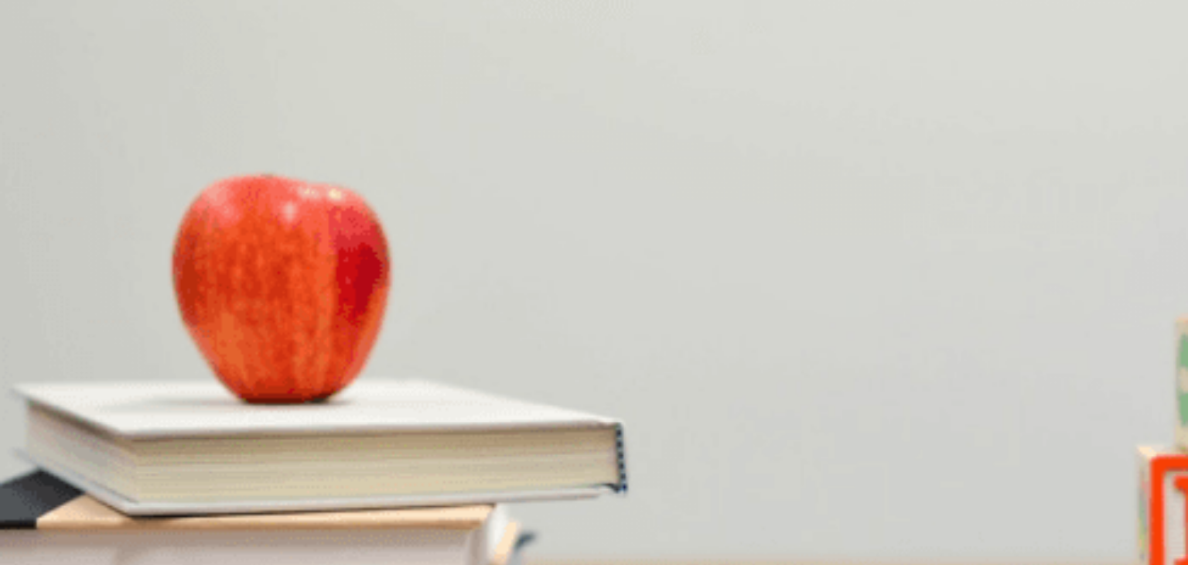
scroll to position [80, 0]
click at [161, 485] on span "Concerned" at bounding box center [136, 491] width 50 height 12
click at [94, 296] on span "Stay late some days" at bounding box center [48, 302] width 93 height 12
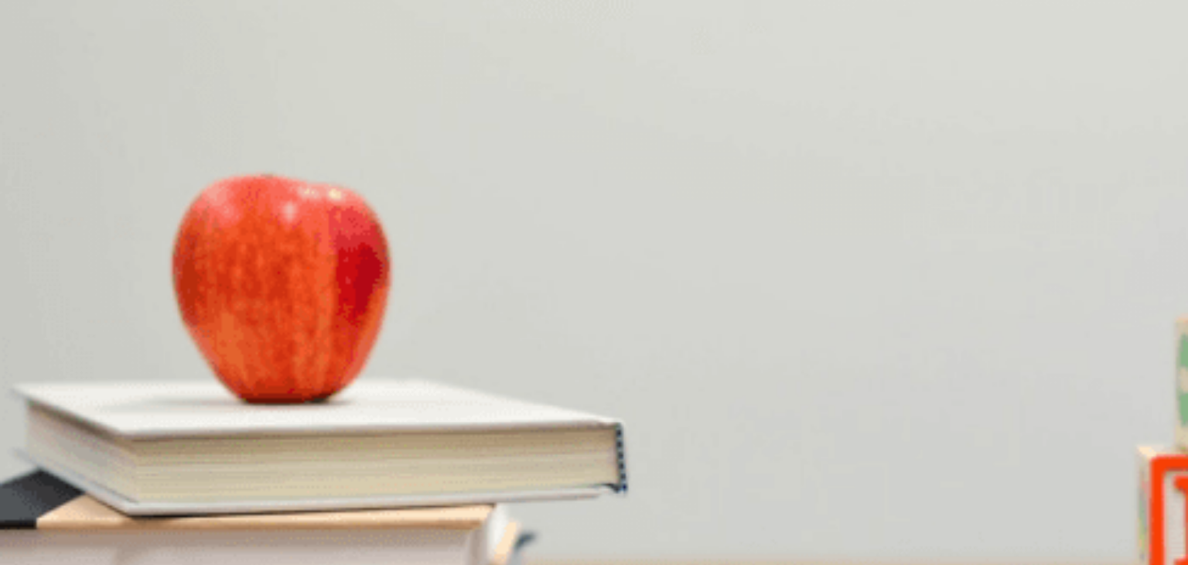
type input "0"
click at [166, 564] on span "A group project" at bounding box center [132, 572] width 70 height 12
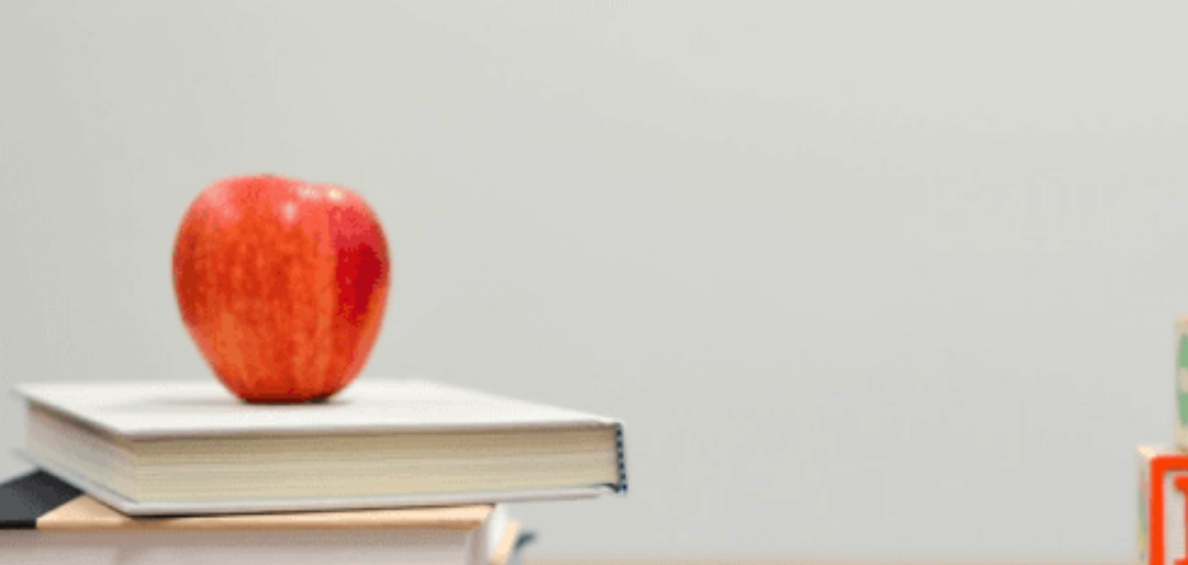
click at [88, 487] on button "A [PERSON_NAME]" at bounding box center [44, 500] width 88 height 26
click at [117, 319] on button "C Research" at bounding box center [93, 305] width 47 height 26
click at [215, 382] on span "She is happy" at bounding box center [186, 377] width 60 height 12
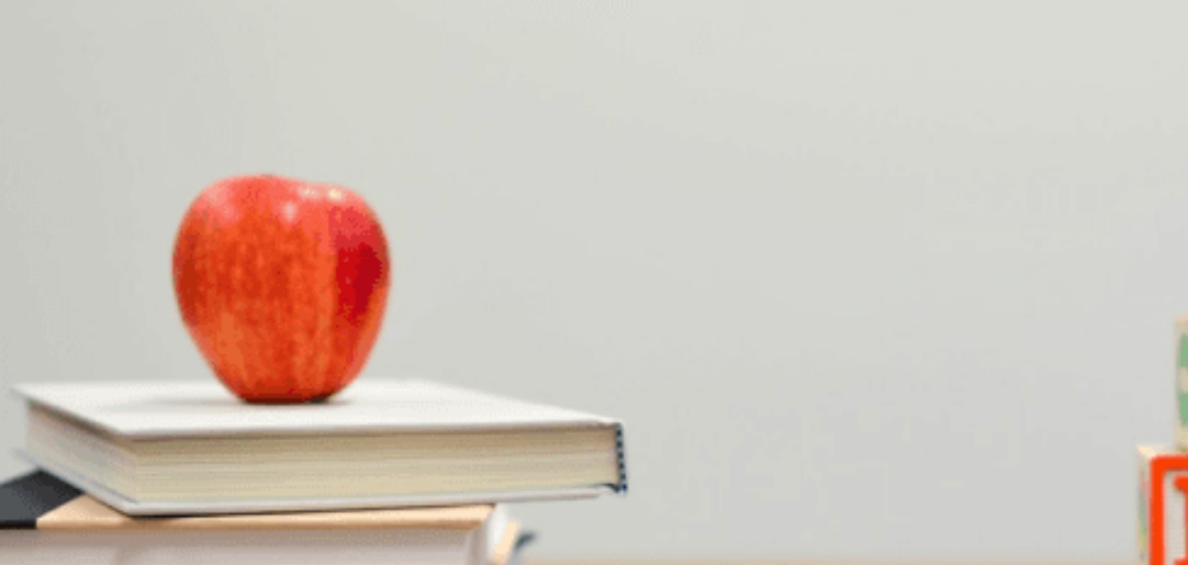
scroll to position [682, 0]
click at [186, 436] on span "Give the presentation" at bounding box center [136, 442] width 98 height 12
click at [44, 80] on button "Continue" at bounding box center [22, 109] width 44 height 58
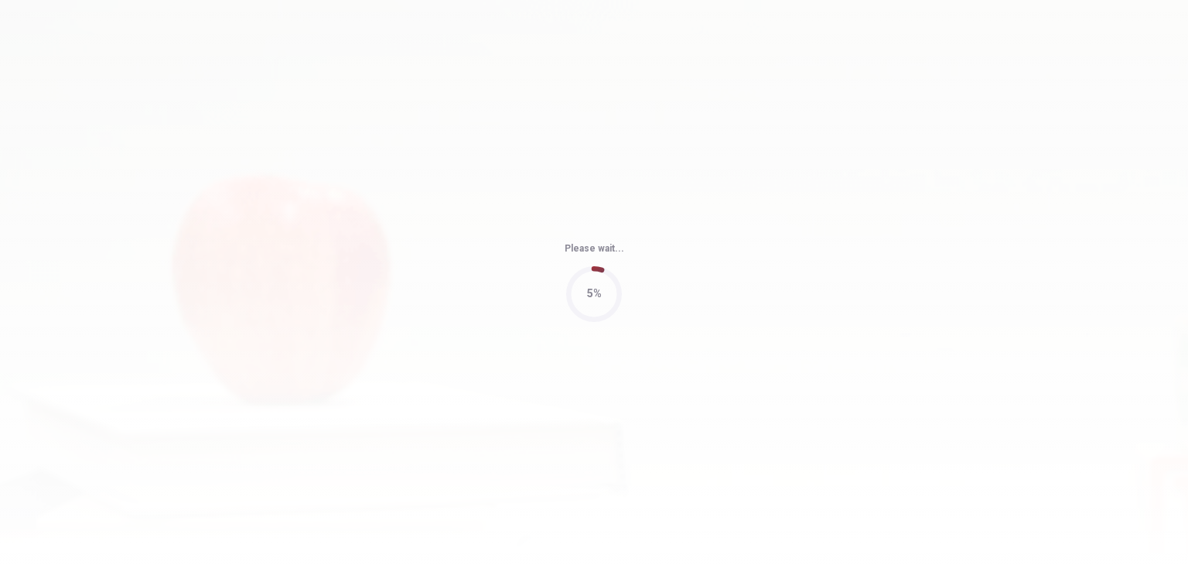
type input "58"
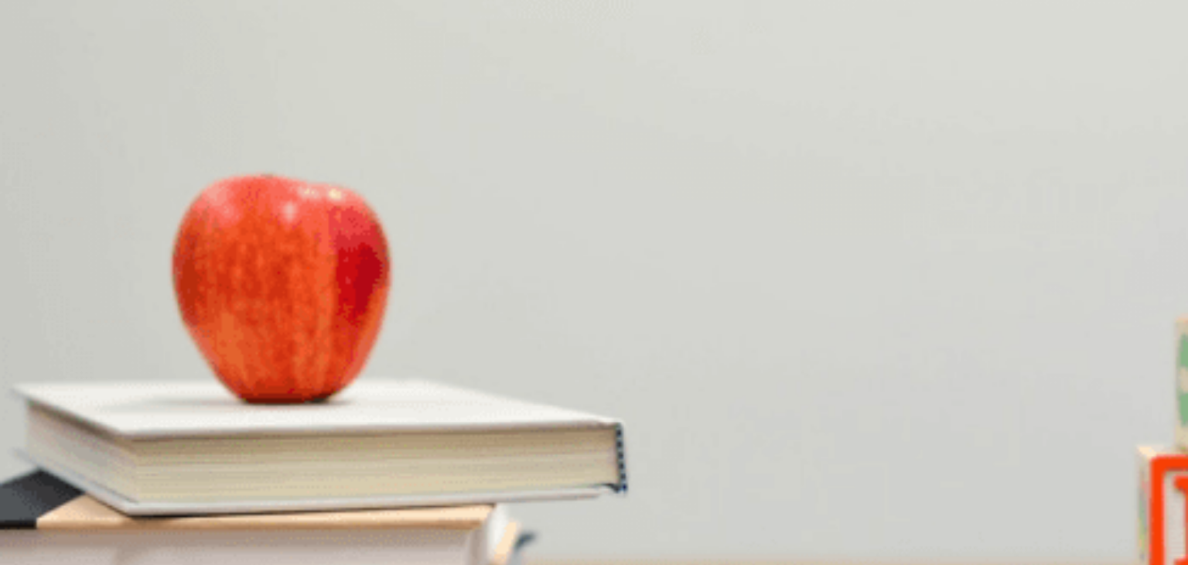
scroll to position [487, 0]
click at [50, 359] on div "A" at bounding box center [26, 365] width 49 height 12
click at [388, 436] on span "Helping kids with homework and activities" at bounding box center [293, 442] width 190 height 12
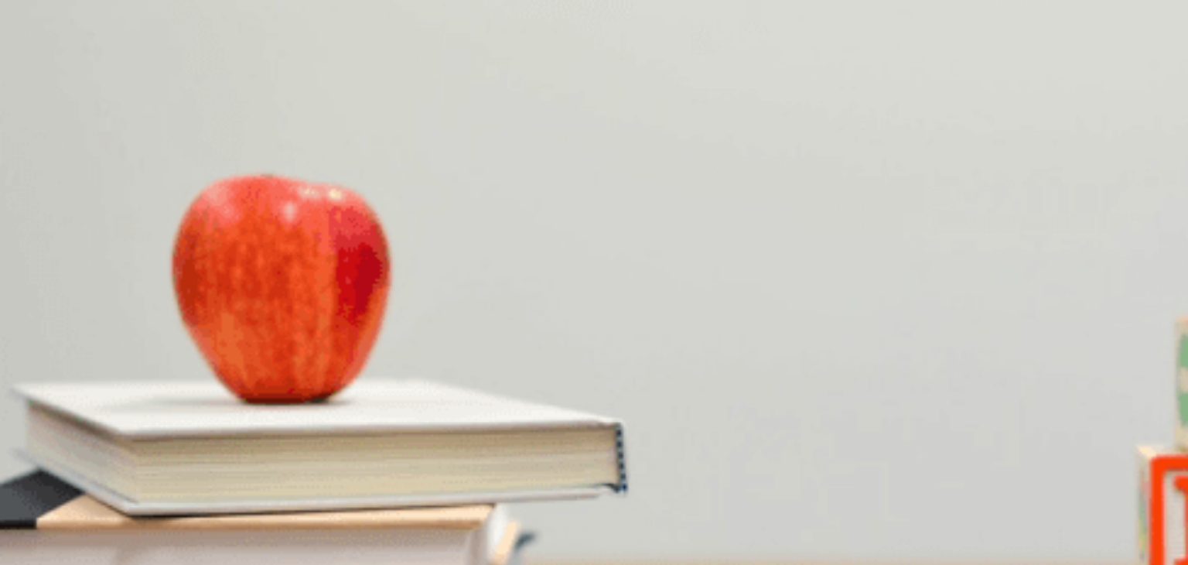
click at [112, 487] on button "B Online" at bounding box center [95, 500] width 33 height 26
click at [138, 210] on span "Joining her volunteer program" at bounding box center [70, 216] width 137 height 12
click at [252, 470] on span "At the [GEOGRAPHIC_DATA]" at bounding box center [183, 476] width 137 height 12
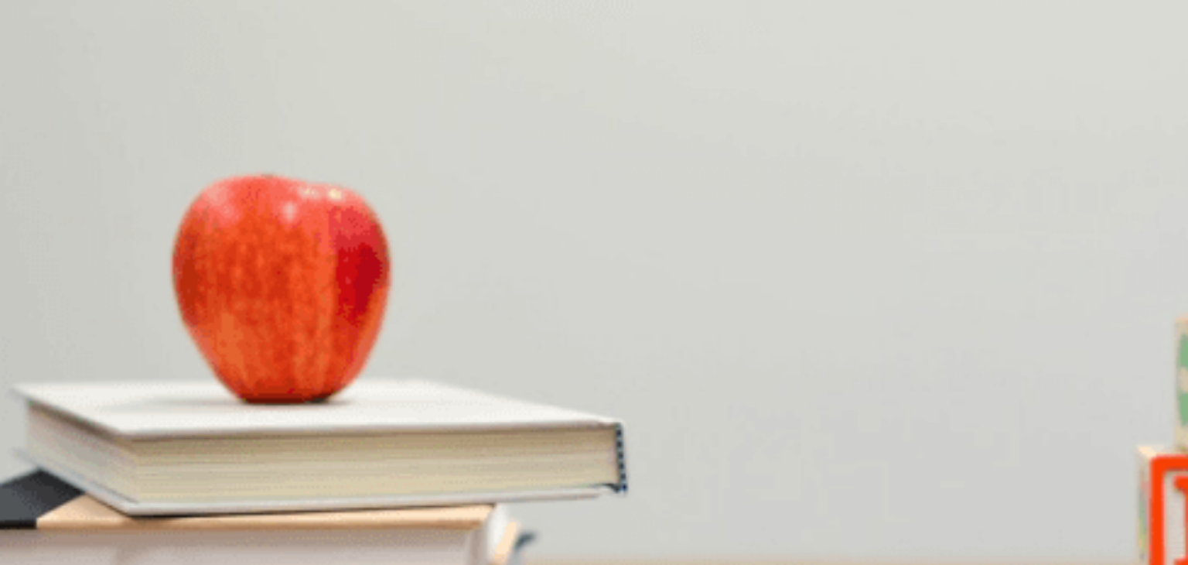
scroll to position [46, 0]
click at [44, 80] on button "Continue" at bounding box center [22, 109] width 44 height 58
drag, startPoint x: 451, startPoint y: 427, endPoint x: 431, endPoint y: 418, distance: 22.2
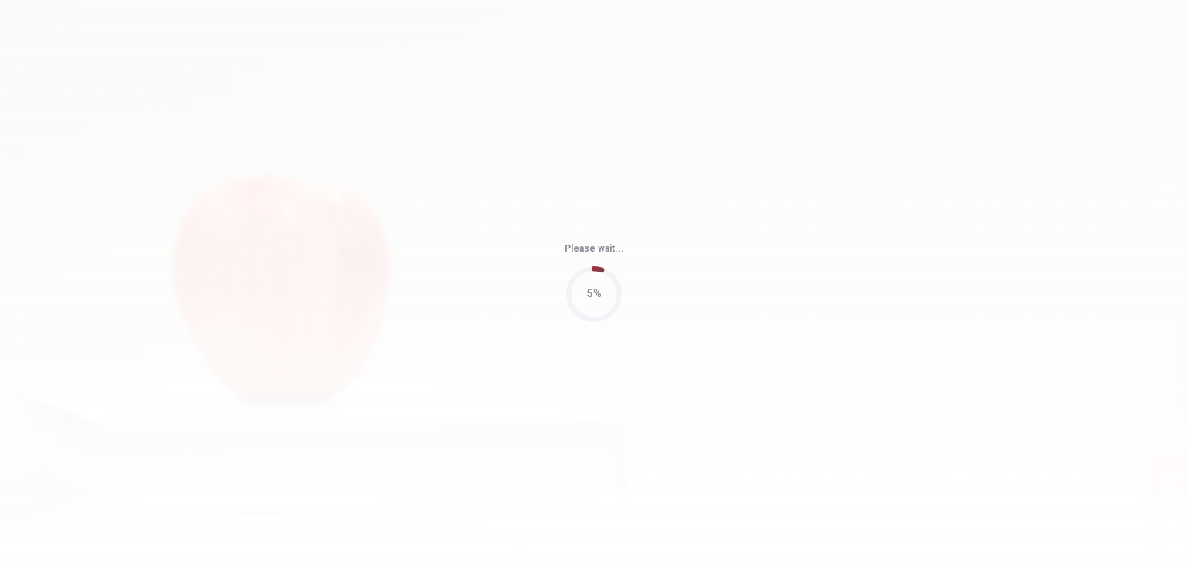
type input "62"
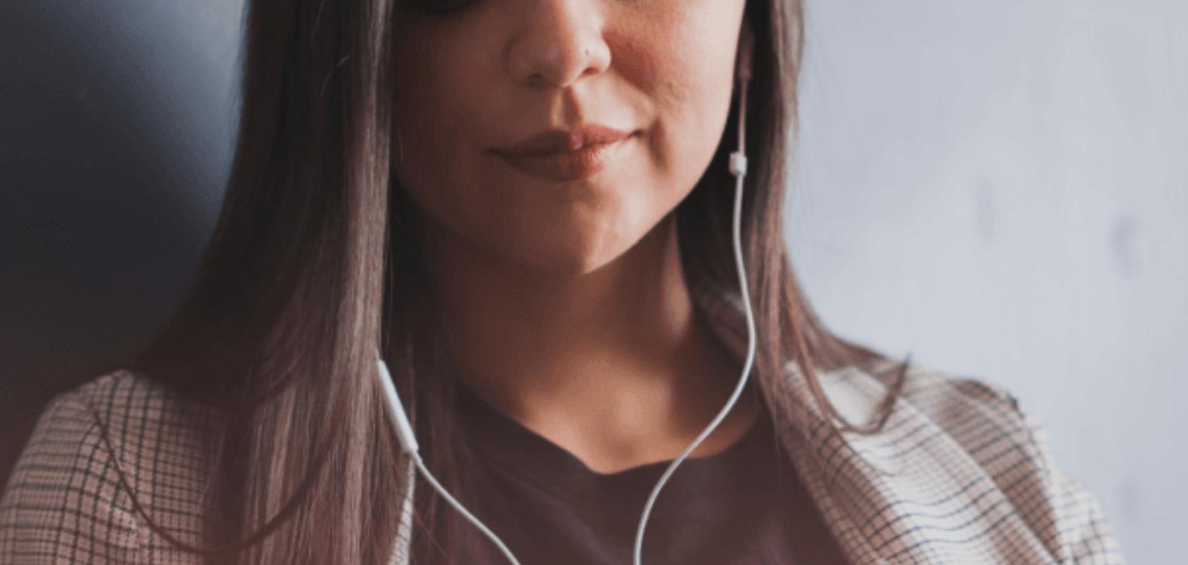
click at [44, 80] on button "Continue" at bounding box center [22, 109] width 44 height 58
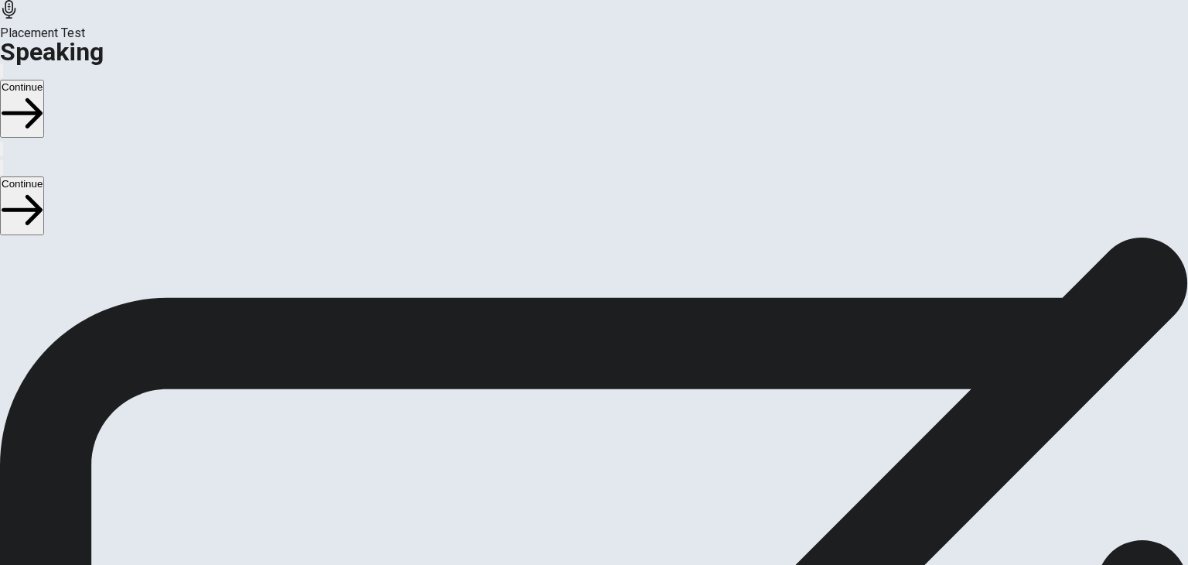
scroll to position [130, 0]
click at [574, 417] on button "Record Again" at bounding box center [572, 424] width 3 height 15
click at [592, 428] on icon "Play Audio" at bounding box center [584, 437] width 15 height 19
click at [44, 80] on button "Continue" at bounding box center [22, 109] width 44 height 58
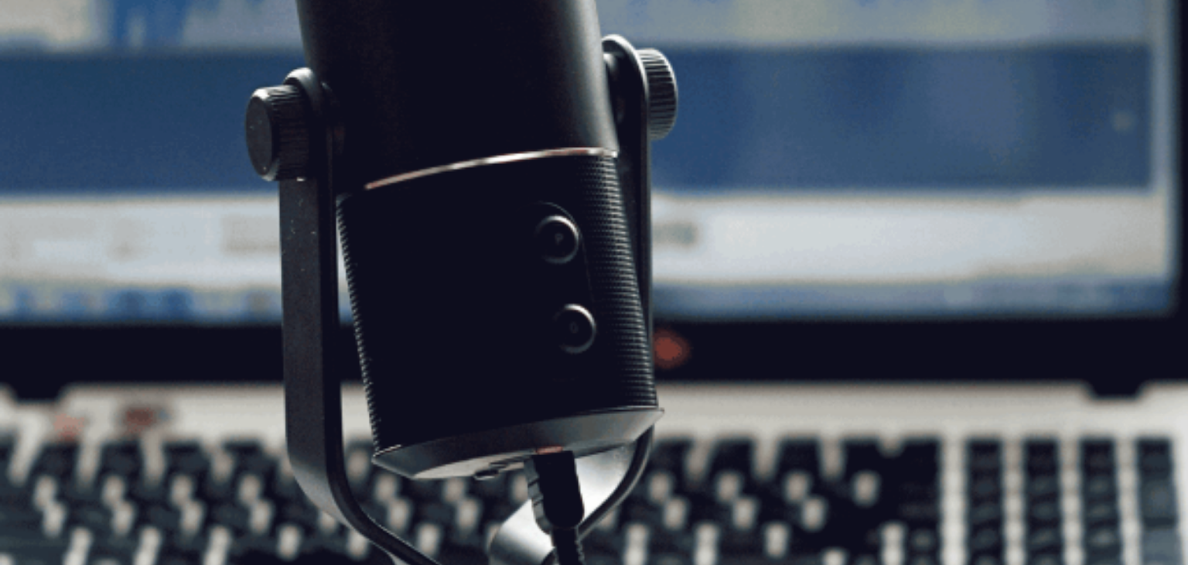
scroll to position [0, 0]
click at [44, 80] on button "Continue" at bounding box center [22, 109] width 44 height 58
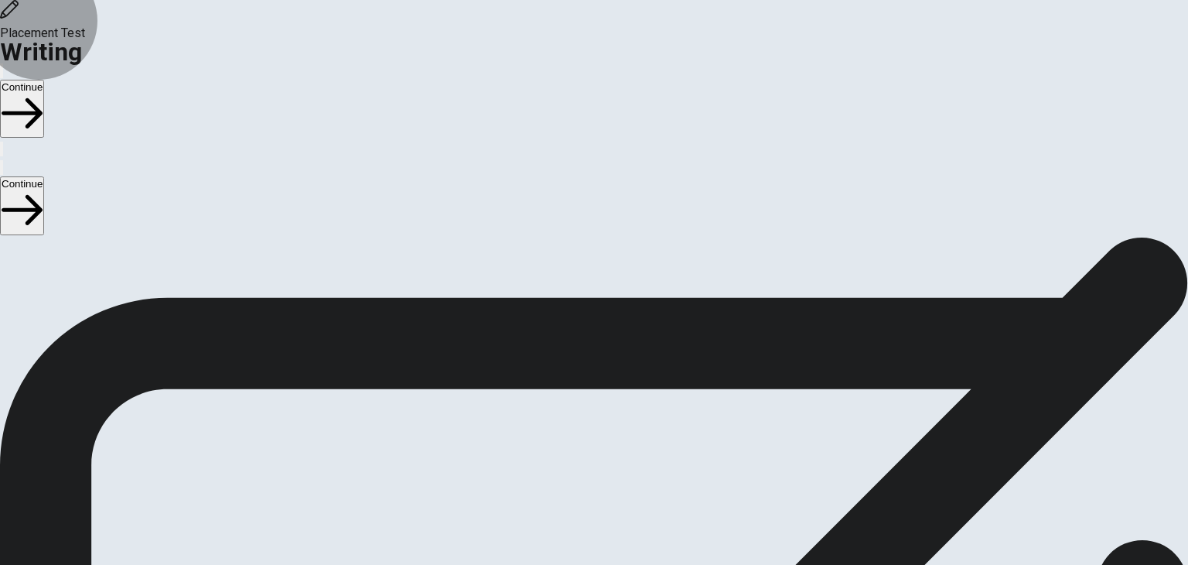
click at [44, 80] on button "Continue" at bounding box center [22, 109] width 44 height 58
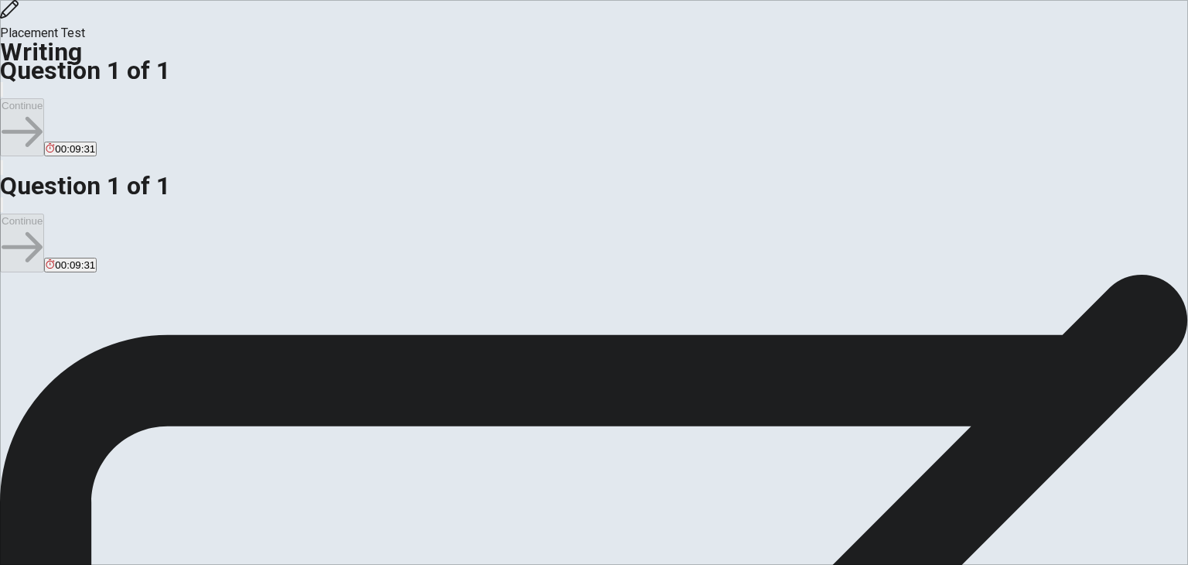
type textarea "A"
type textarea "actually, i study the Paramedic´s career at the red cross. In the school, i par…"
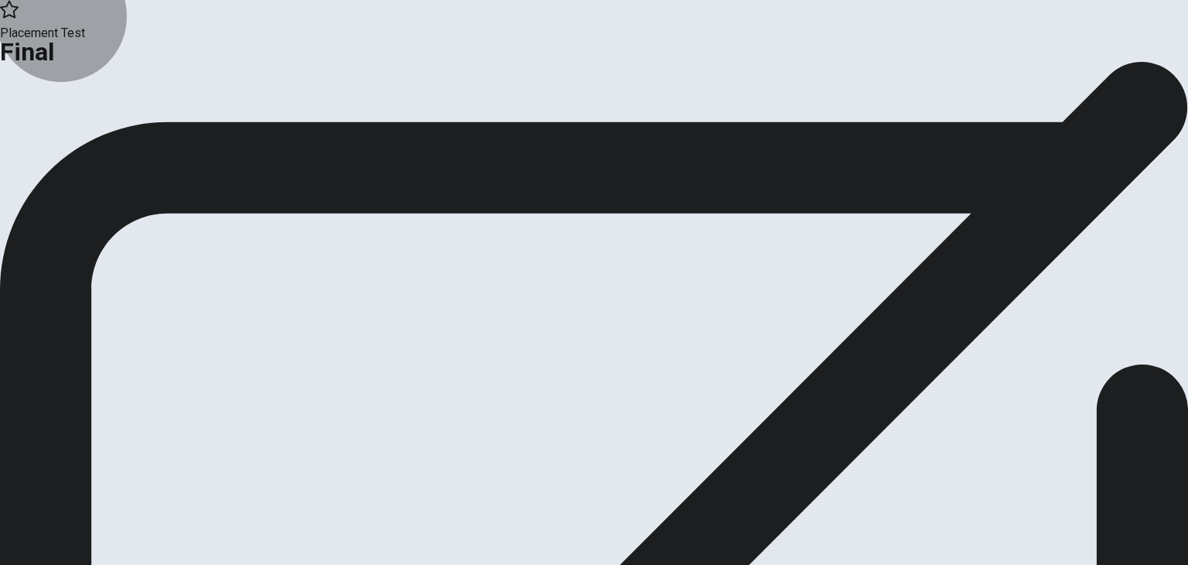
click at [63, 138] on button "Continue" at bounding box center [31, 127] width 63 height 21
